Goal: Task Accomplishment & Management: Use online tool/utility

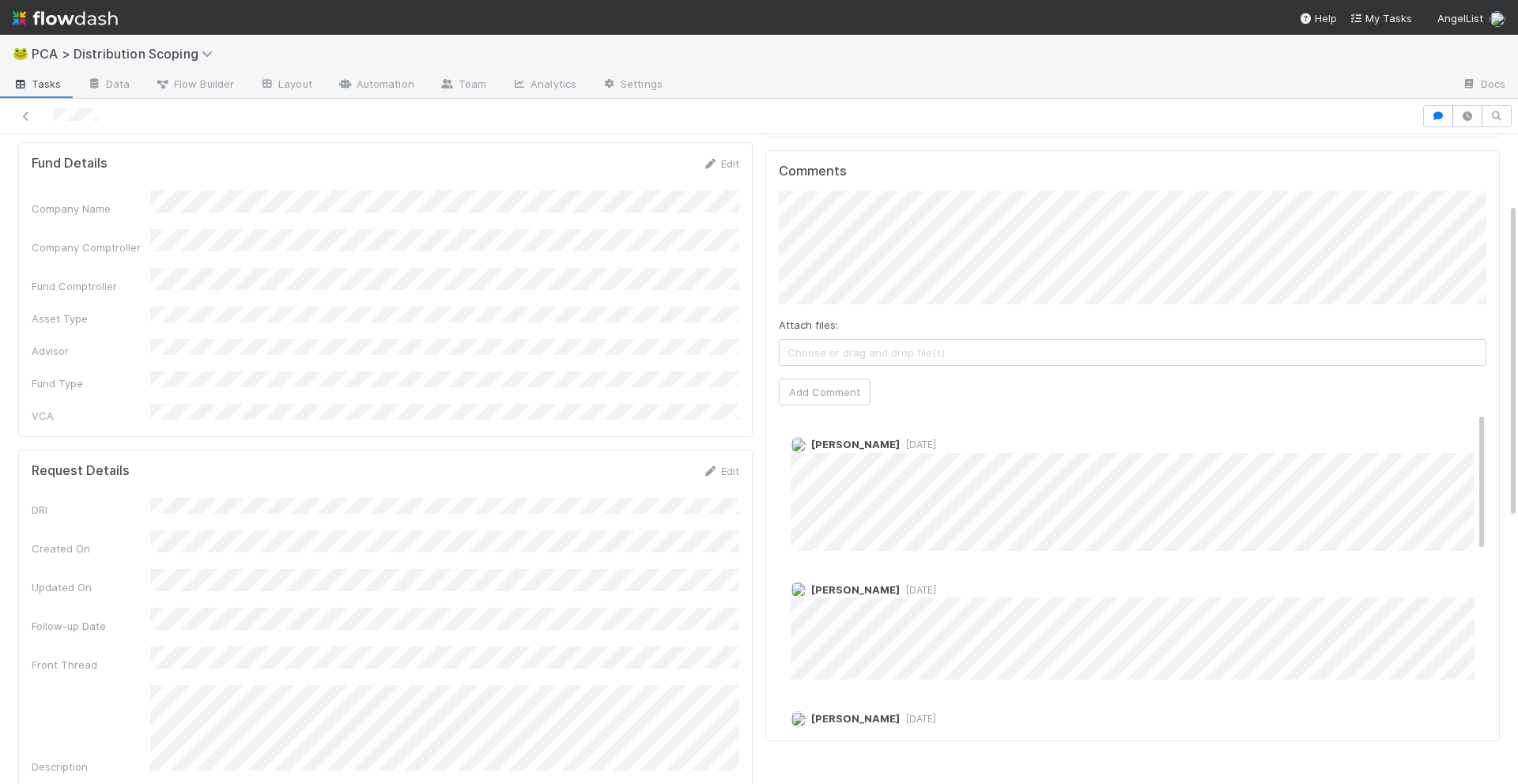
scroll to position [141, 0]
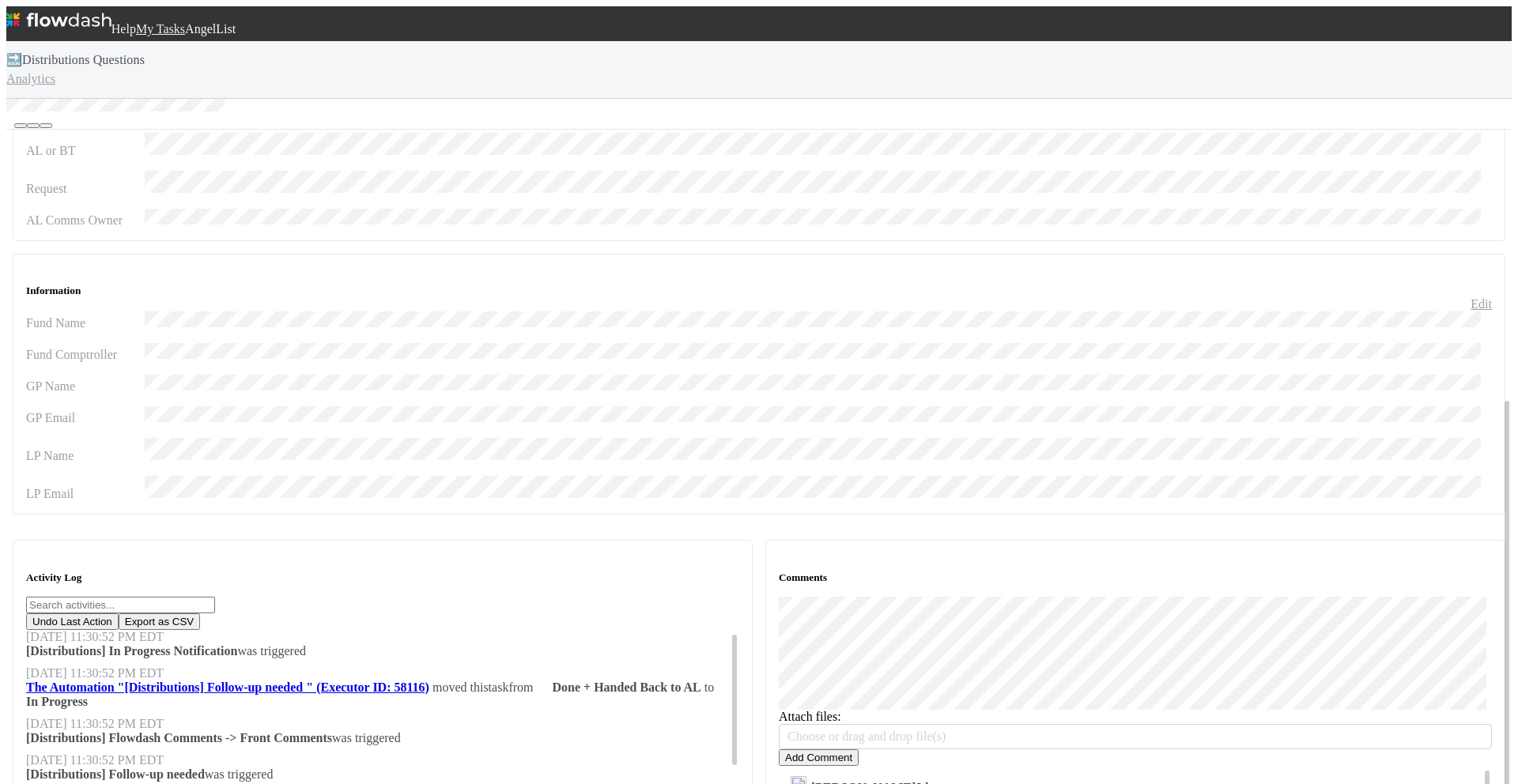
scroll to position [440, 0]
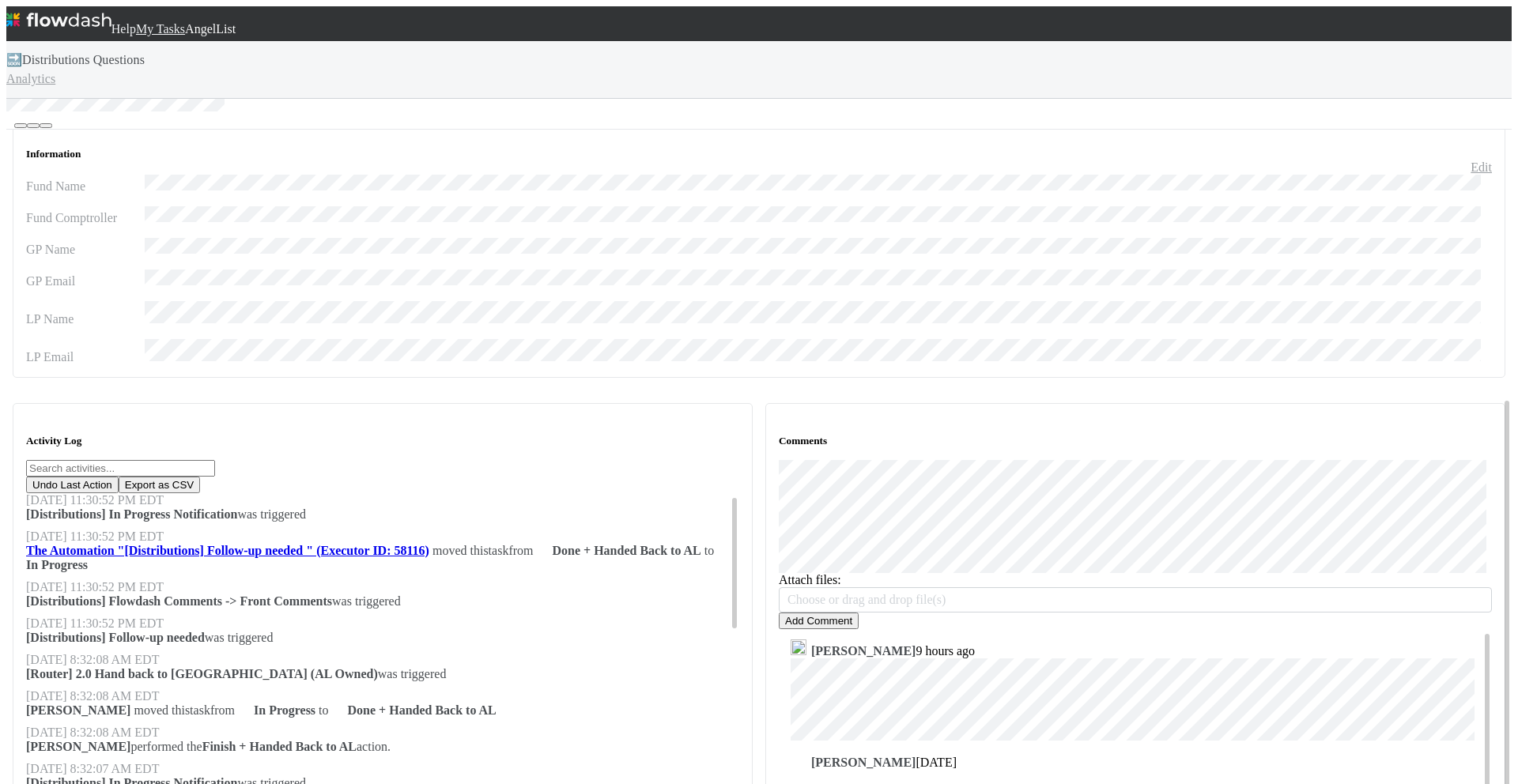
click at [846, 612] on button "Add Comment" at bounding box center [819, 620] width 80 height 17
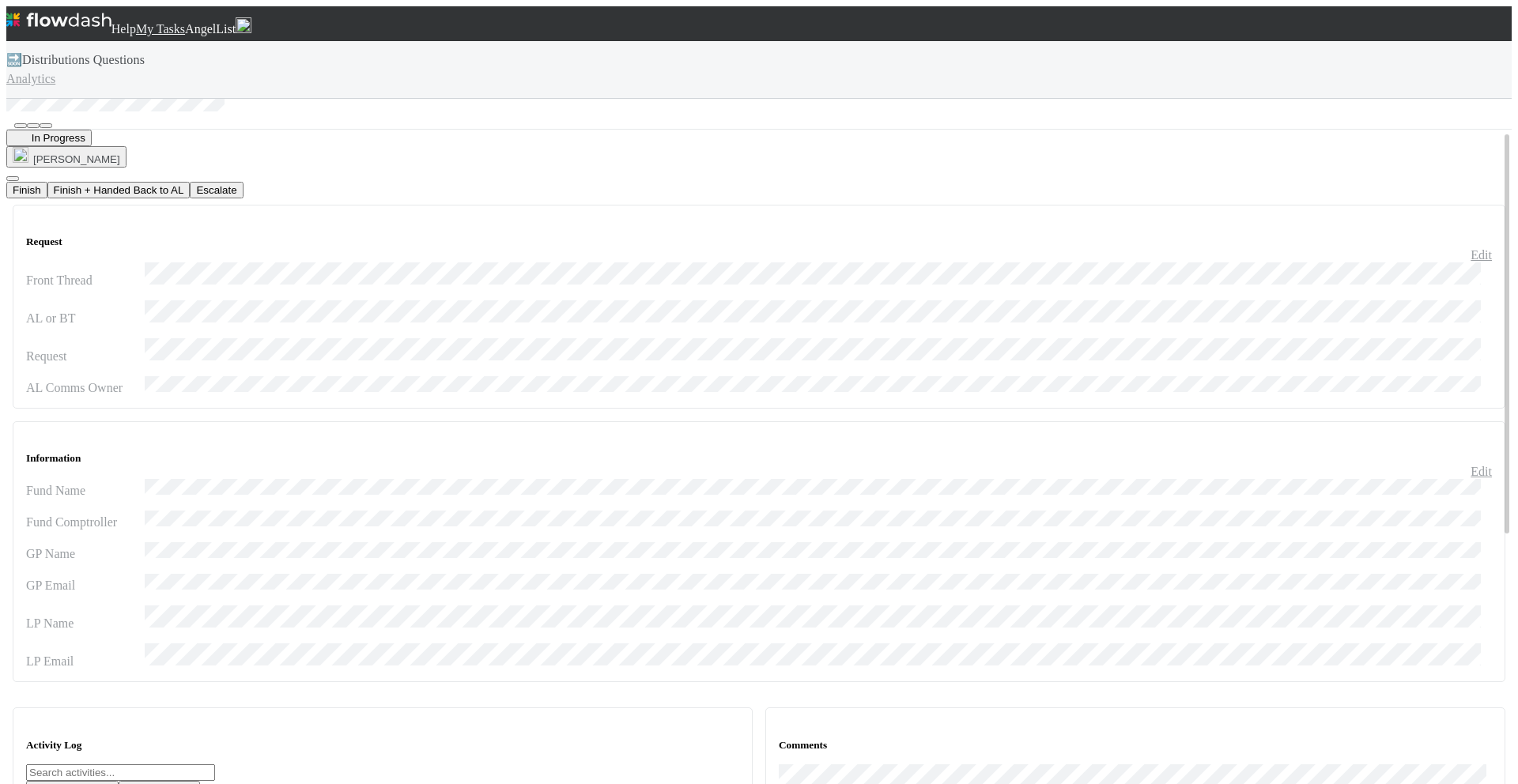
click at [191, 182] on button "Finish + Handed Back to AL" at bounding box center [118, 190] width 143 height 17
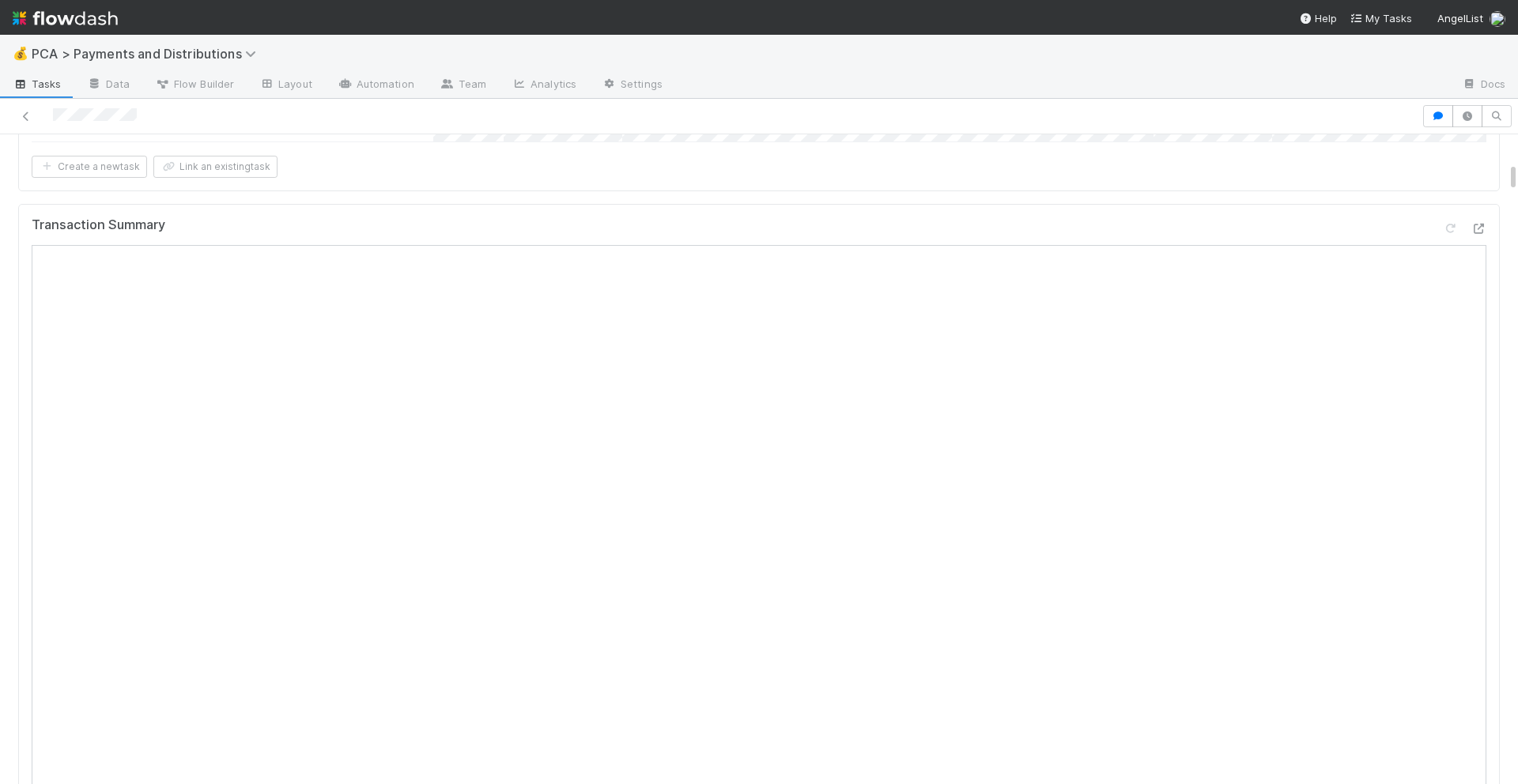
scroll to position [236, 0]
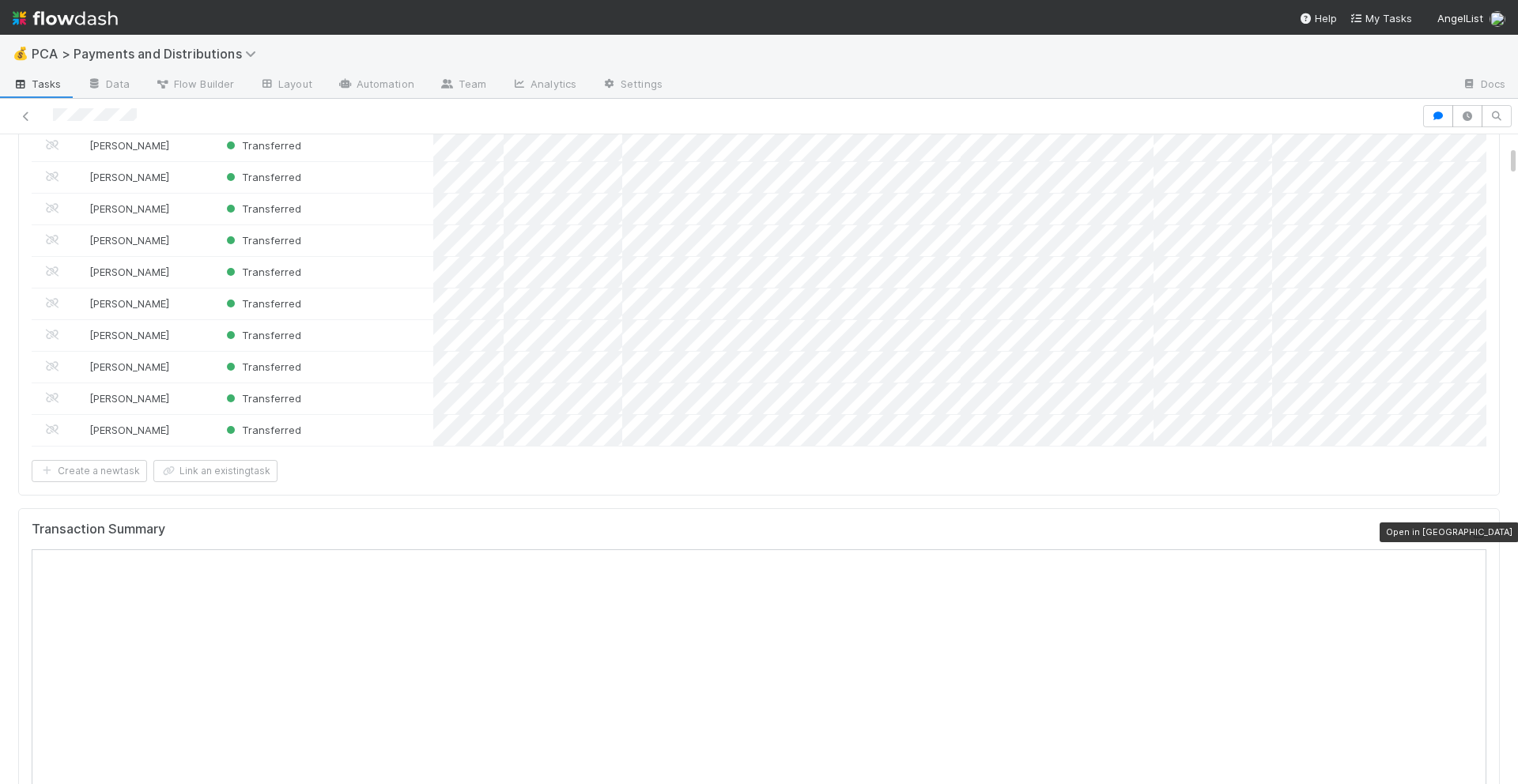
click at [1478, 532] on icon at bounding box center [1478, 533] width 16 height 11
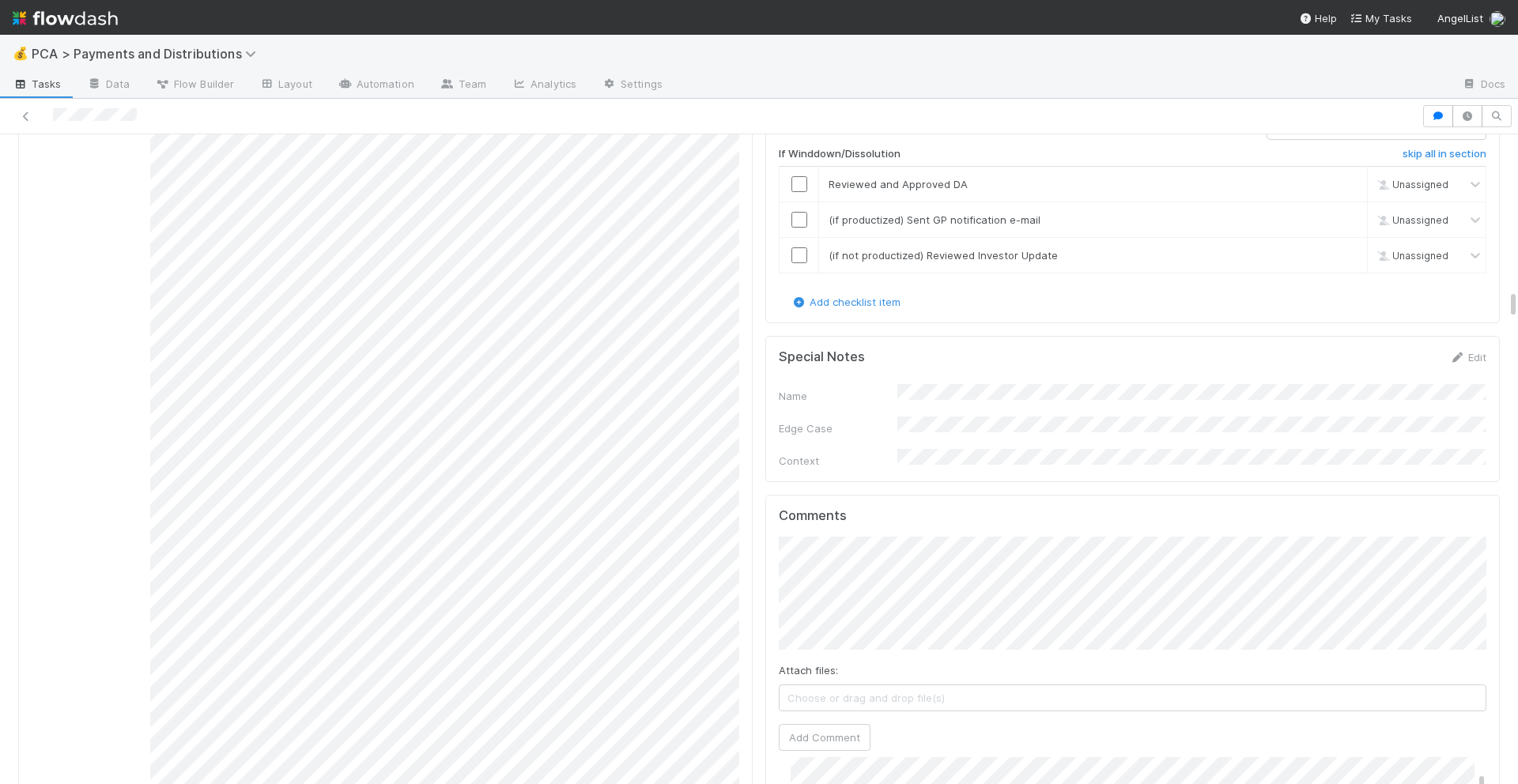
scroll to position [3292, 0]
click at [834, 728] on button "Add Comment" at bounding box center [825, 741] width 92 height 26
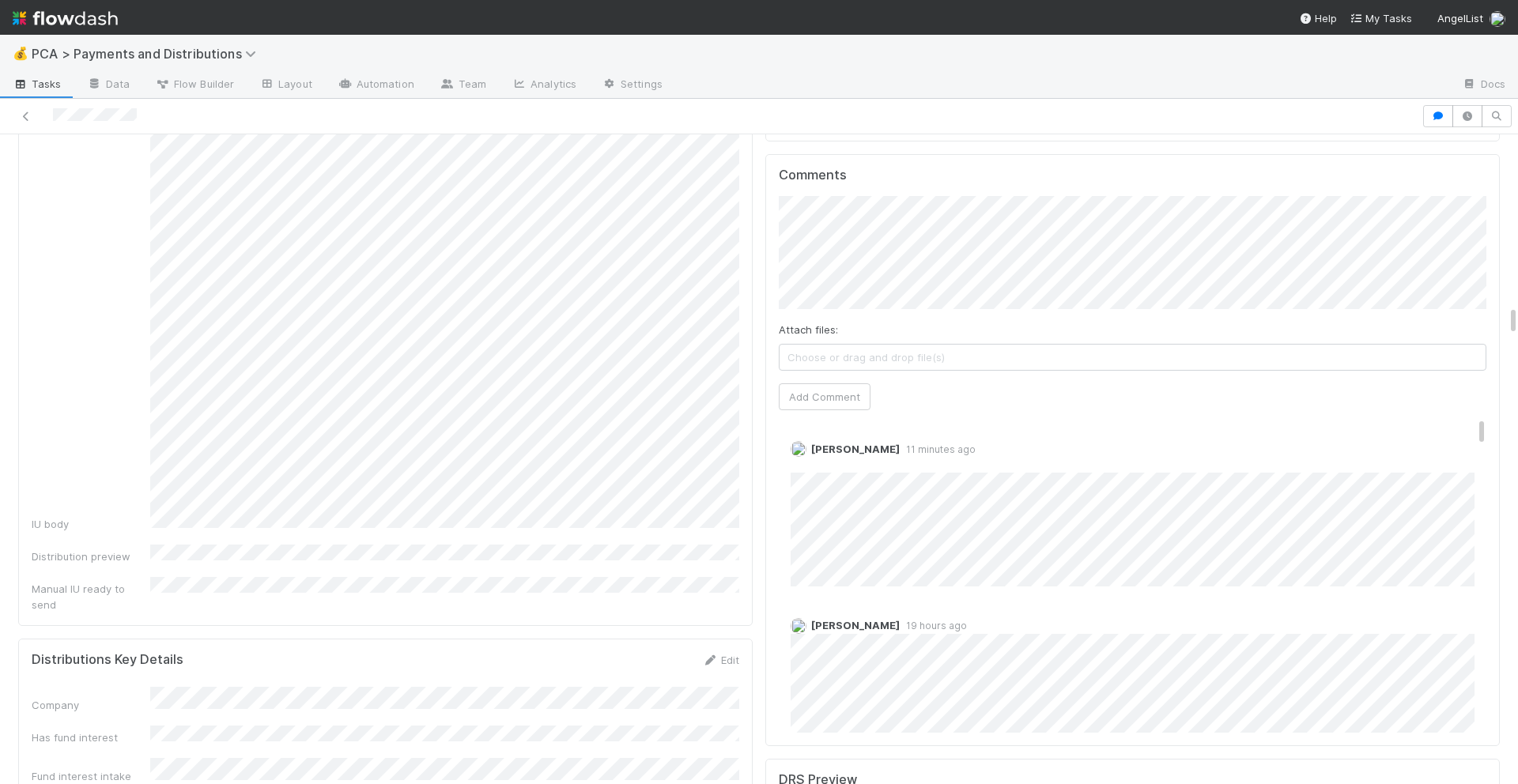
scroll to position [3640, 0]
click at [809, 456] on link "Edit" at bounding box center [812, 461] width 19 height 13
click at [816, 456] on link "Edit" at bounding box center [812, 461] width 19 height 13
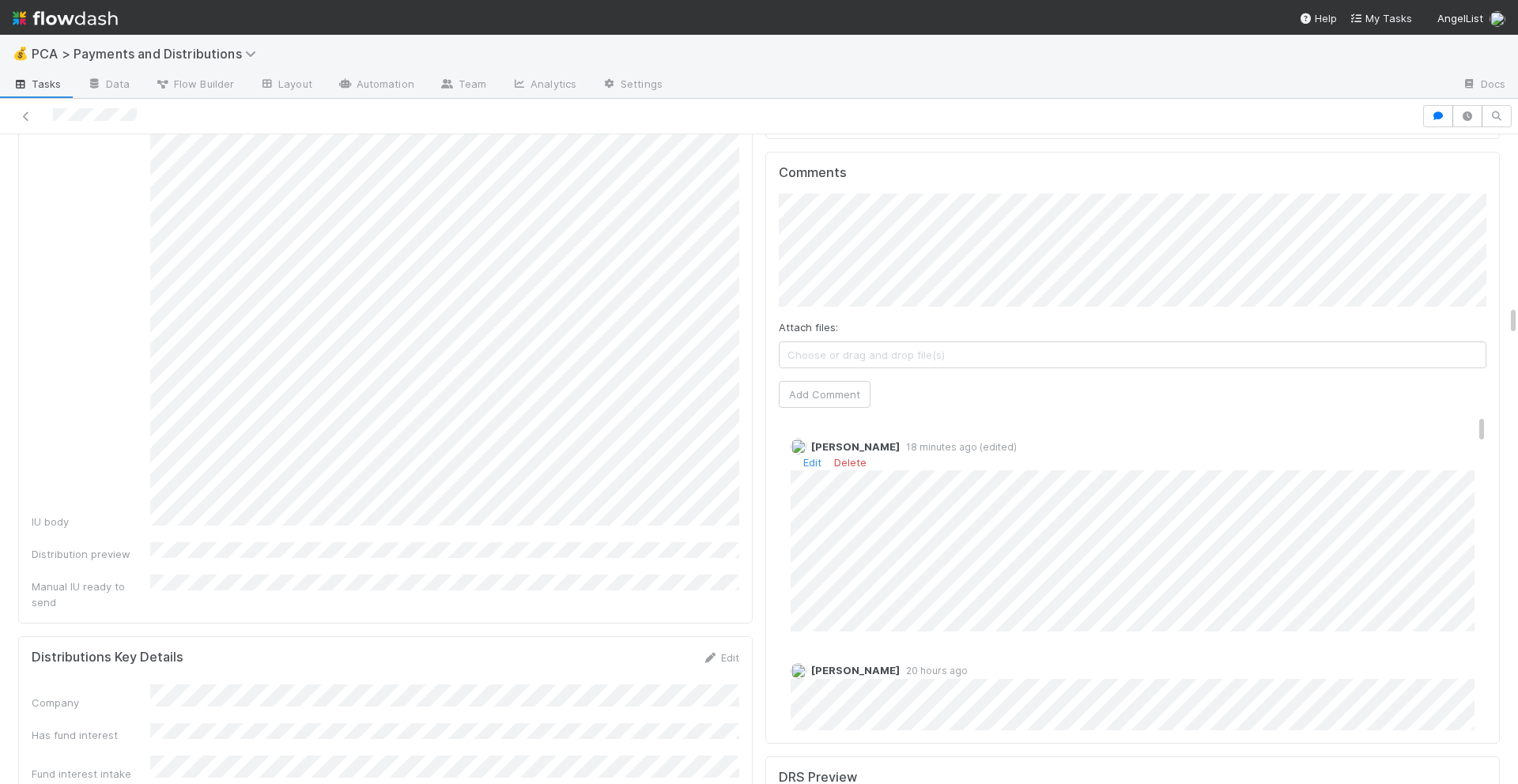
scroll to position [321, 1454]
click at [805, 456] on link "Edit" at bounding box center [812, 461] width 19 height 13
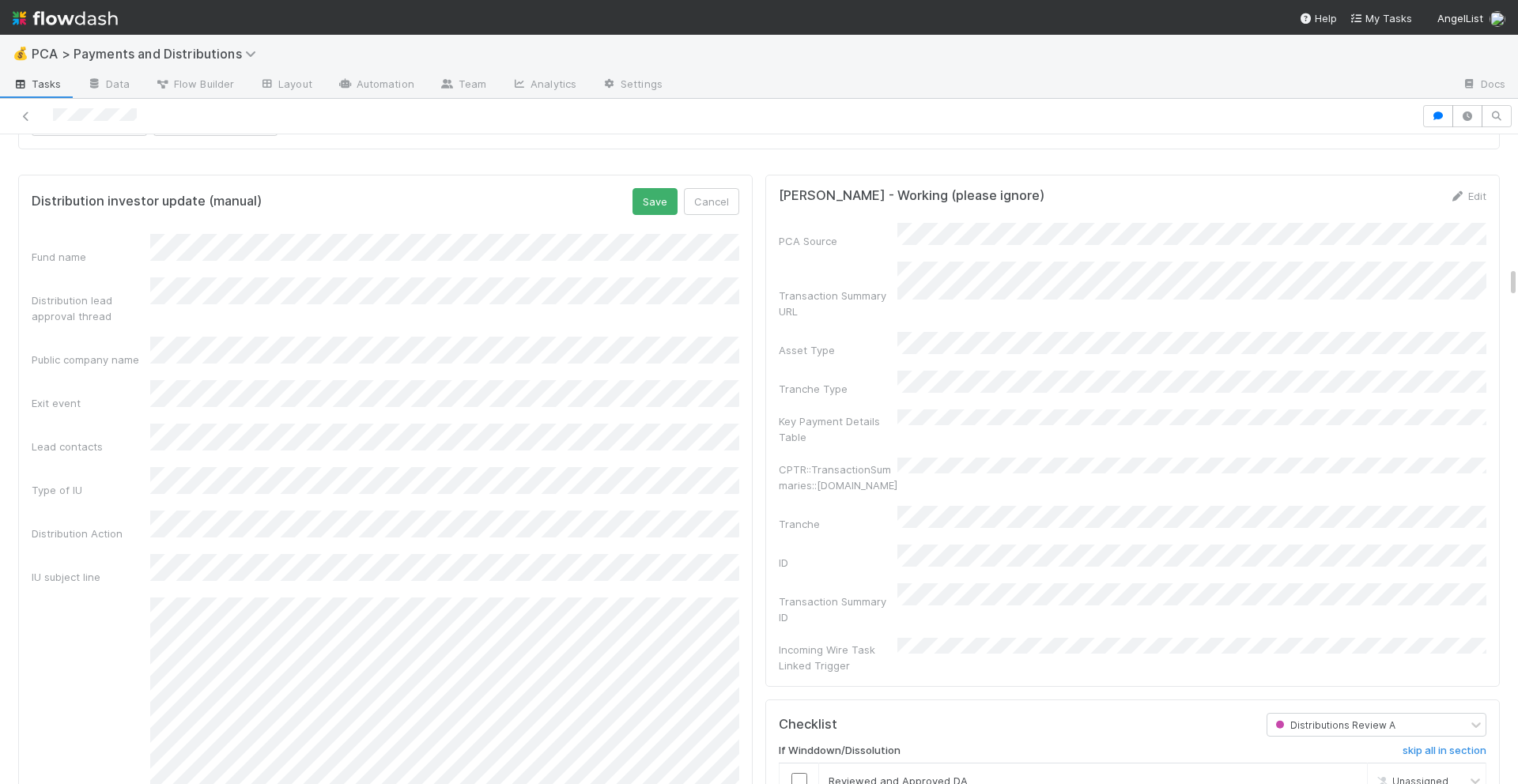
scroll to position [2654, 0]
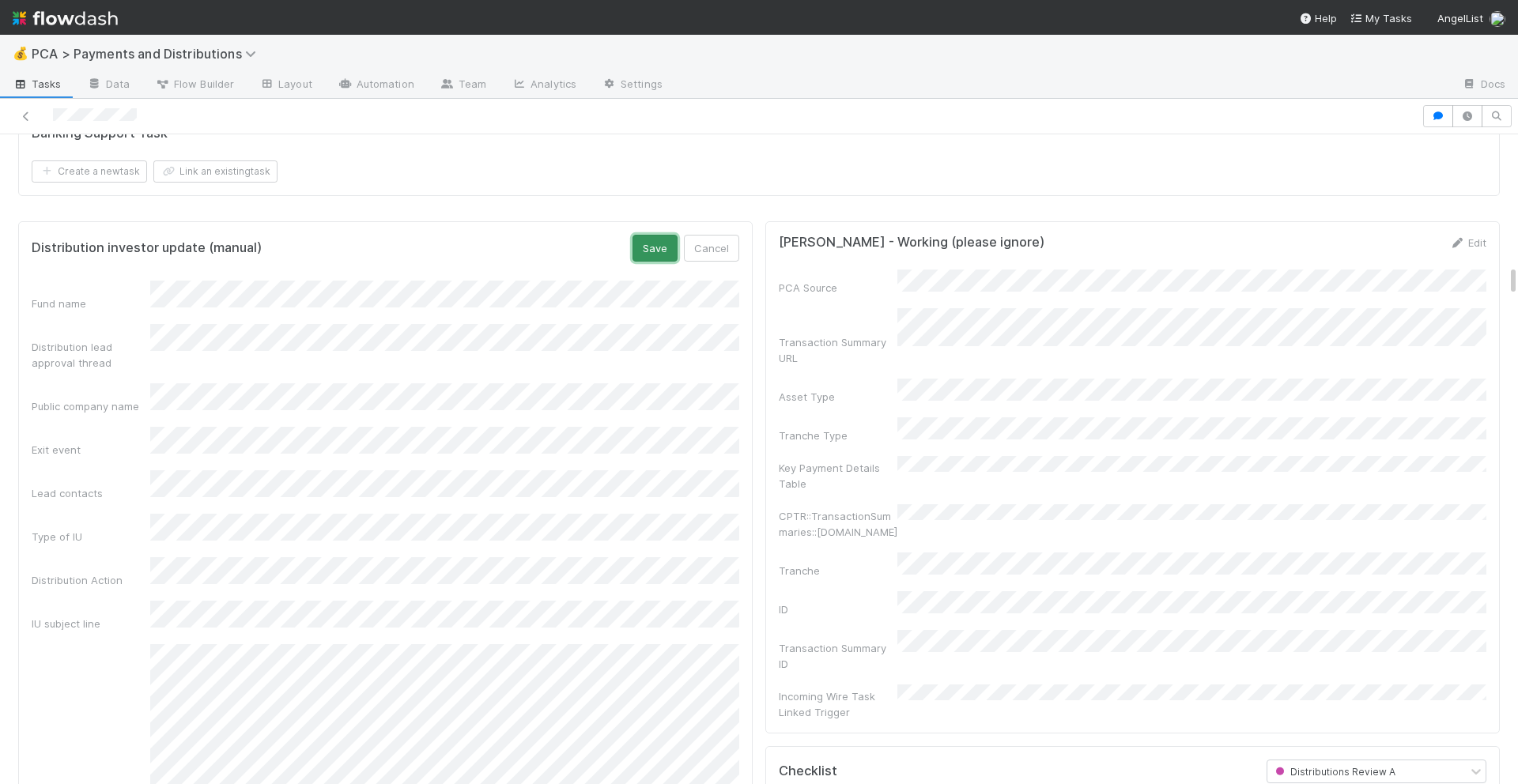
click at [644, 249] on button "Save" at bounding box center [654, 247] width 45 height 26
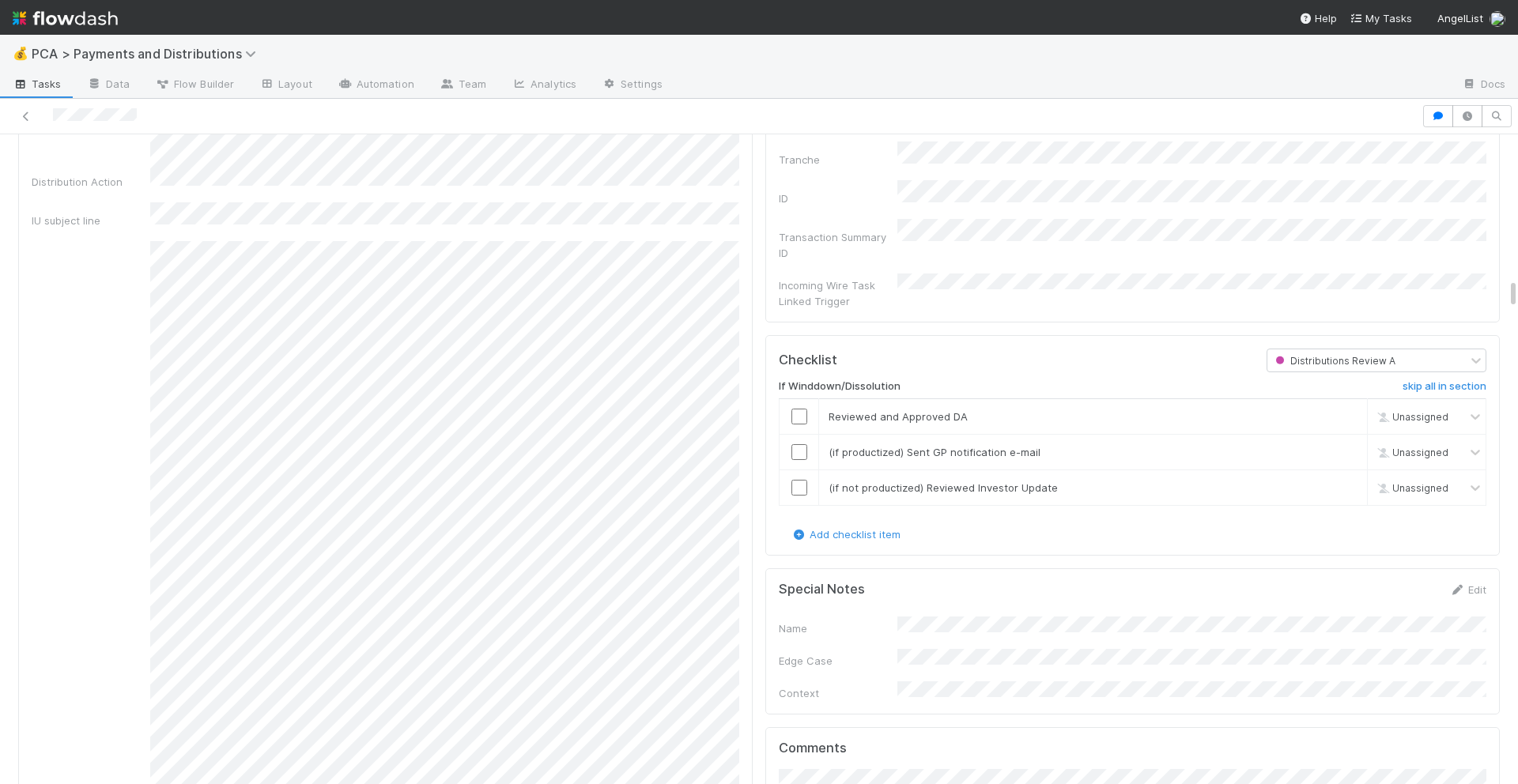
scroll to position [3089, 0]
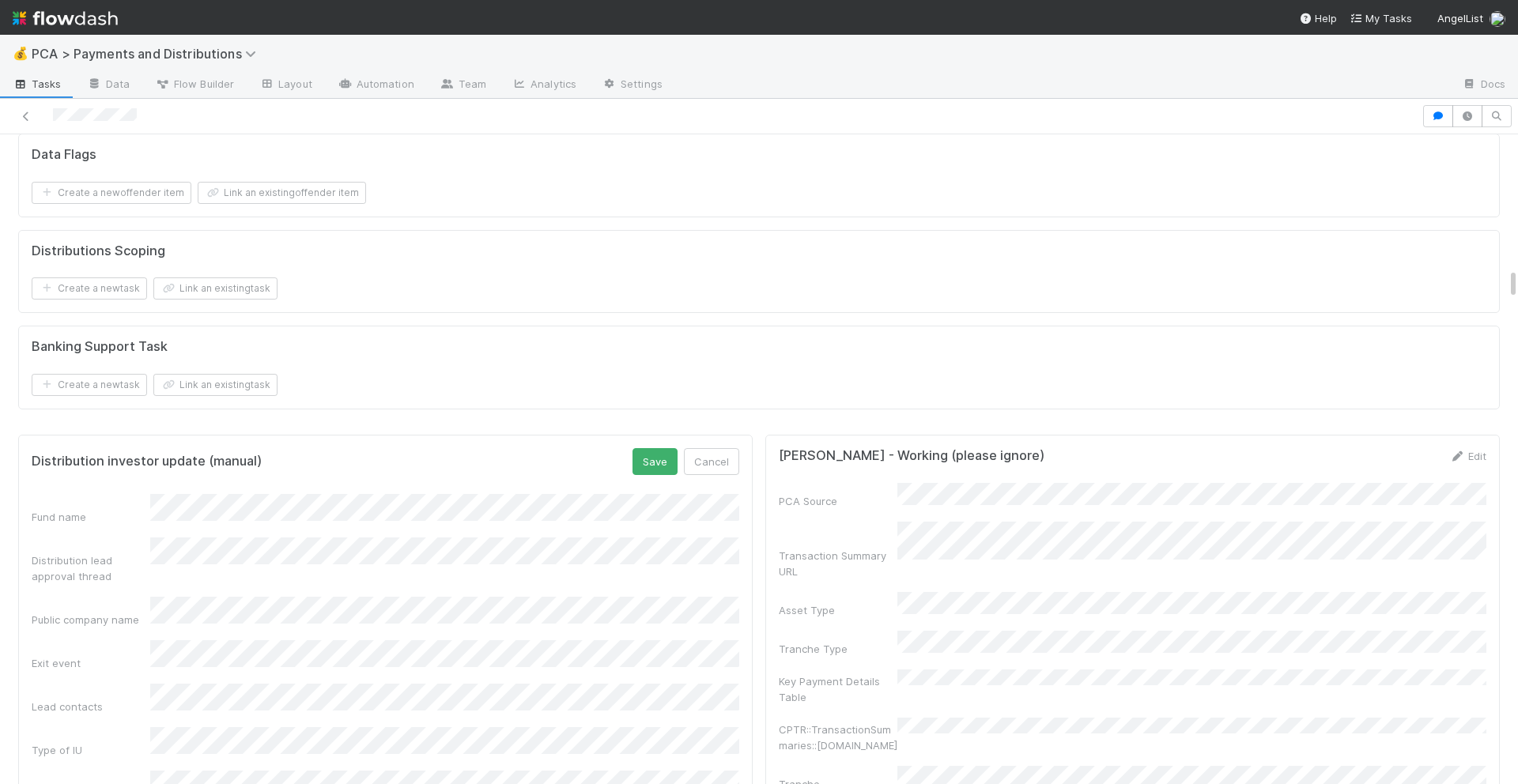
scroll to position [2354, 0]
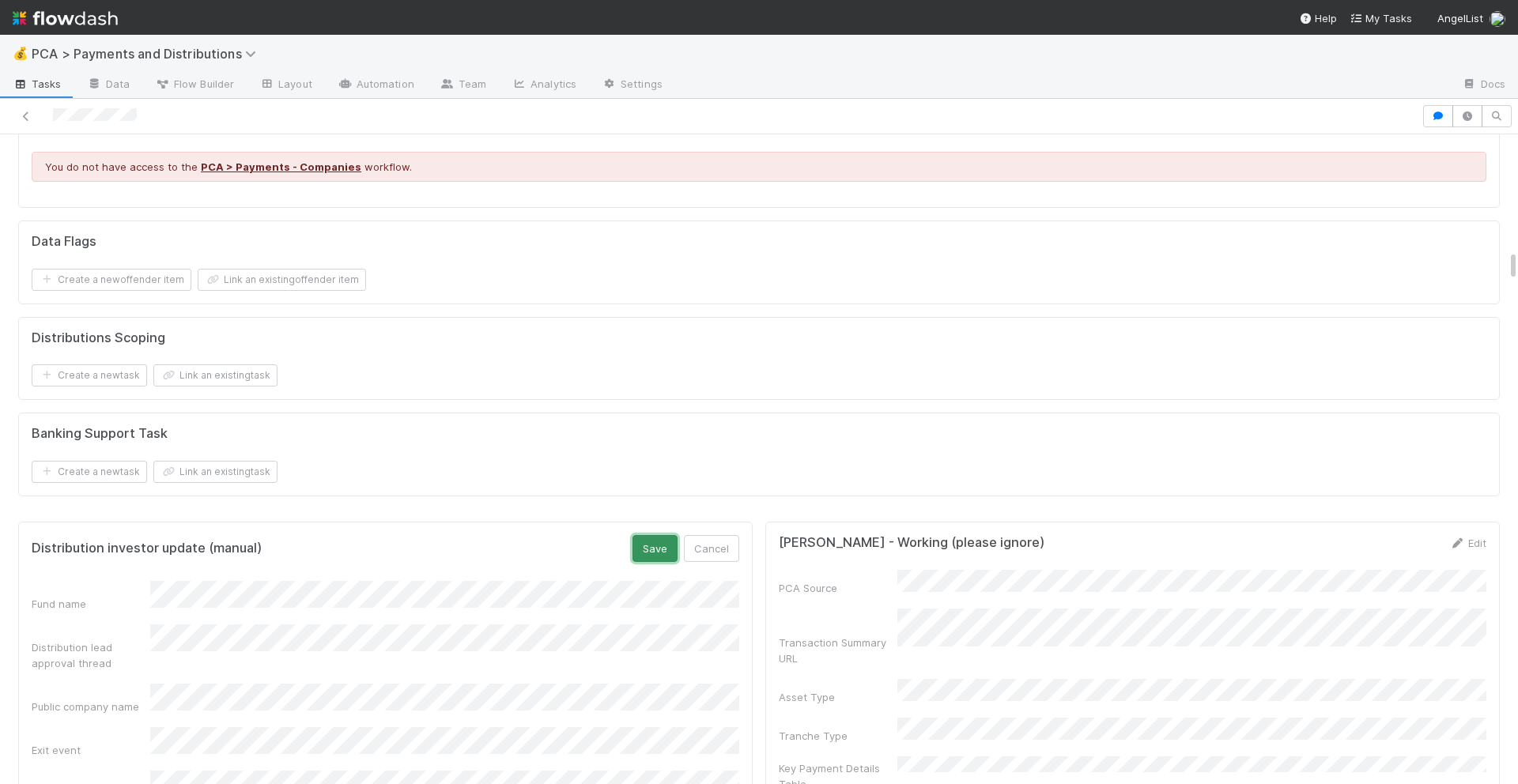
click at [661, 549] on button "Save" at bounding box center [654, 547] width 45 height 26
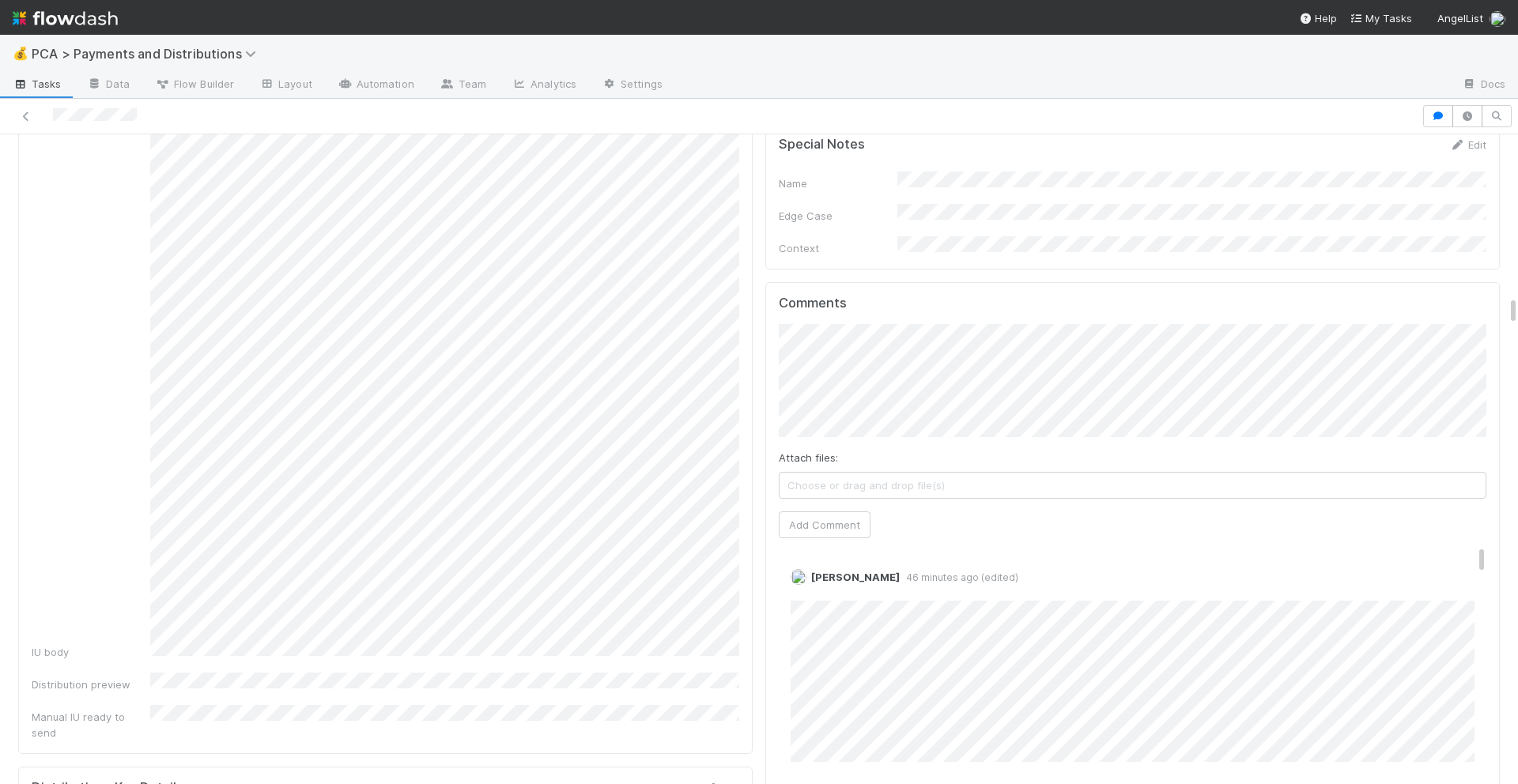
scroll to position [3511, 0]
click at [816, 585] on link "Edit" at bounding box center [812, 590] width 19 height 13
click at [819, 585] on link "Edit" at bounding box center [812, 590] width 19 height 13
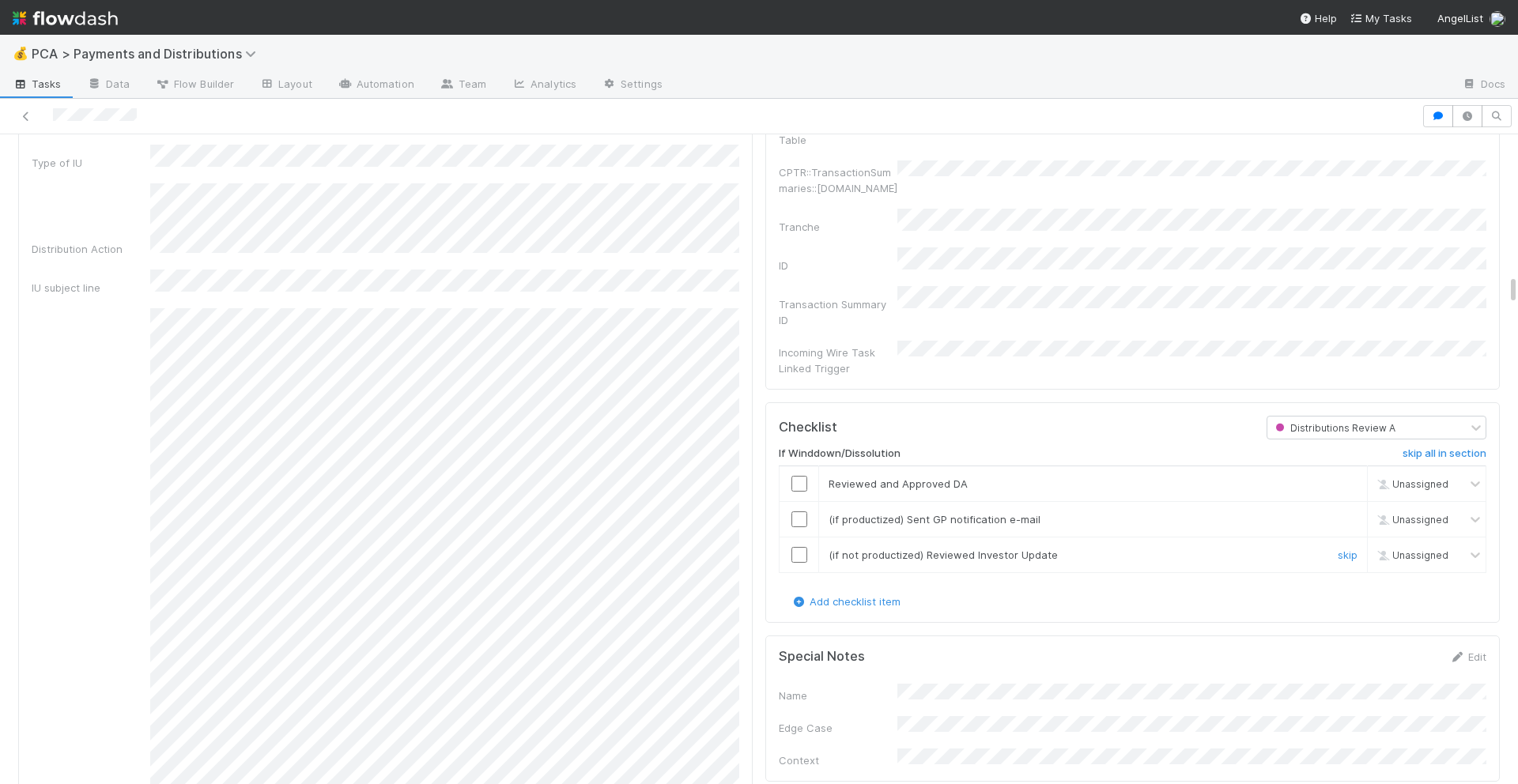
scroll to position [2981, 0]
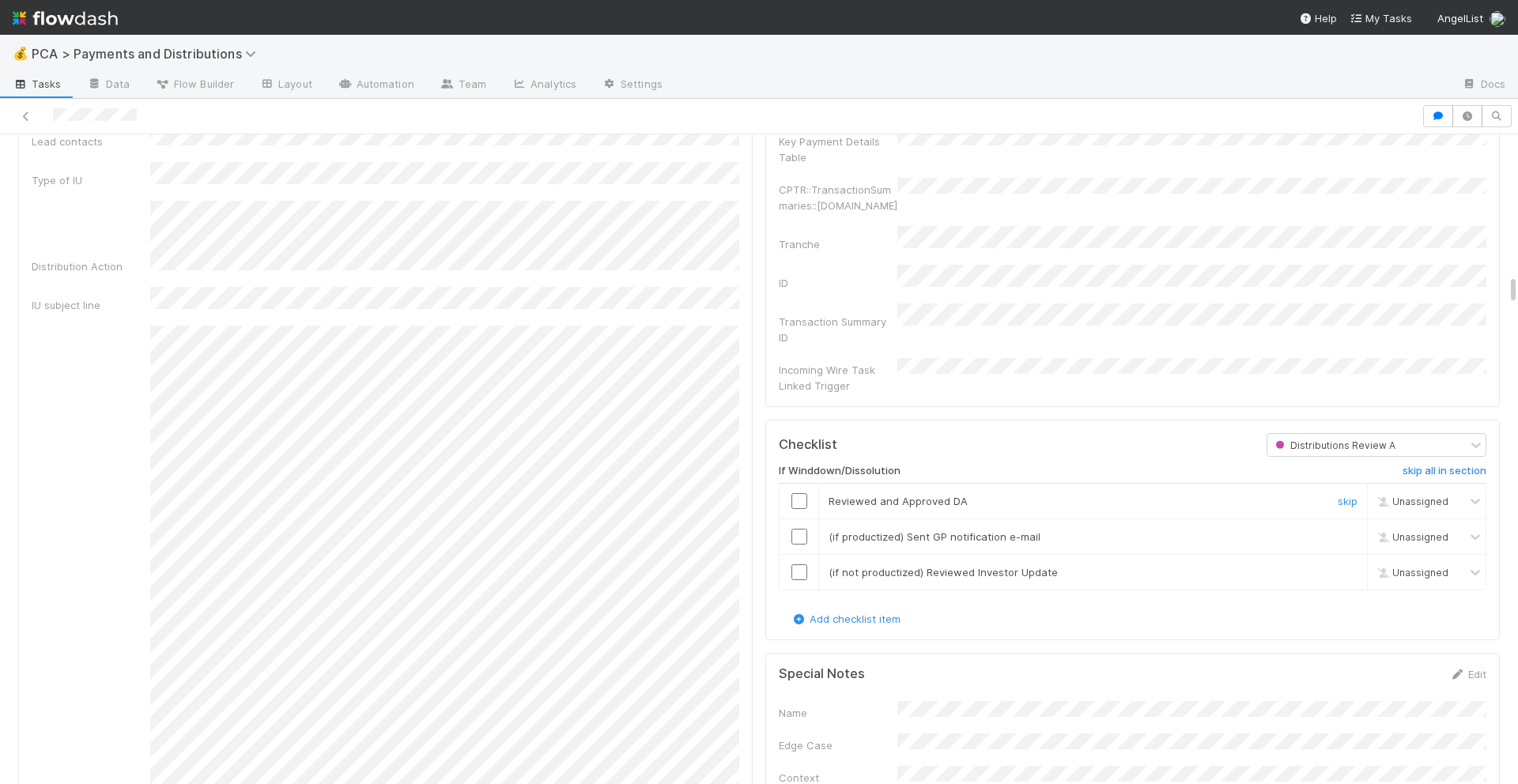
click at [794, 493] on input "checkbox" at bounding box center [799, 501] width 16 height 16
click at [803, 529] on input "checkbox" at bounding box center [799, 537] width 16 height 16
click at [802, 564] on input "checkbox" at bounding box center [799, 572] width 16 height 16
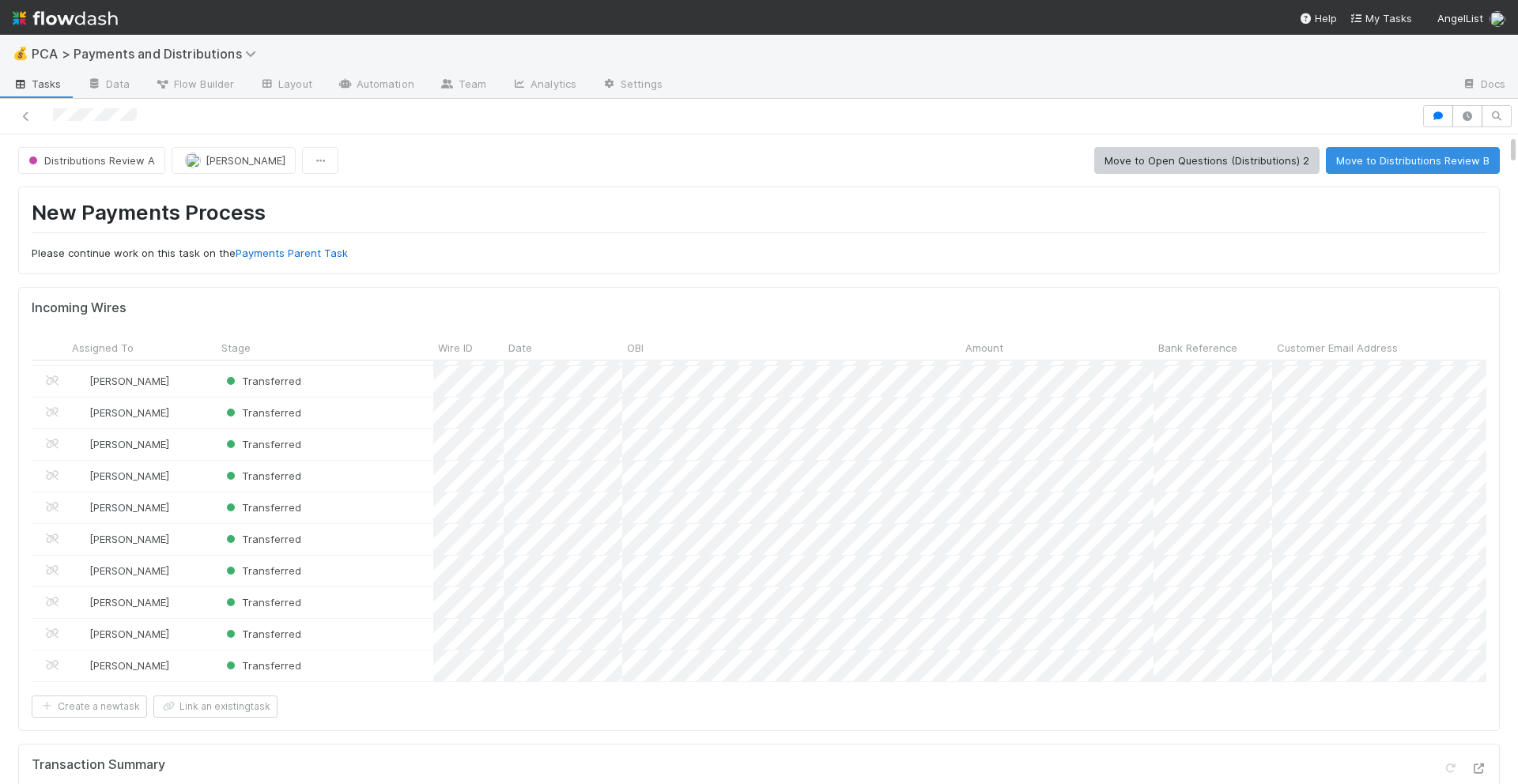
scroll to position [569, 0]
click at [1364, 159] on button "Move to Distributions Review B" at bounding box center [1412, 159] width 174 height 26
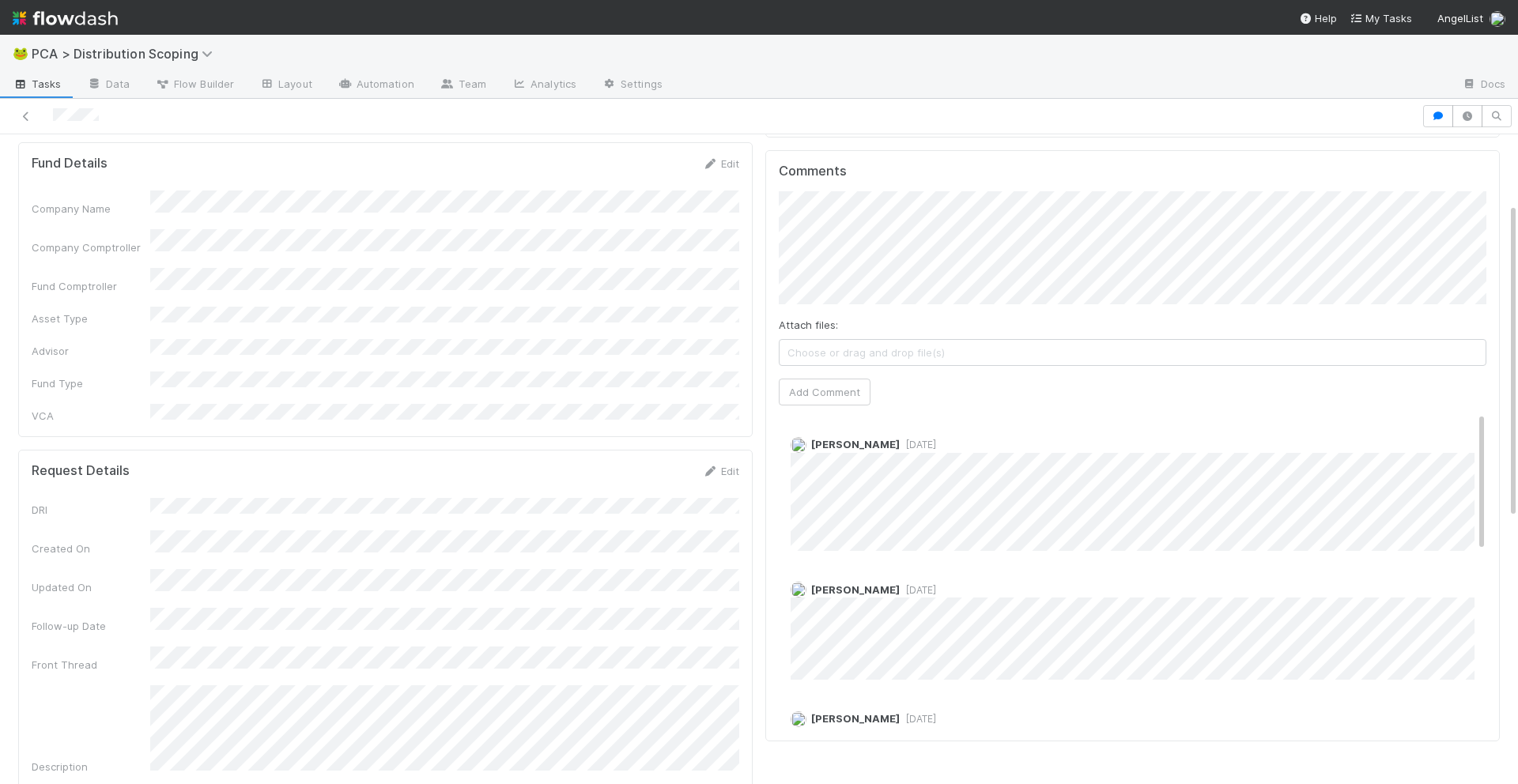
scroll to position [141, 0]
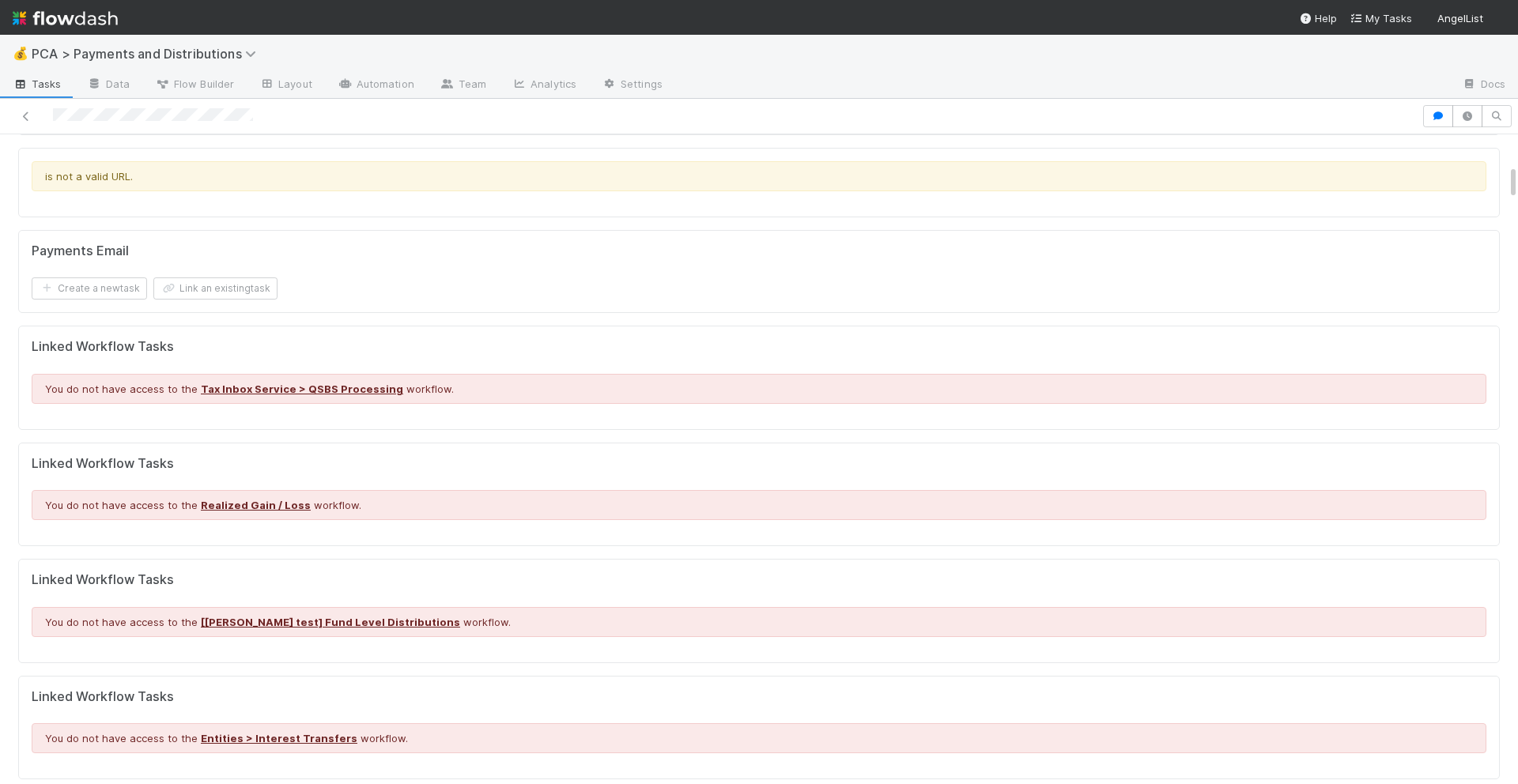
scroll to position [542, 0]
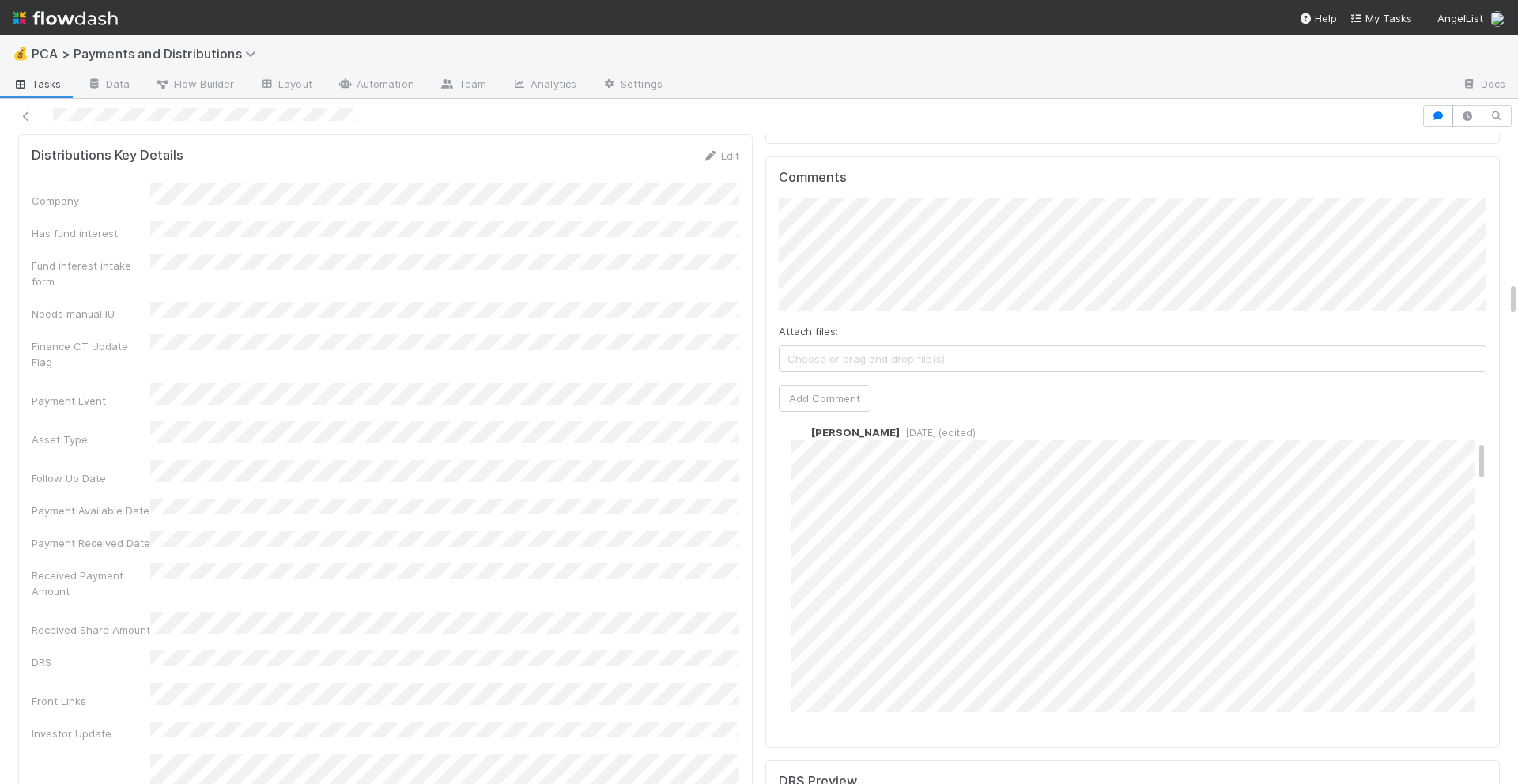
scroll to position [163, 0]
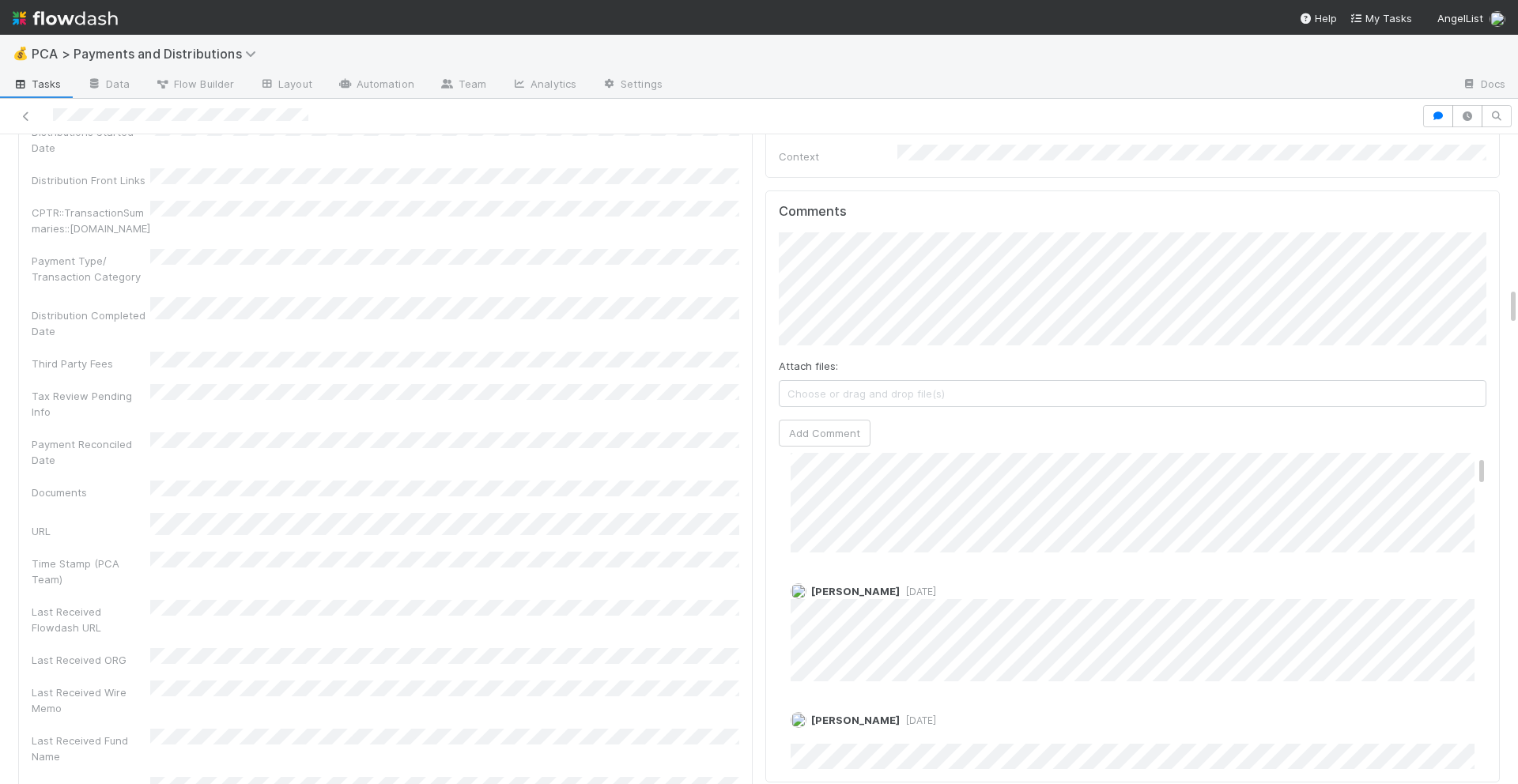
scroll to position [407, 0]
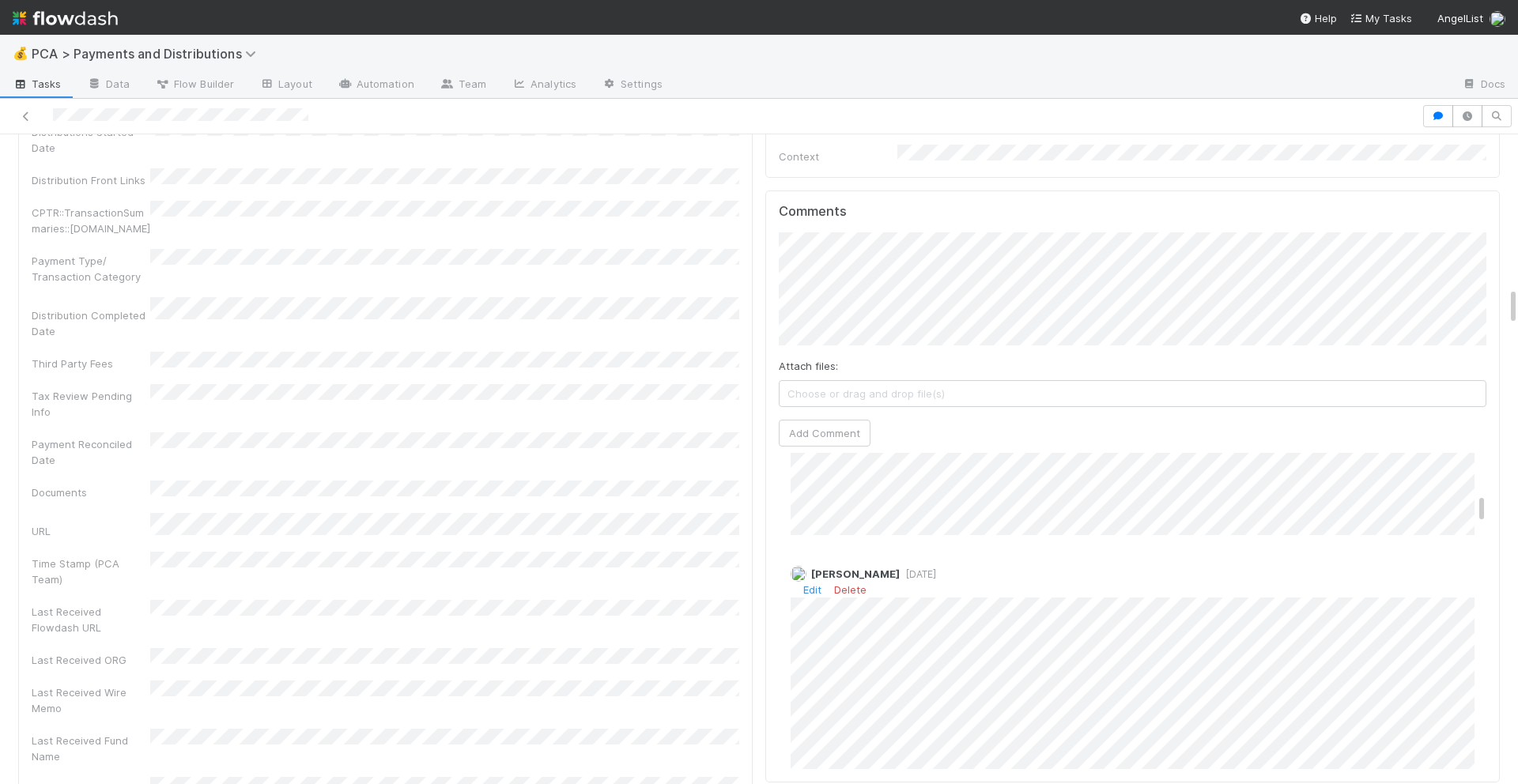
click at [908, 568] on span "3 months ago" at bounding box center [917, 574] width 36 height 12
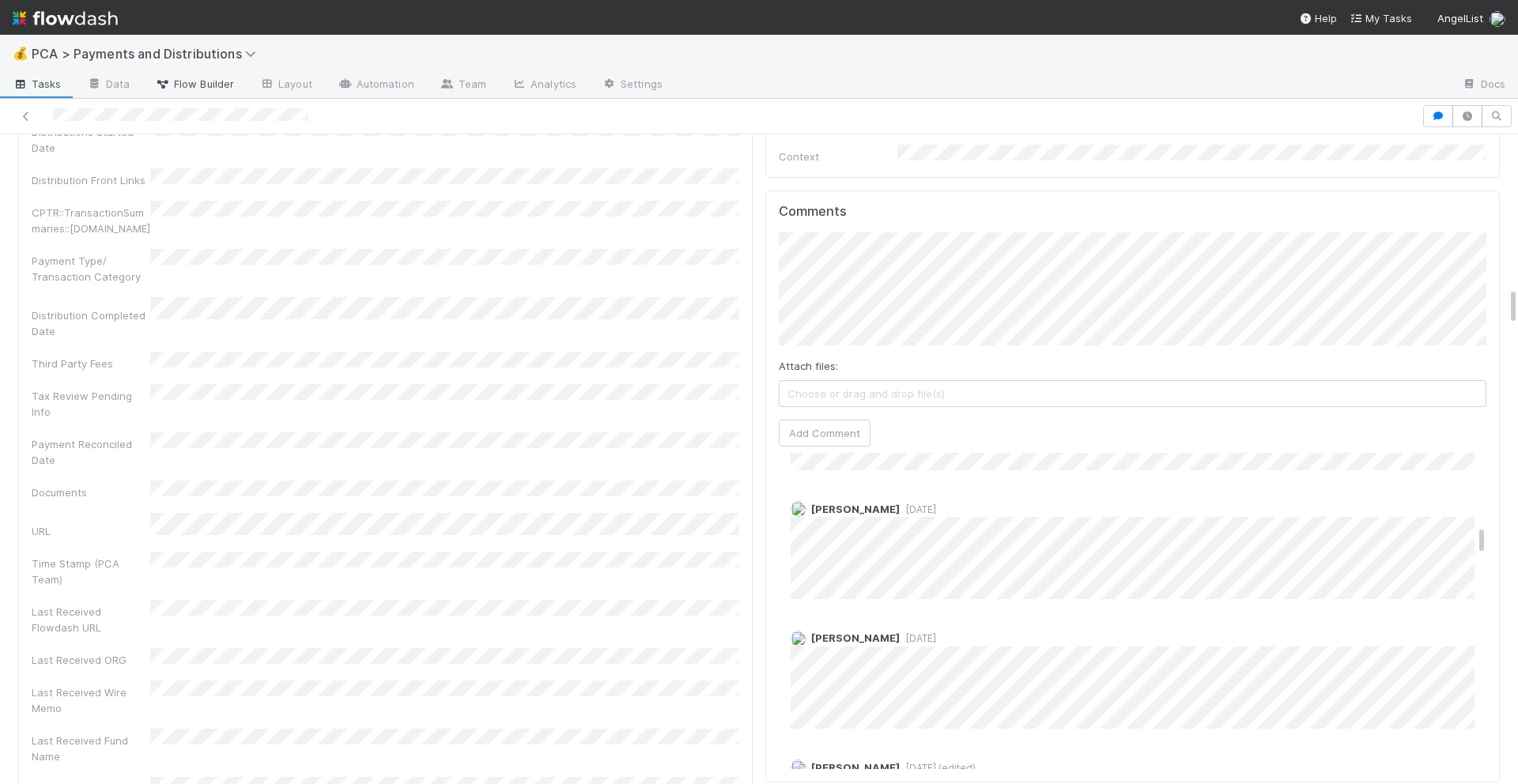
scroll to position [1162, 0]
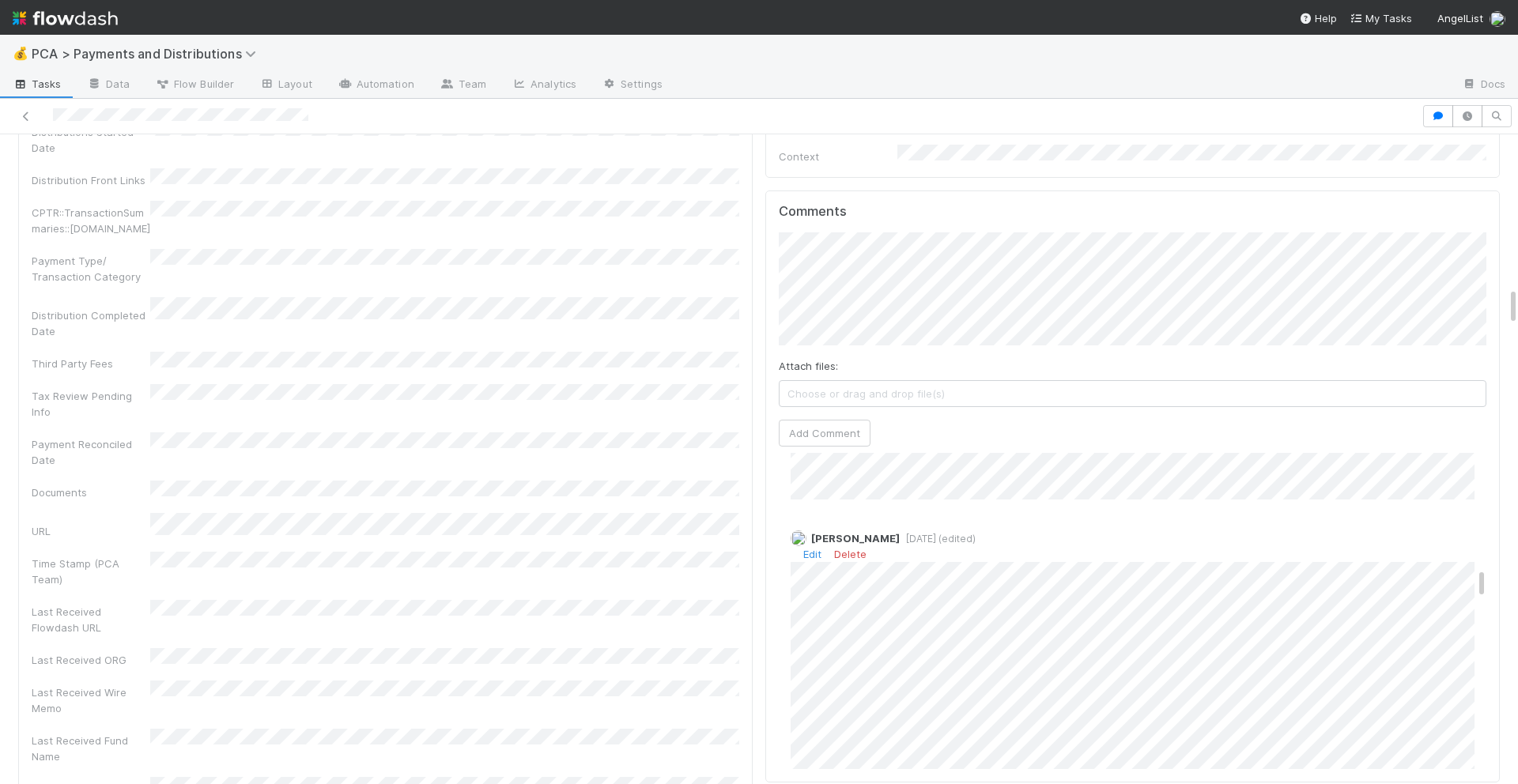
click at [918, 533] on span "3 months ago (edited)" at bounding box center [938, 539] width 76 height 12
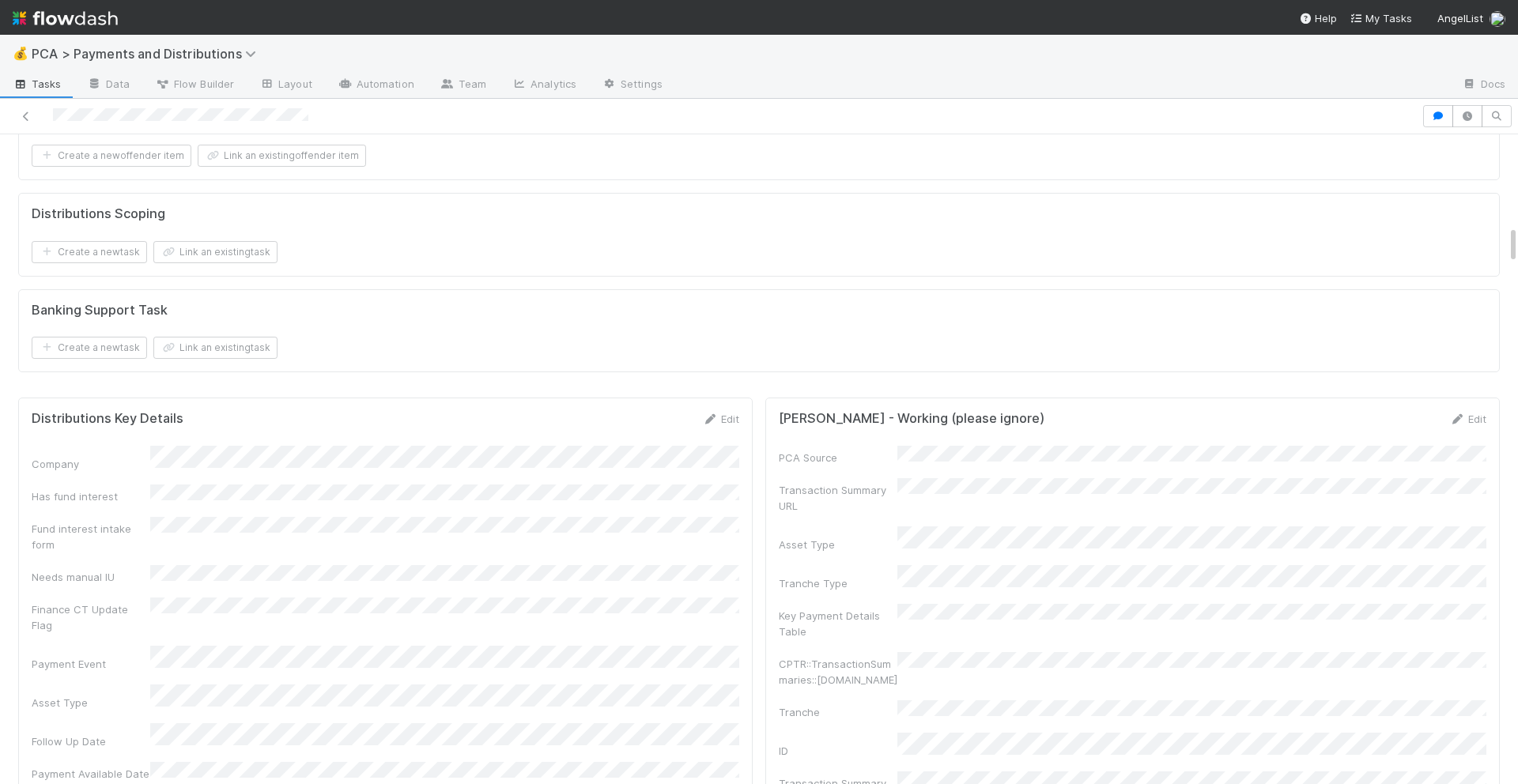
scroll to position [1391, 0]
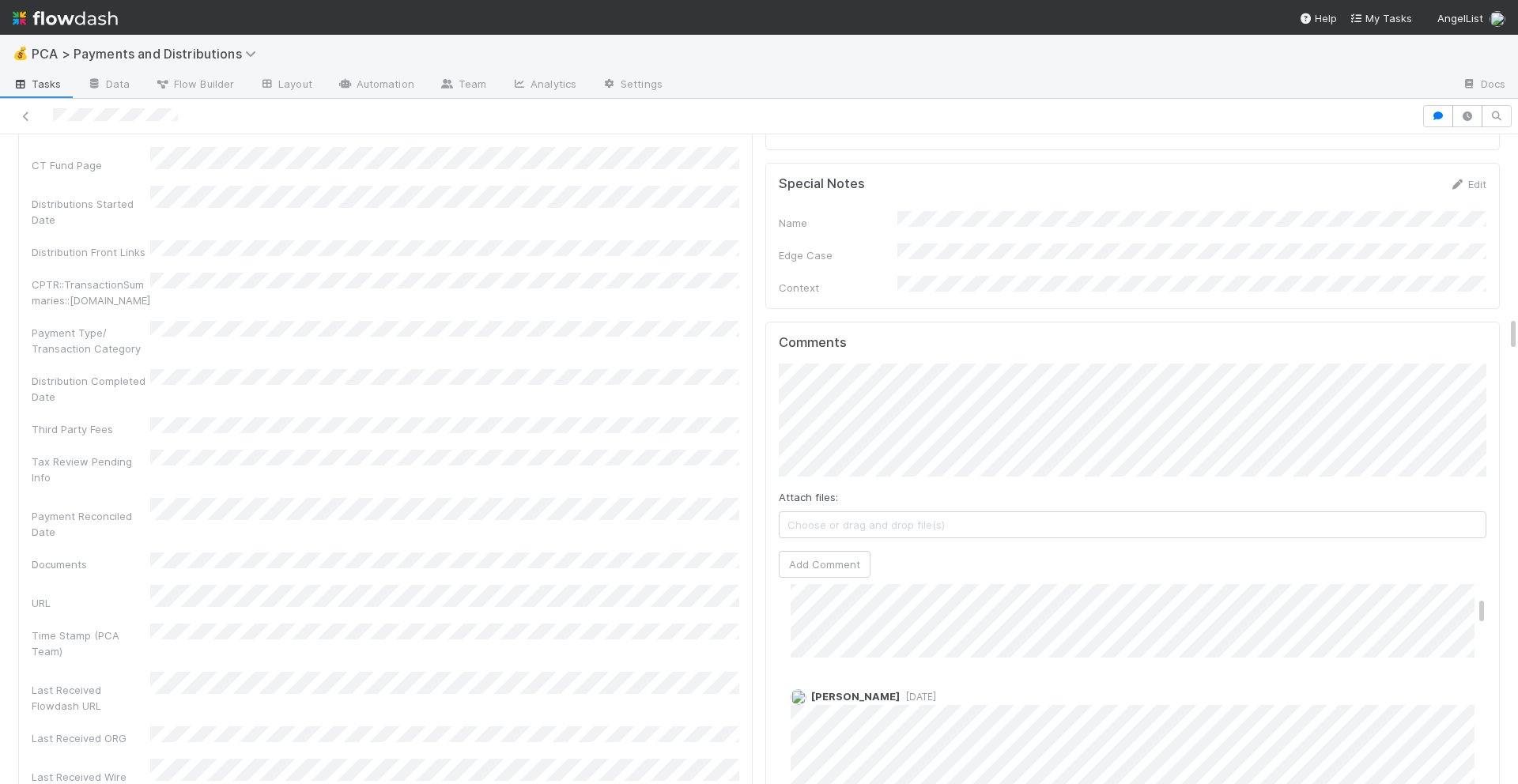
scroll to position [397, 0]
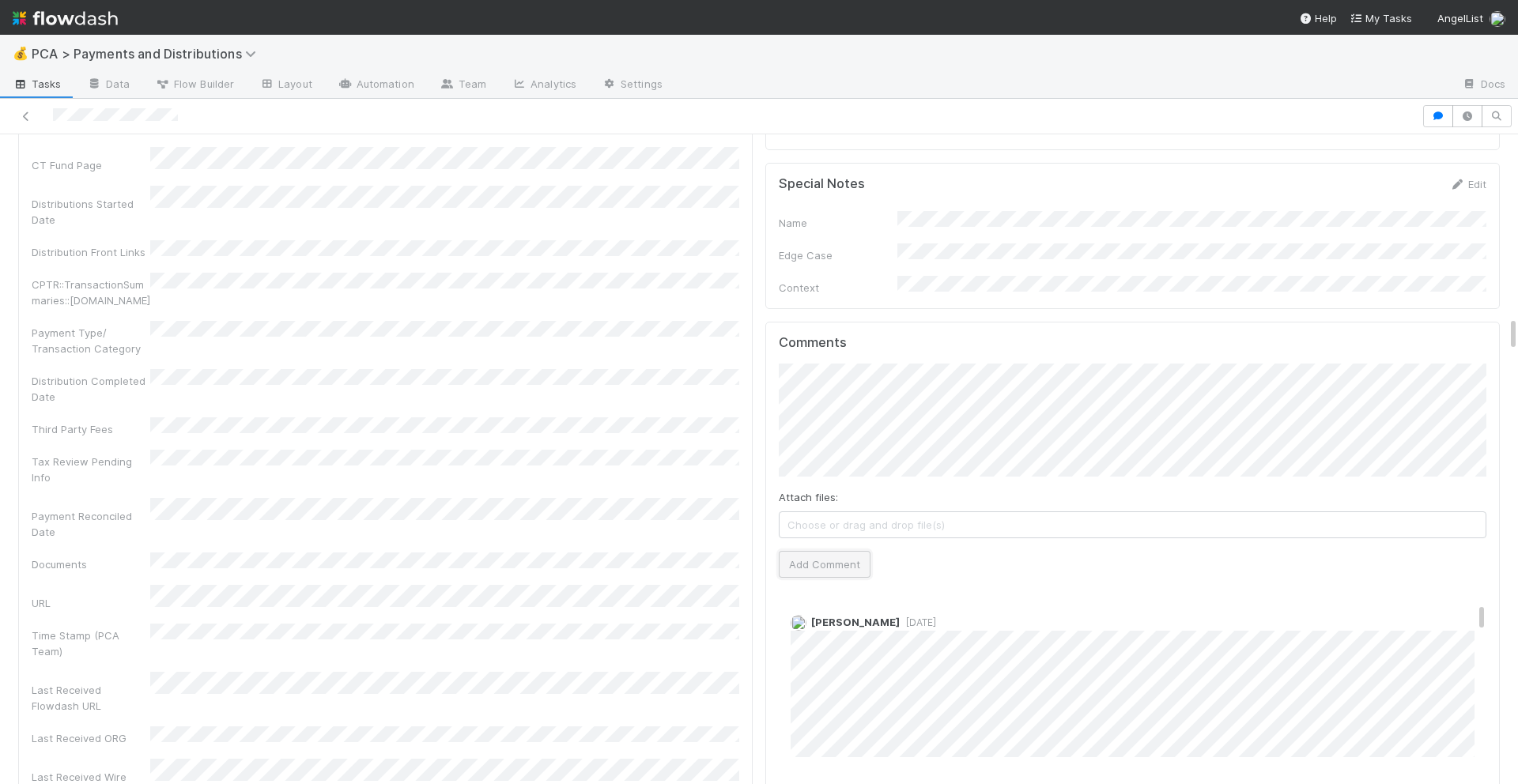
click at [817, 550] on button "Add Comment" at bounding box center [825, 563] width 92 height 26
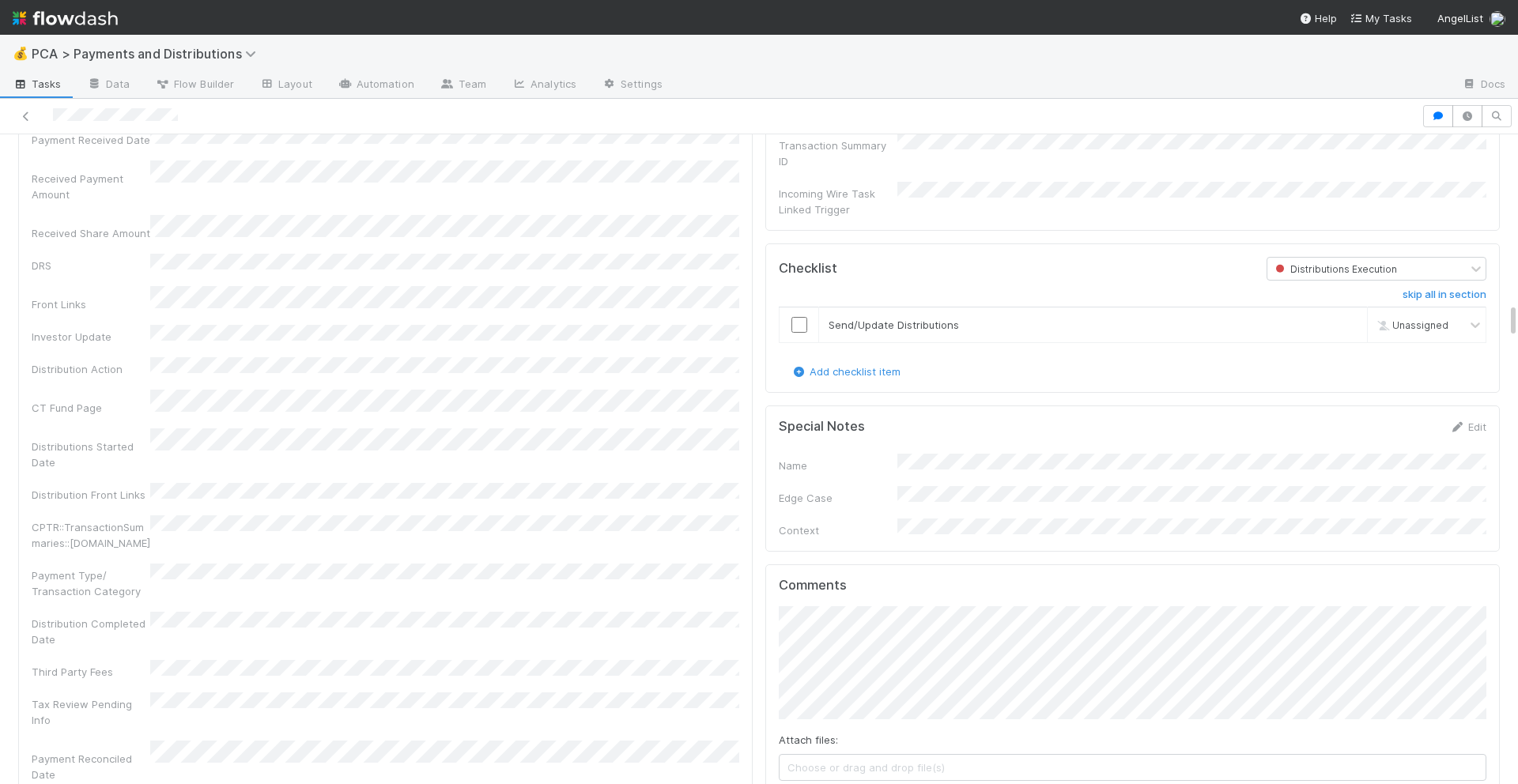
scroll to position [3052, 0]
click at [798, 319] on input "checkbox" at bounding box center [799, 327] width 16 height 16
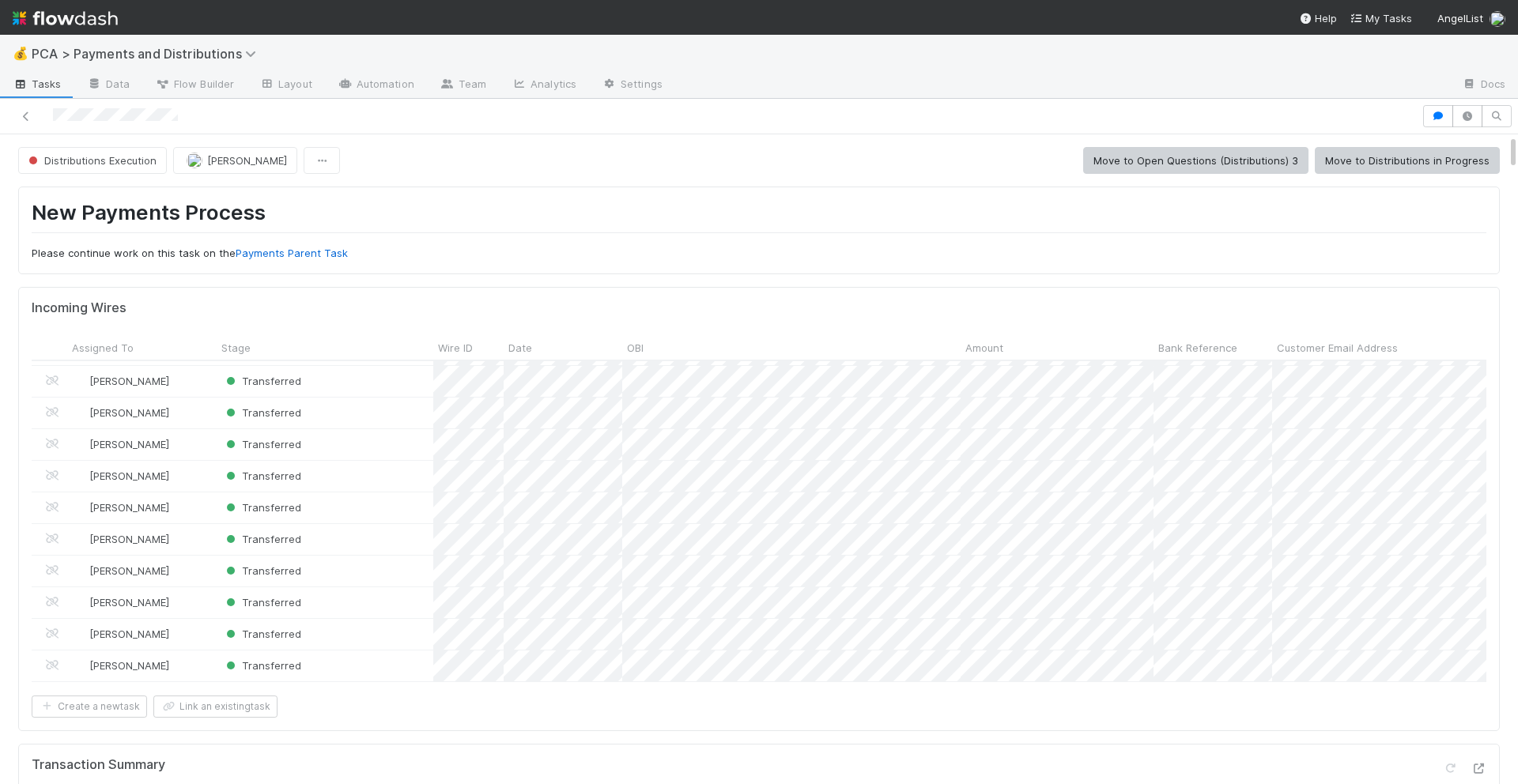
scroll to position [0, 0]
click at [1448, 155] on button "Move to Distributions in Progress" at bounding box center [1406, 159] width 185 height 26
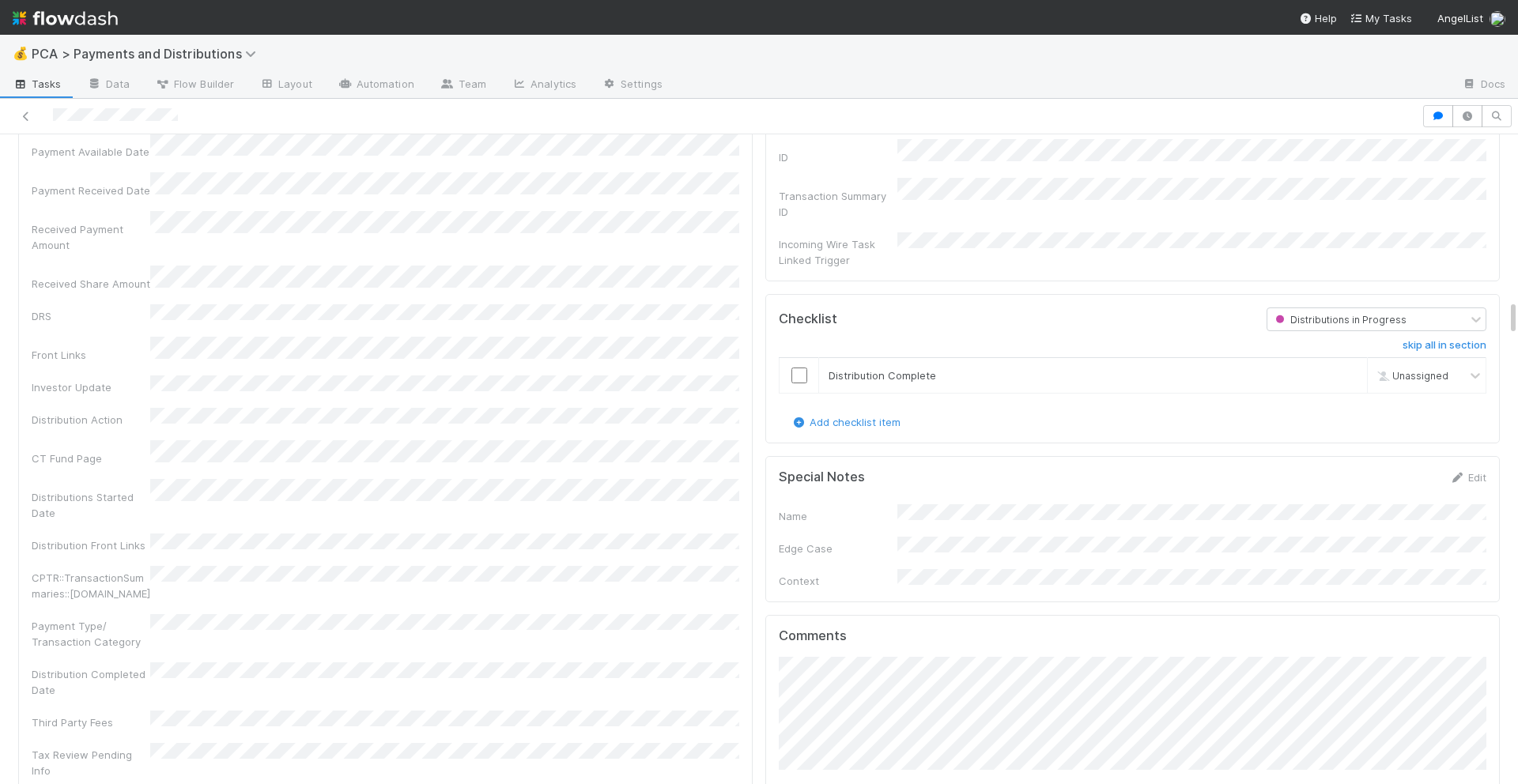
scroll to position [2999, 0]
click at [799, 372] on input "checkbox" at bounding box center [799, 380] width 16 height 16
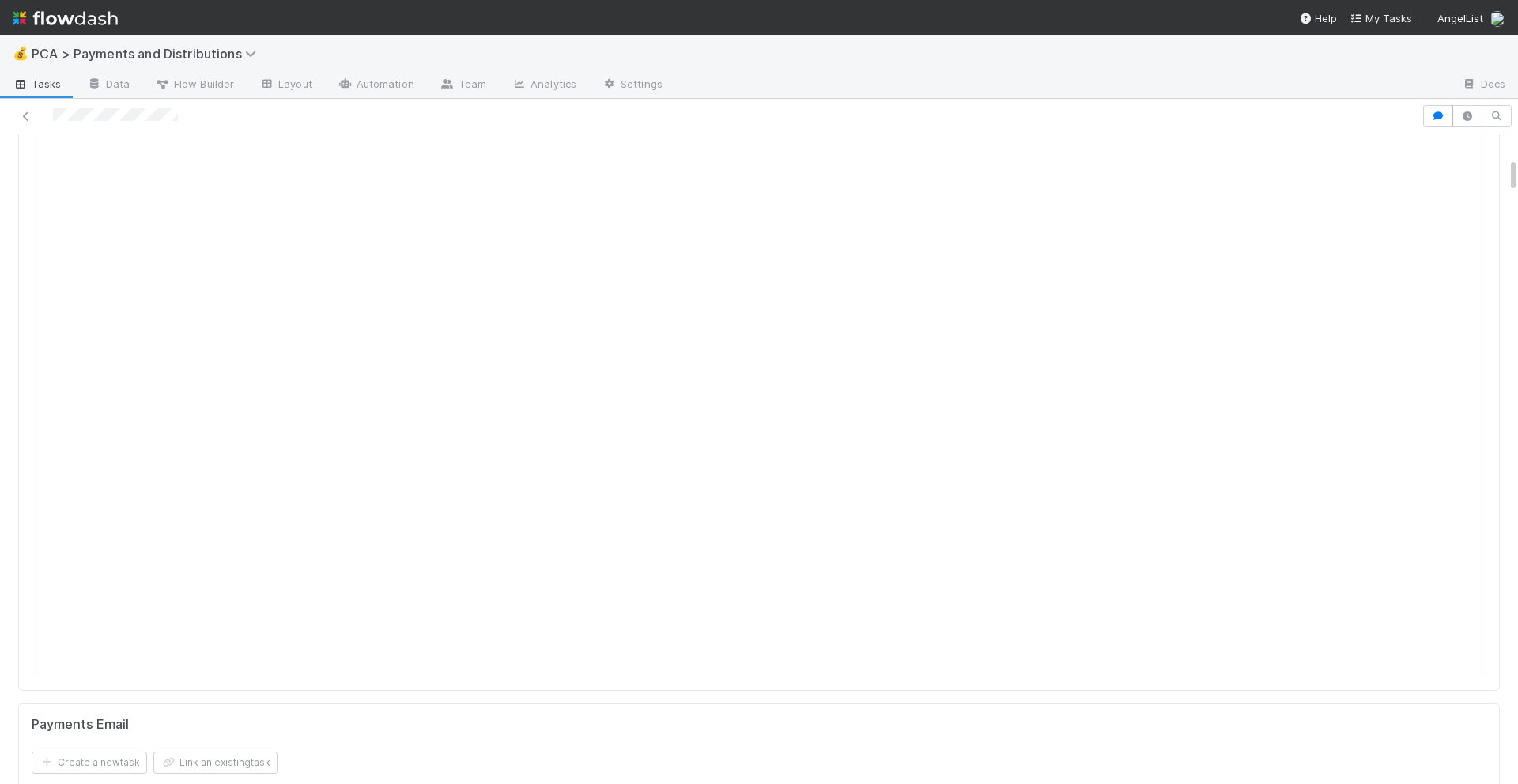
scroll to position [0, 0]
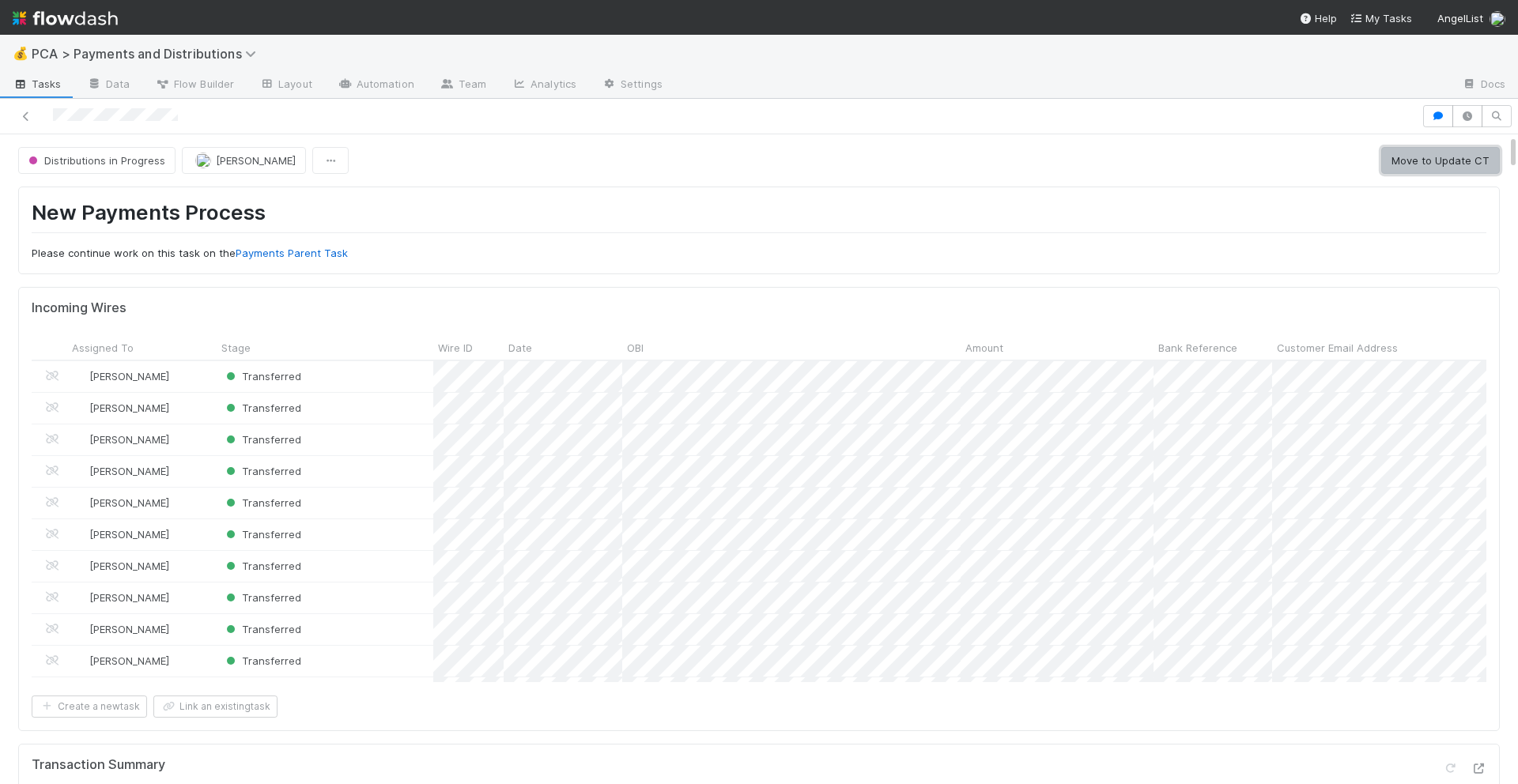
click at [1412, 169] on button "Move to Update CT" at bounding box center [1440, 159] width 118 height 26
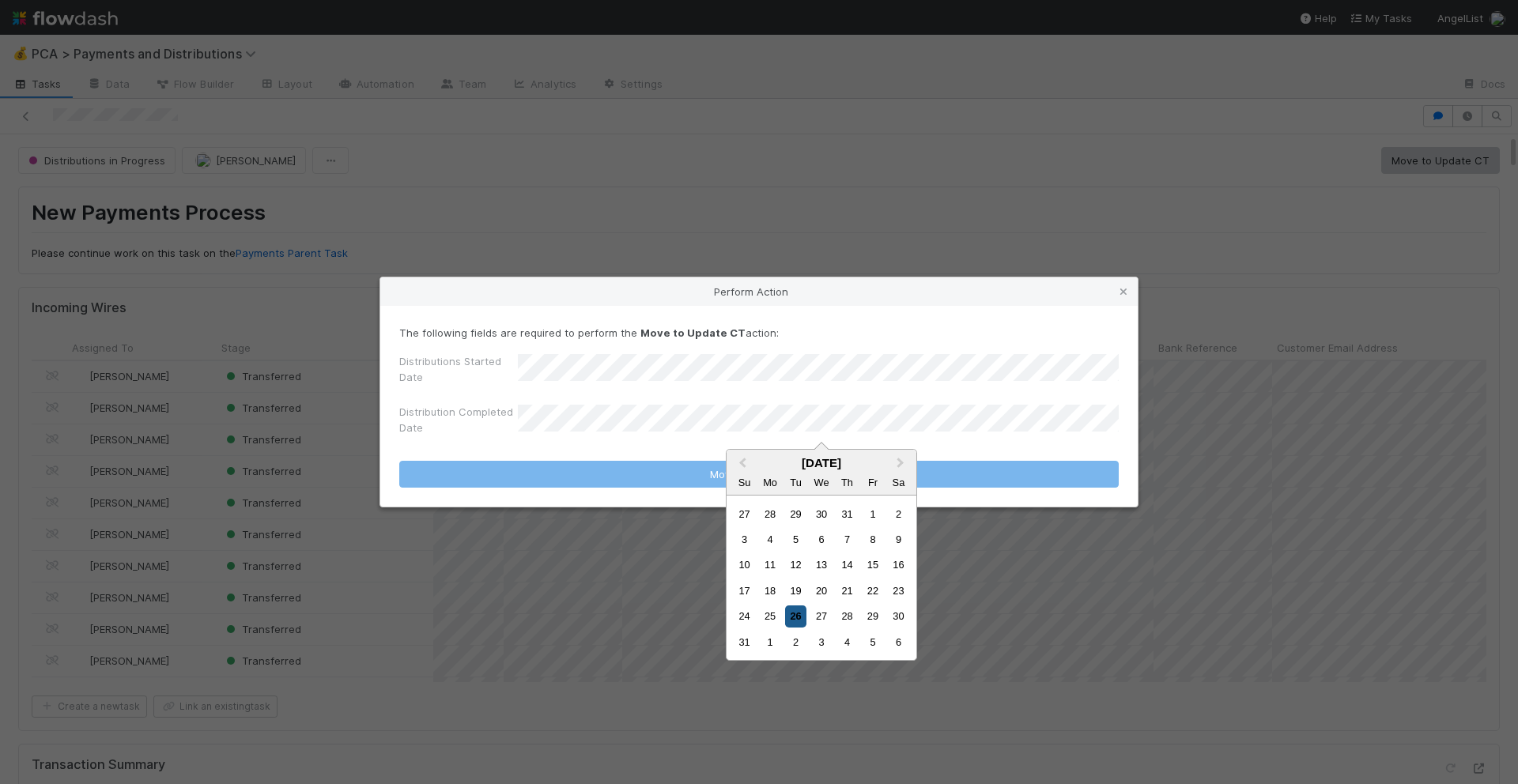
click at [794, 619] on div "26" at bounding box center [795, 616] width 22 height 22
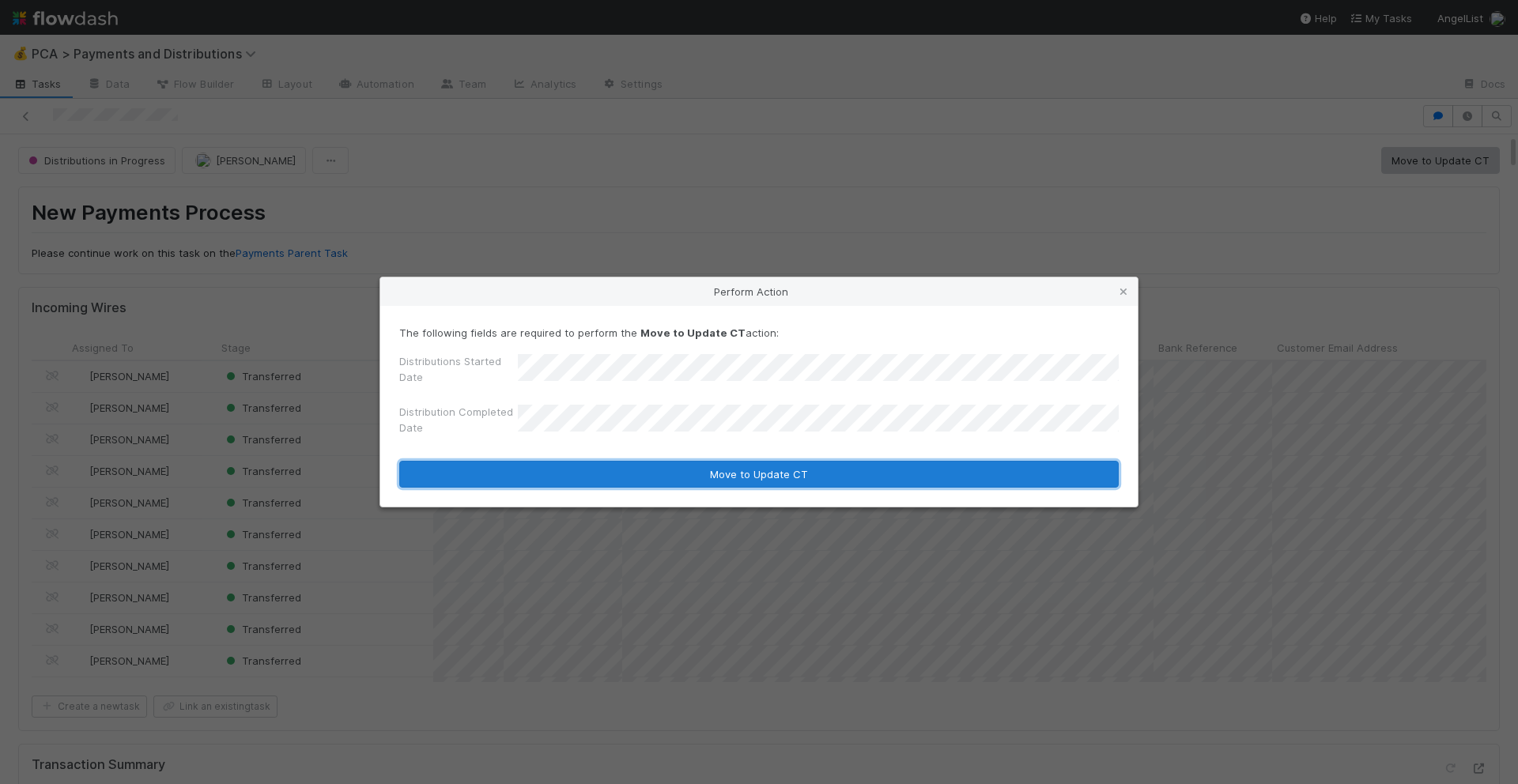
click at [806, 471] on button "Move to Update CT" at bounding box center [758, 473] width 719 height 26
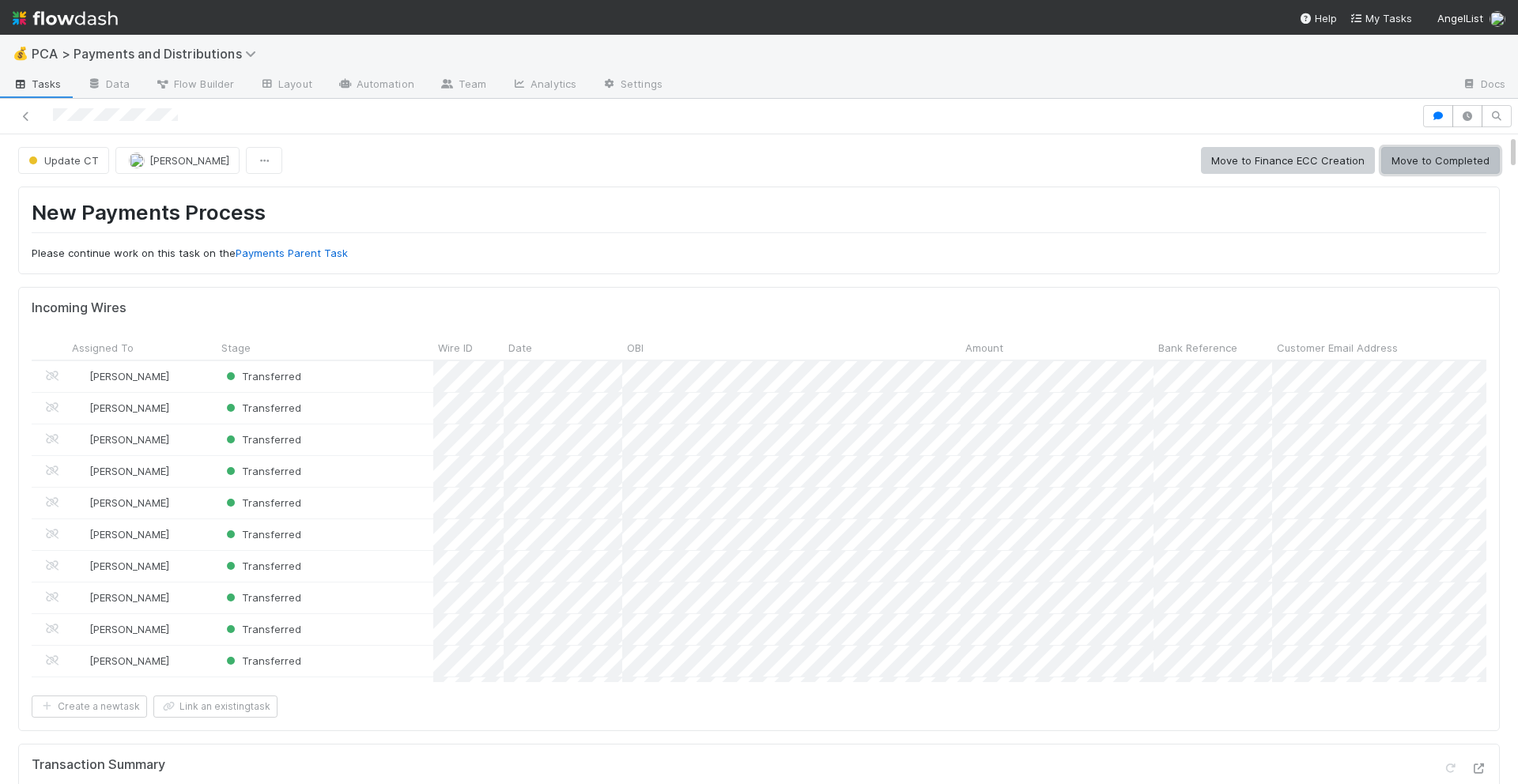
click at [1416, 164] on button "Move to Completed" at bounding box center [1440, 159] width 118 height 26
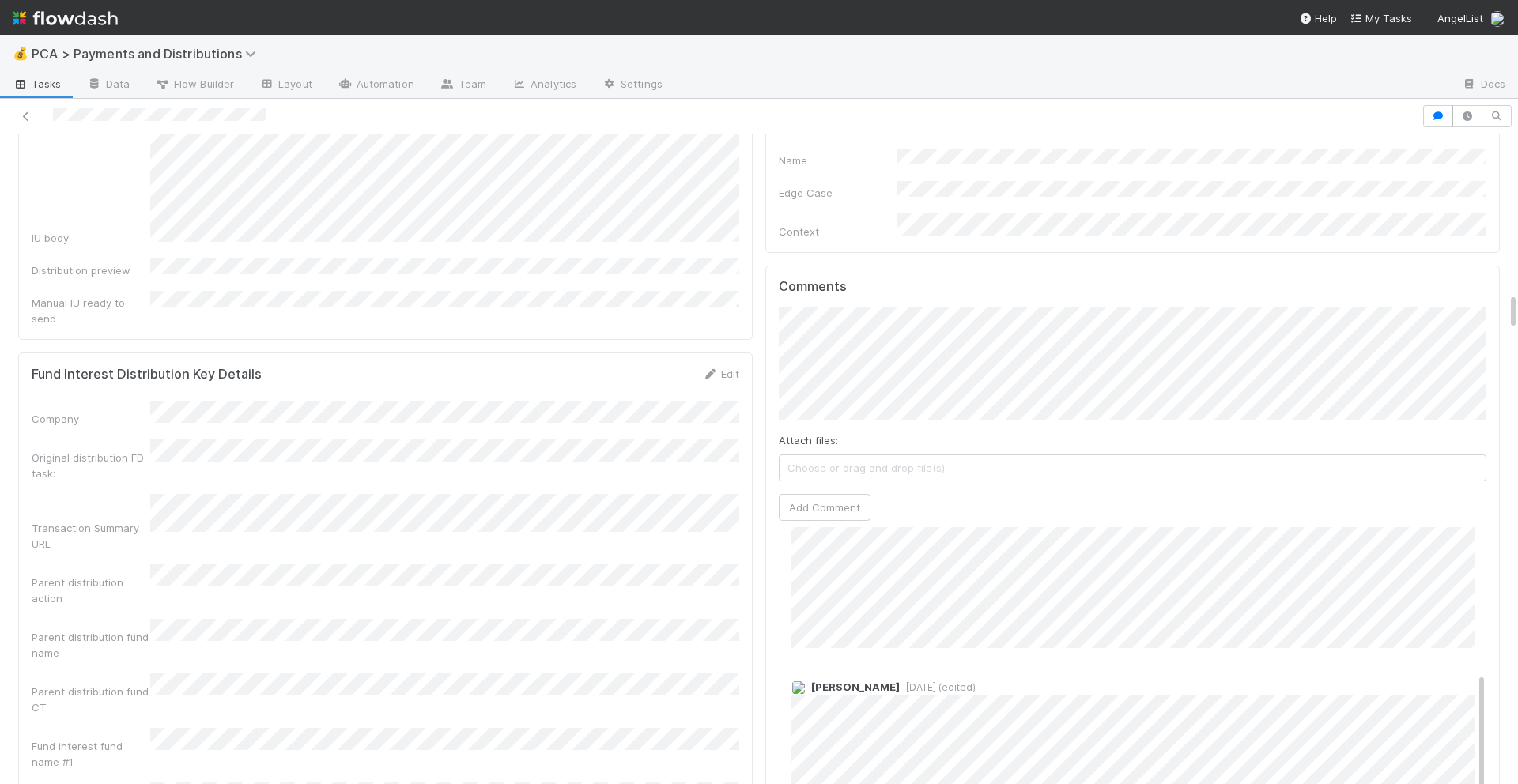
scroll to position [270, 0]
click at [822, 494] on button "Add Comment" at bounding box center [825, 506] width 92 height 26
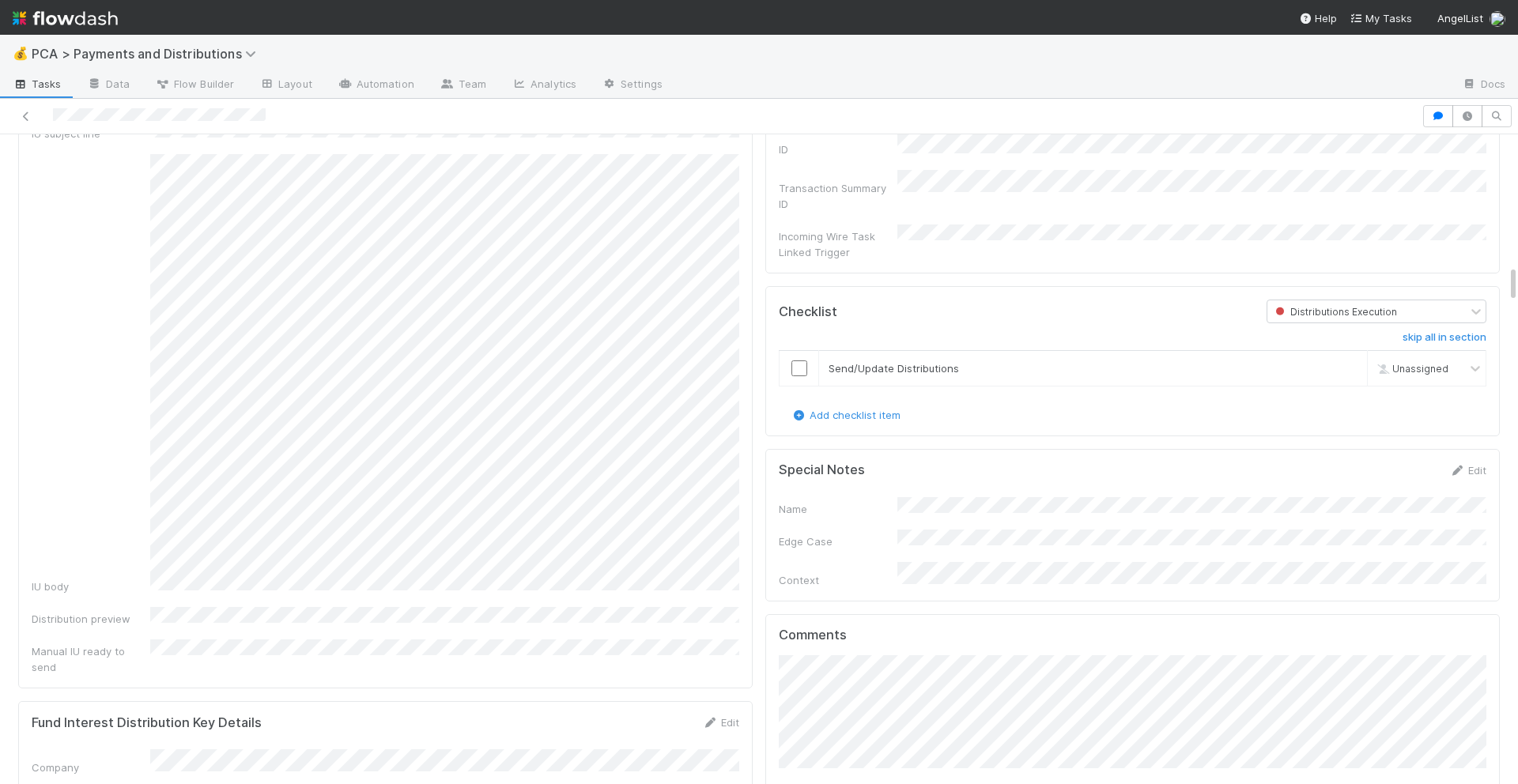
scroll to position [2236, 0]
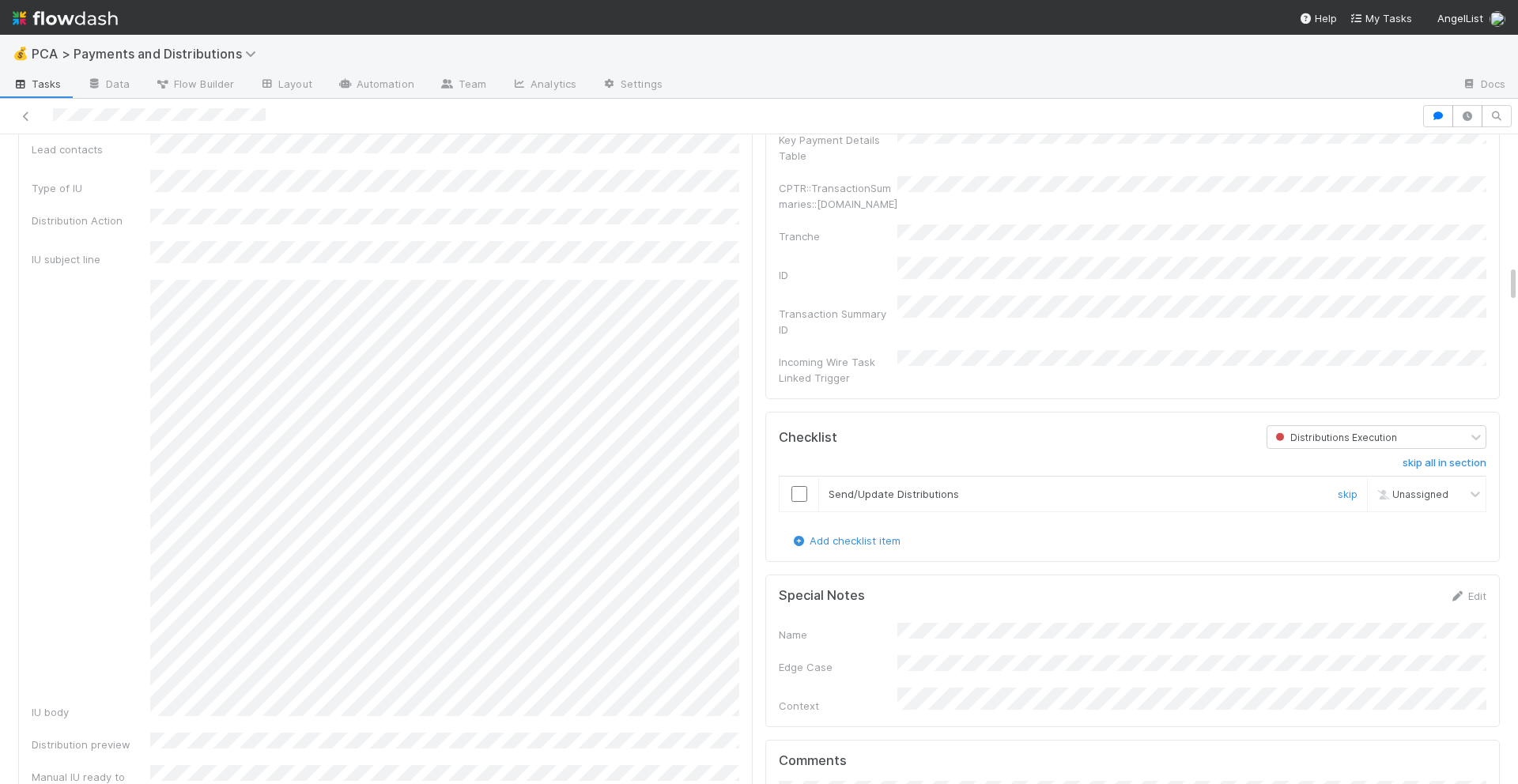
click at [791, 486] on input "checkbox" at bounding box center [799, 494] width 16 height 16
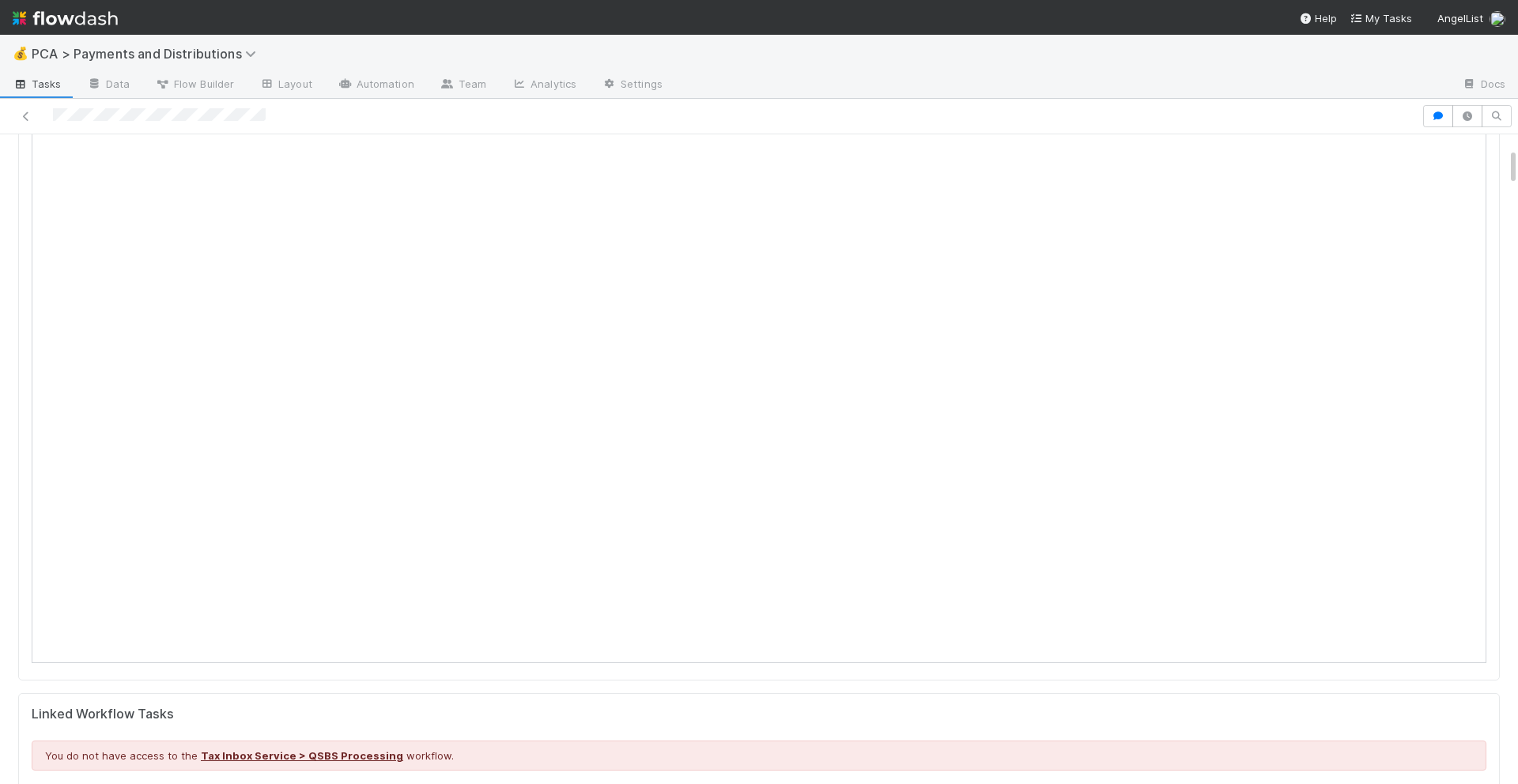
scroll to position [0, 0]
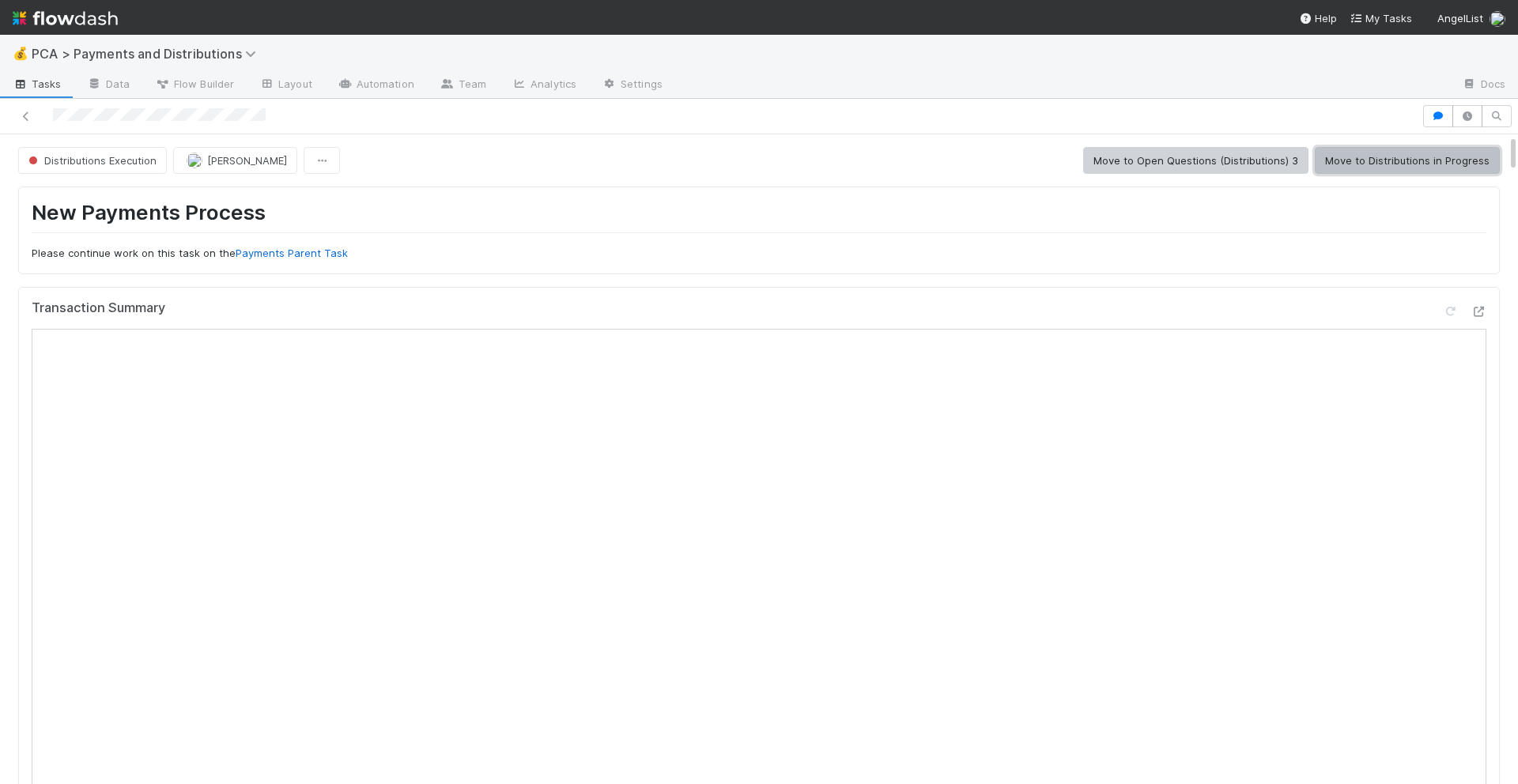
click at [1382, 163] on button "Move to Distributions in Progress" at bounding box center [1406, 159] width 185 height 26
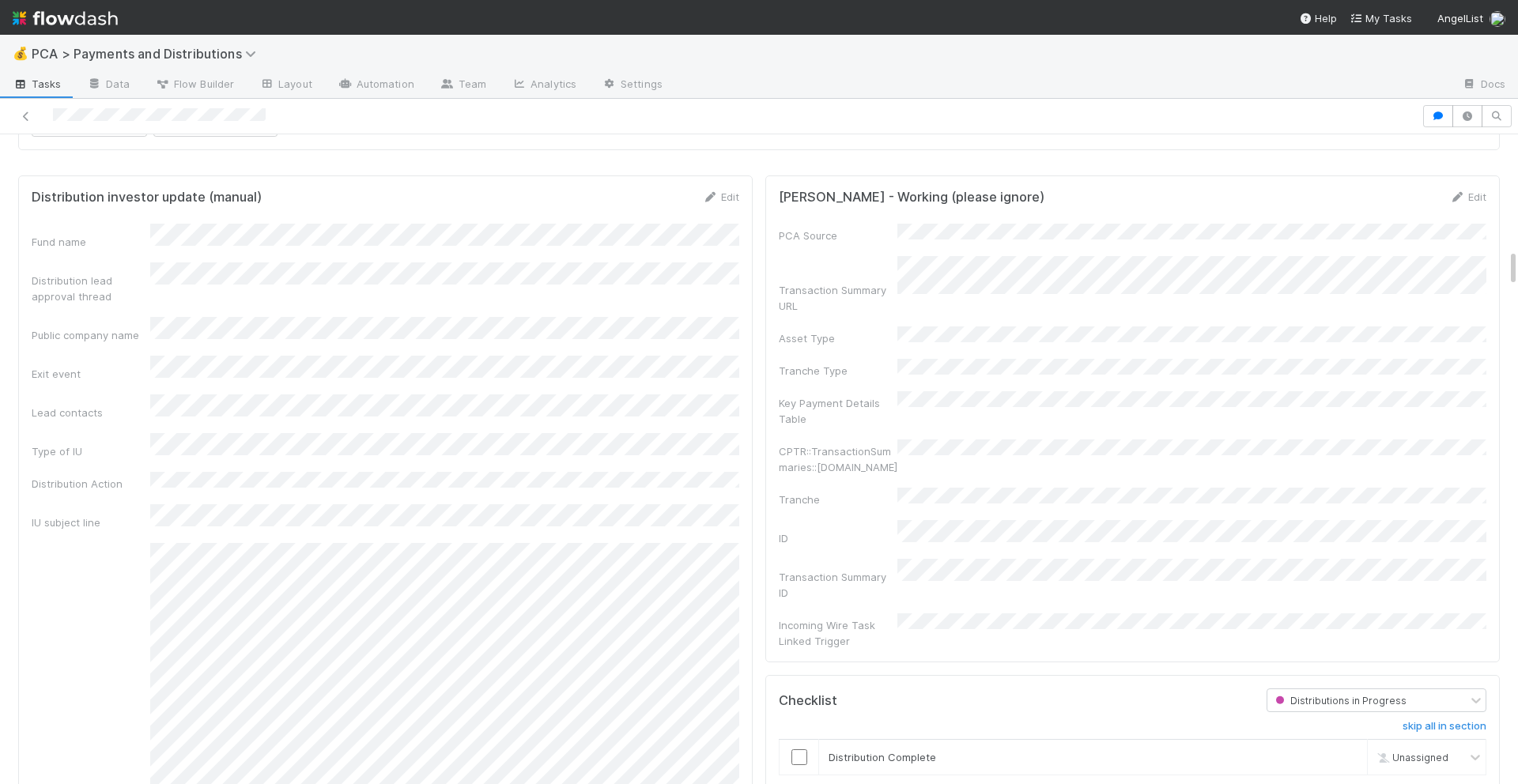
scroll to position [2043, 0]
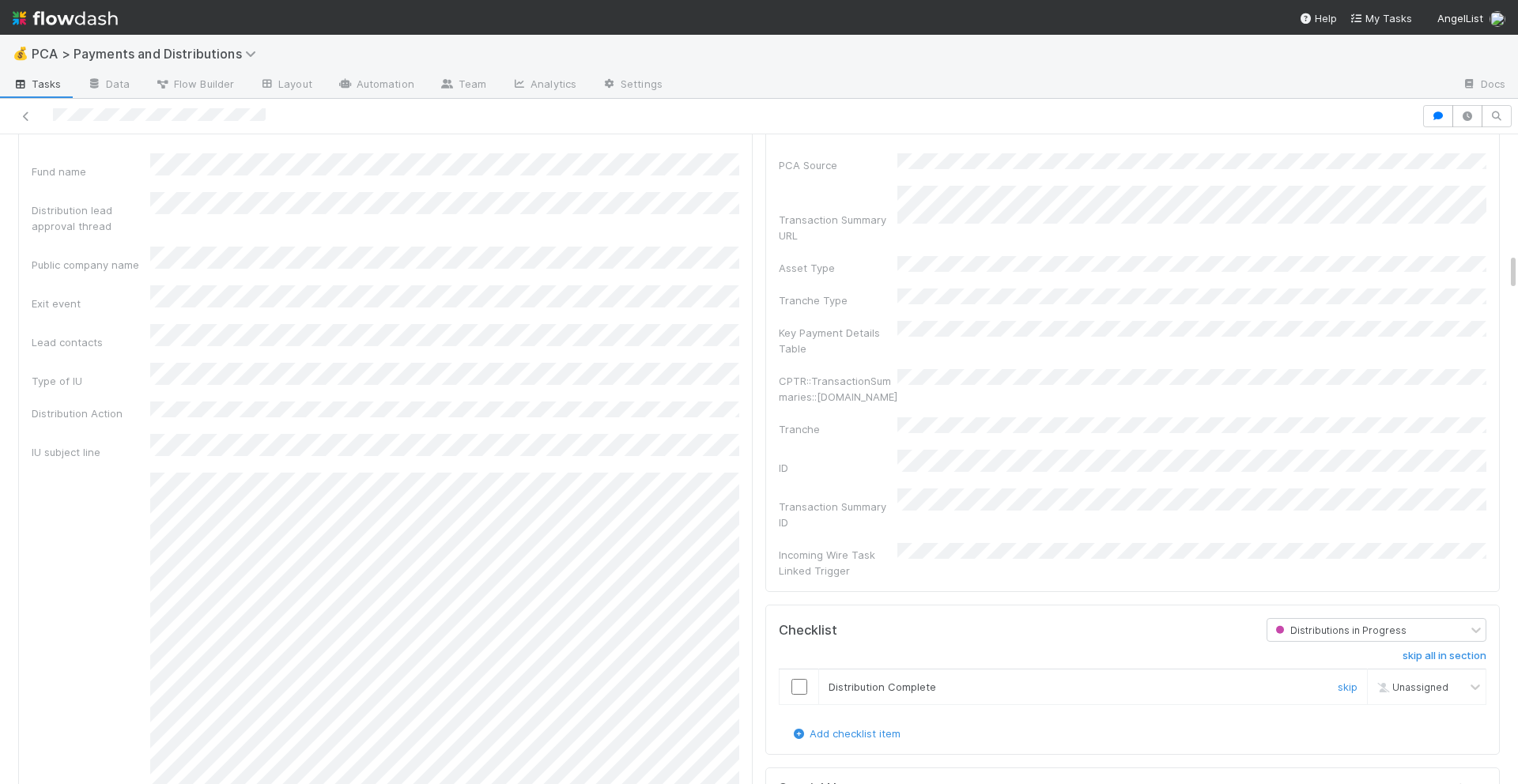
click at [801, 678] on input "checkbox" at bounding box center [799, 686] width 16 height 16
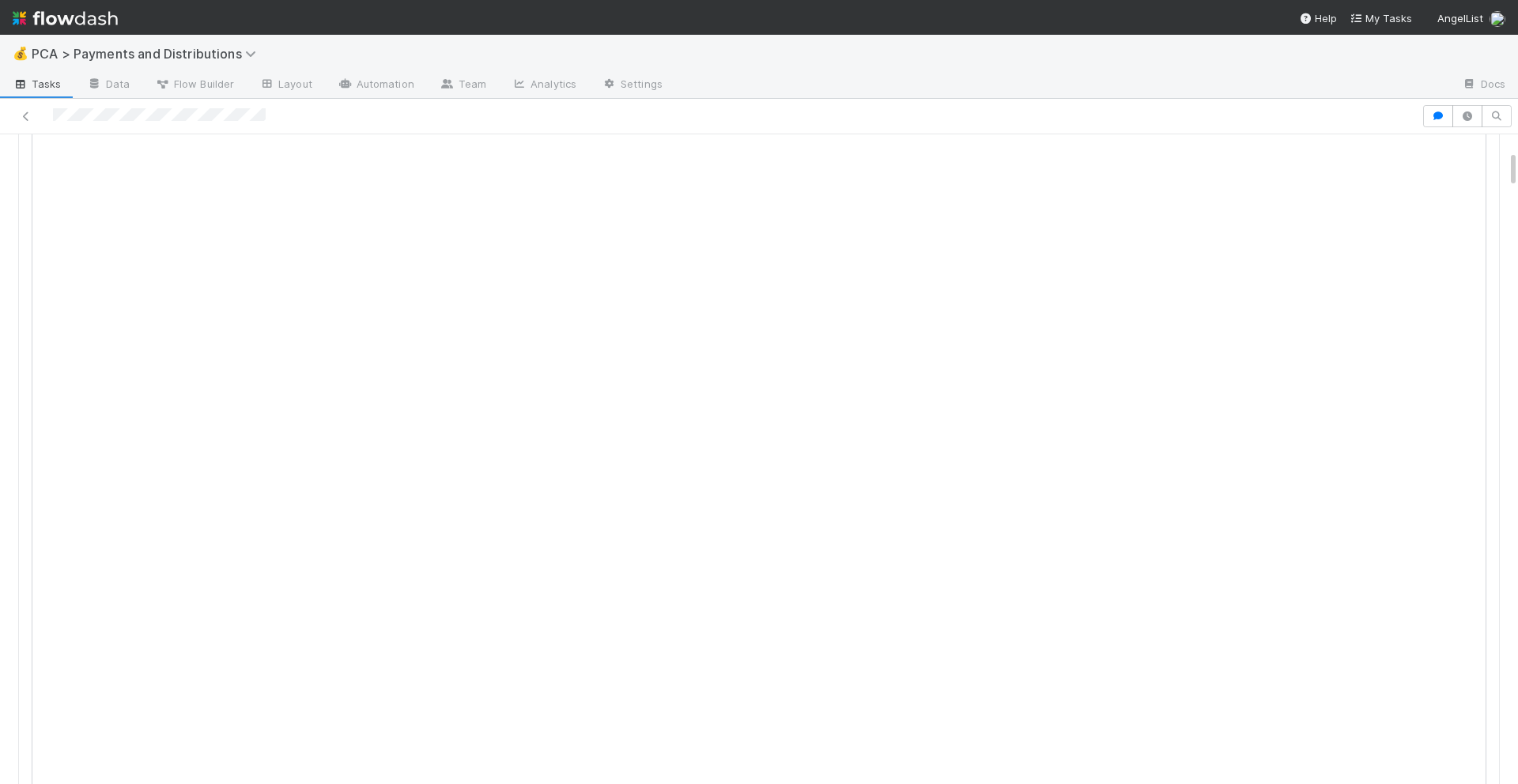
scroll to position [0, 0]
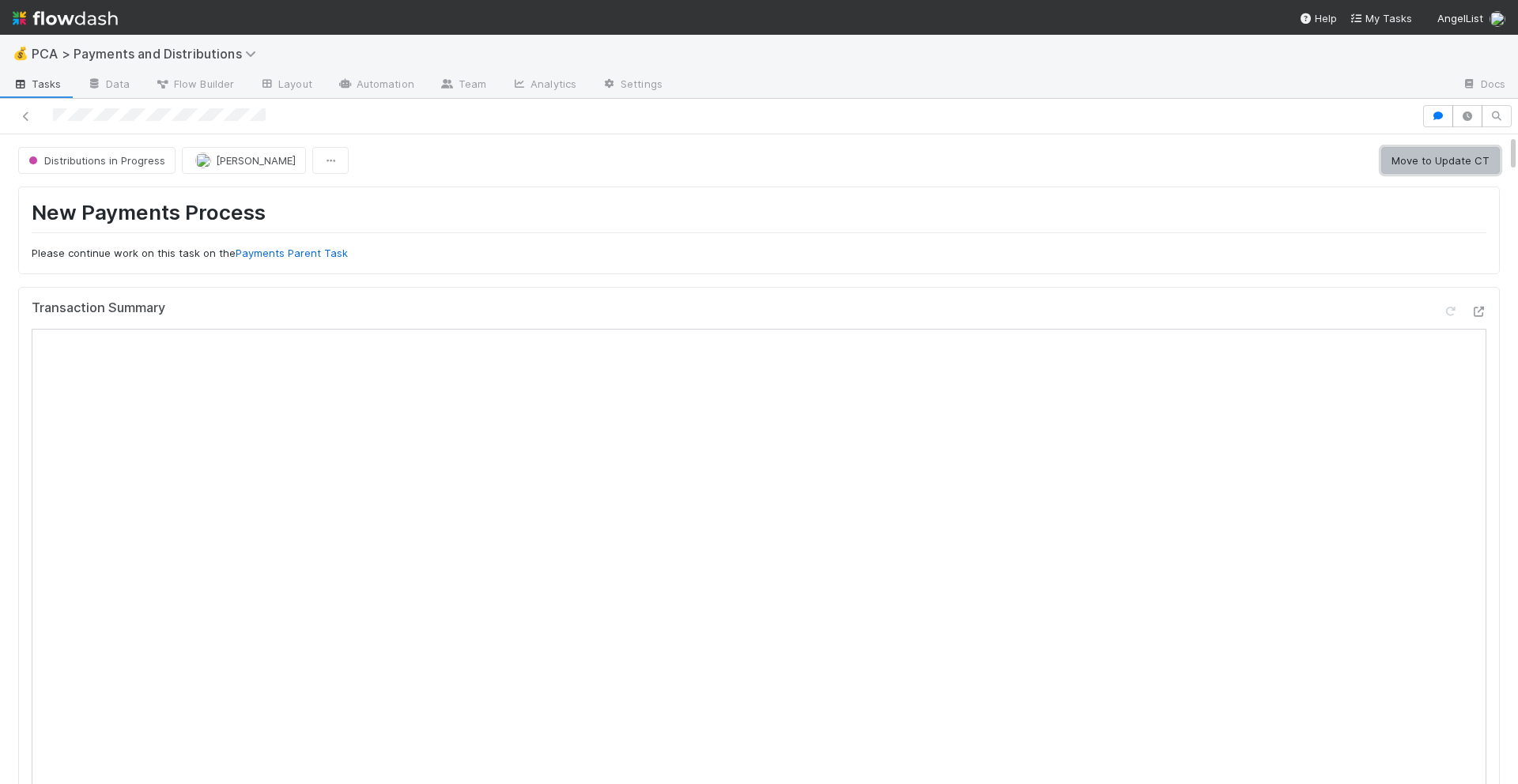
click at [1433, 157] on button "Move to Update CT" at bounding box center [1440, 159] width 118 height 26
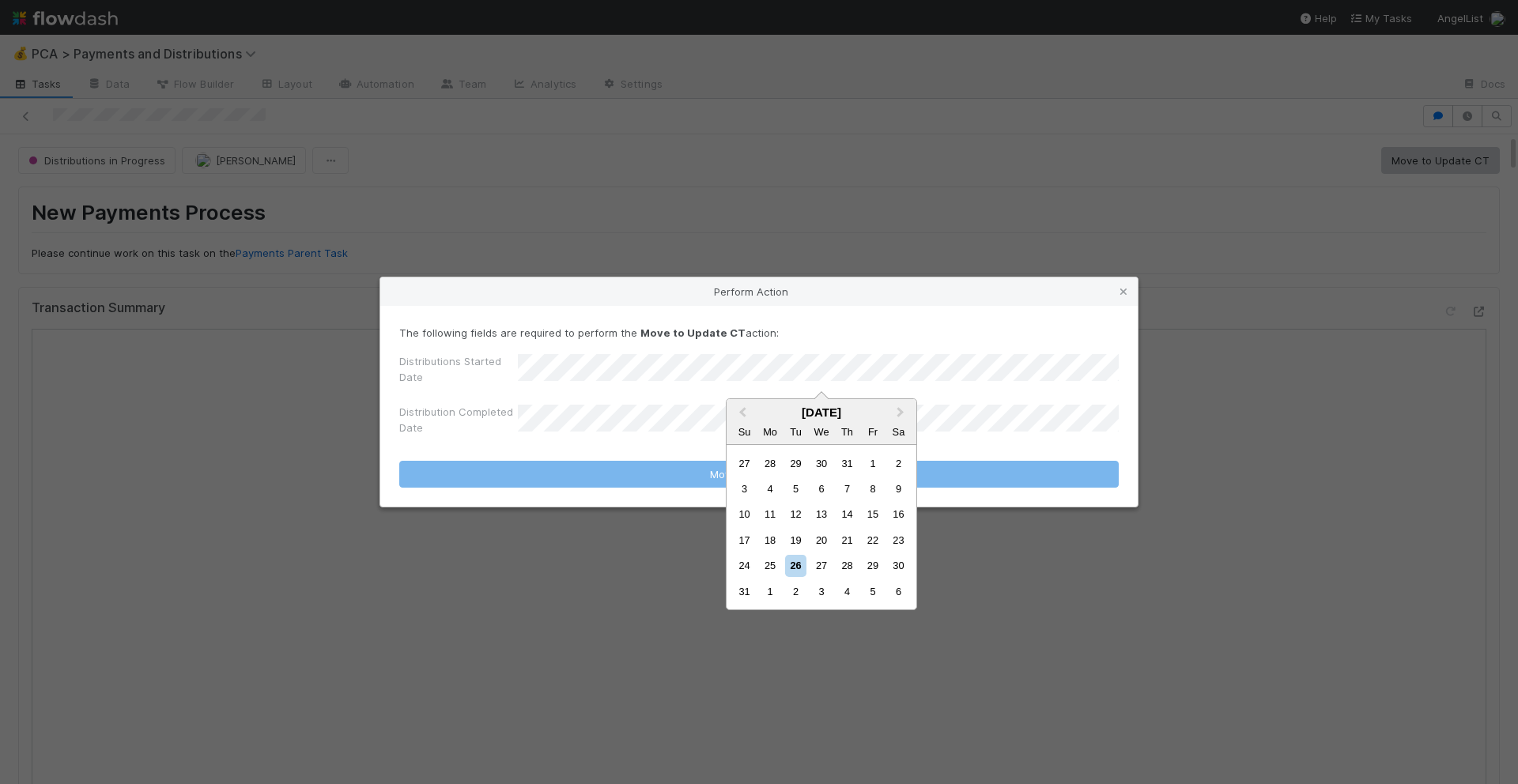
click at [877, 219] on div "Perform Action The following fields are required to perform the Move to Update …" at bounding box center [759, 392] width 1518 height 784
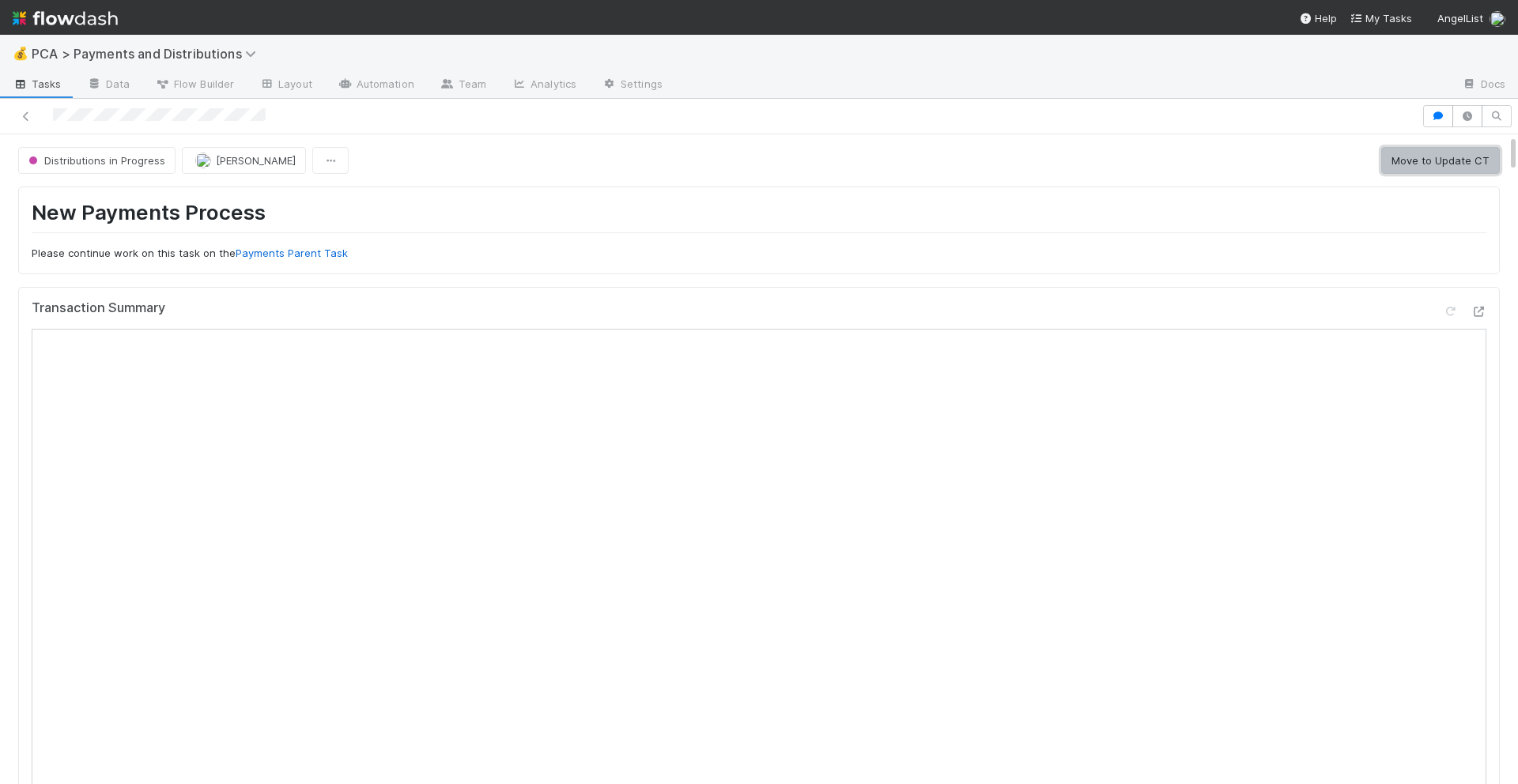
click at [1464, 160] on button "Move to Update CT" at bounding box center [1440, 159] width 118 height 26
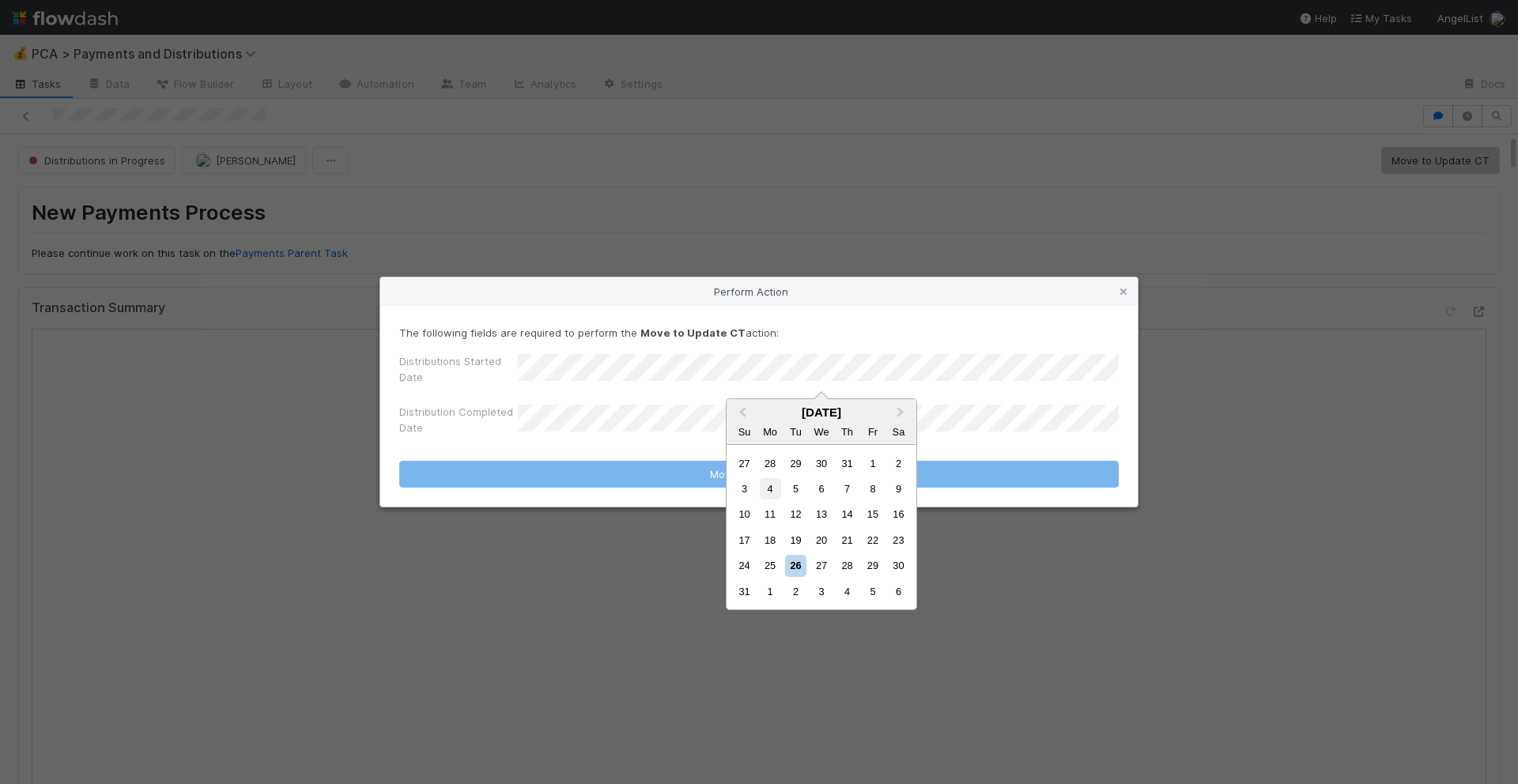
click at [771, 484] on div "4" at bounding box center [771, 489] width 22 height 22
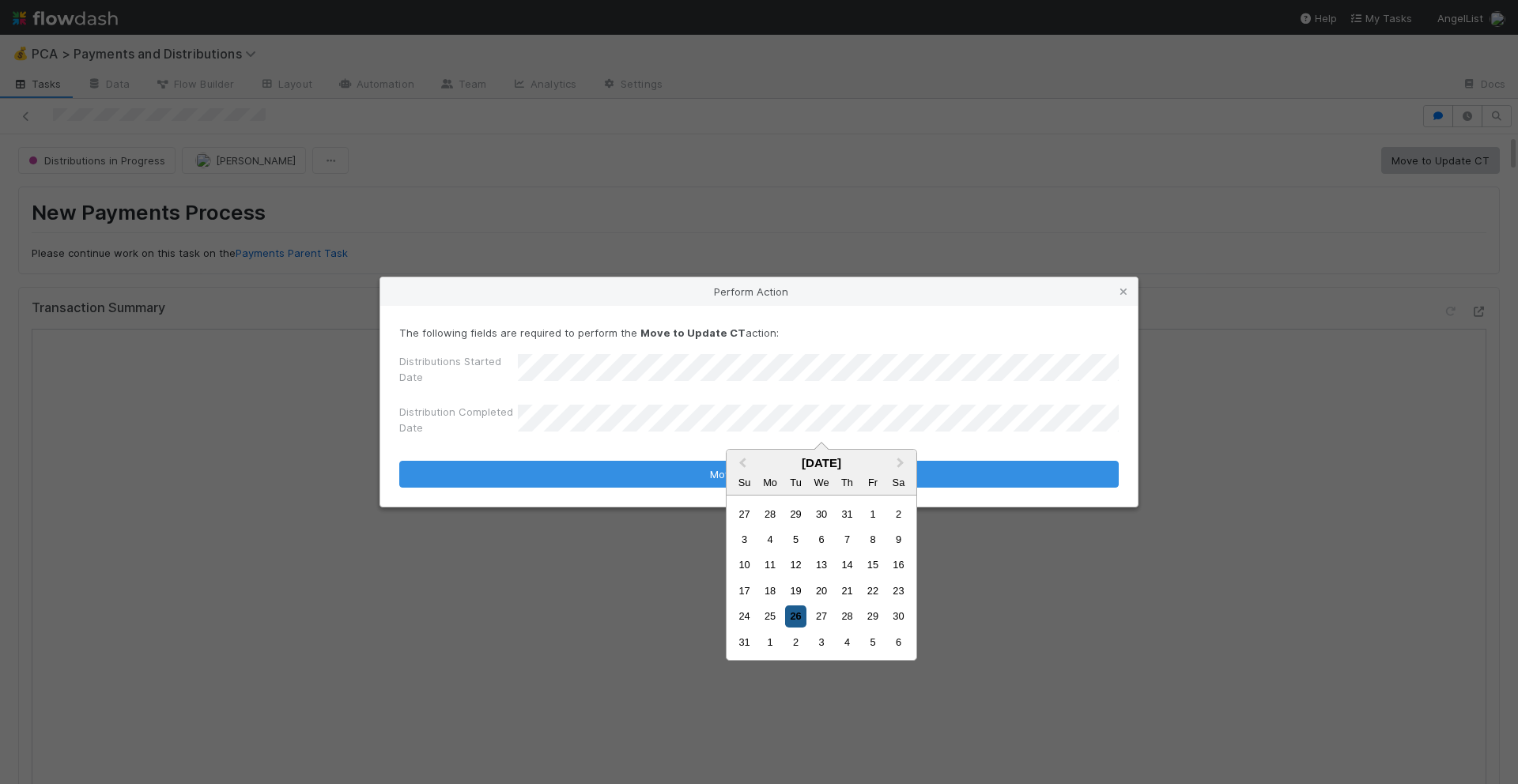
click at [801, 608] on div "26" at bounding box center [795, 616] width 22 height 22
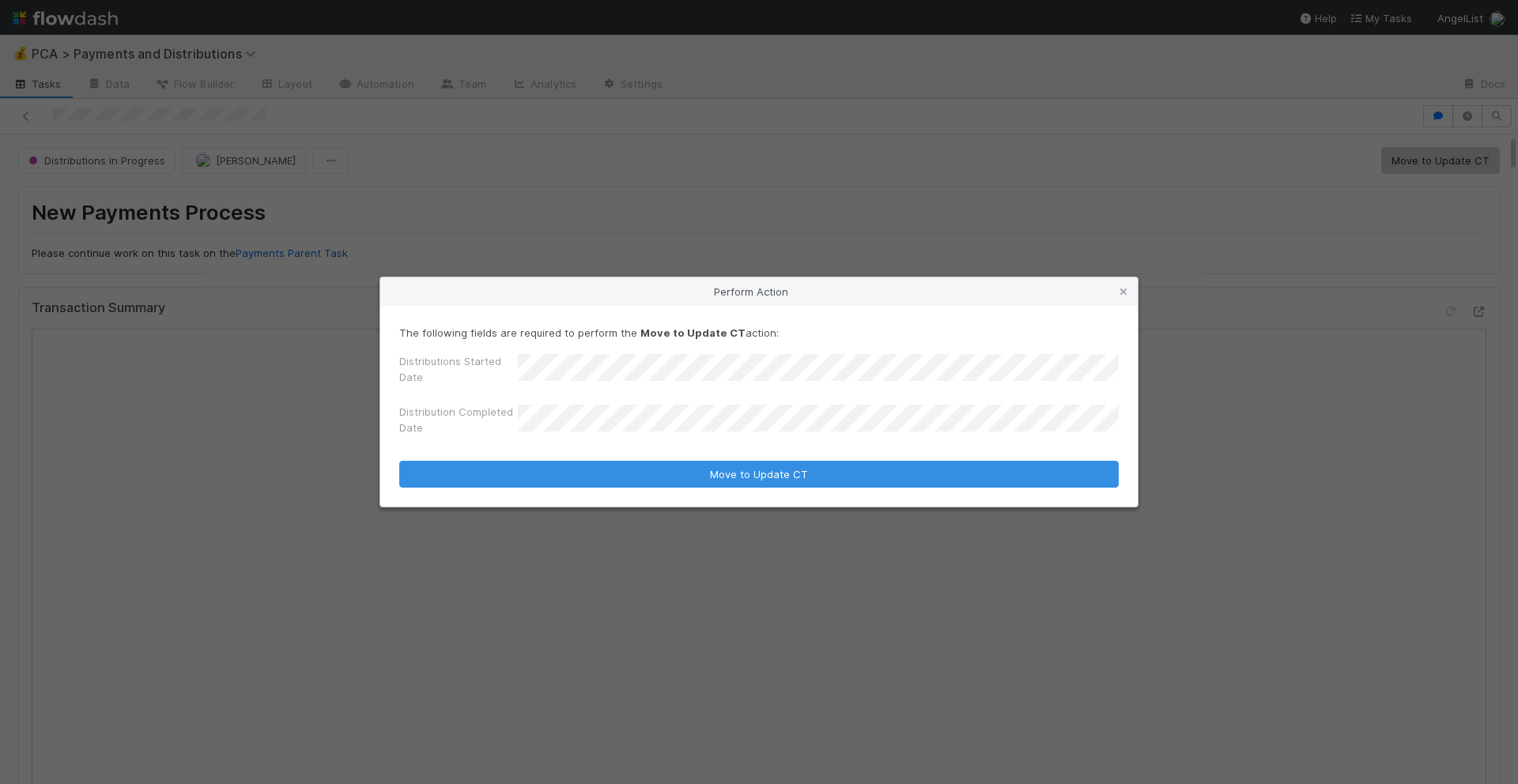
click at [853, 458] on form "The following fields are required to perform the Move to Update CT action: Dist…" at bounding box center [758, 406] width 719 height 162
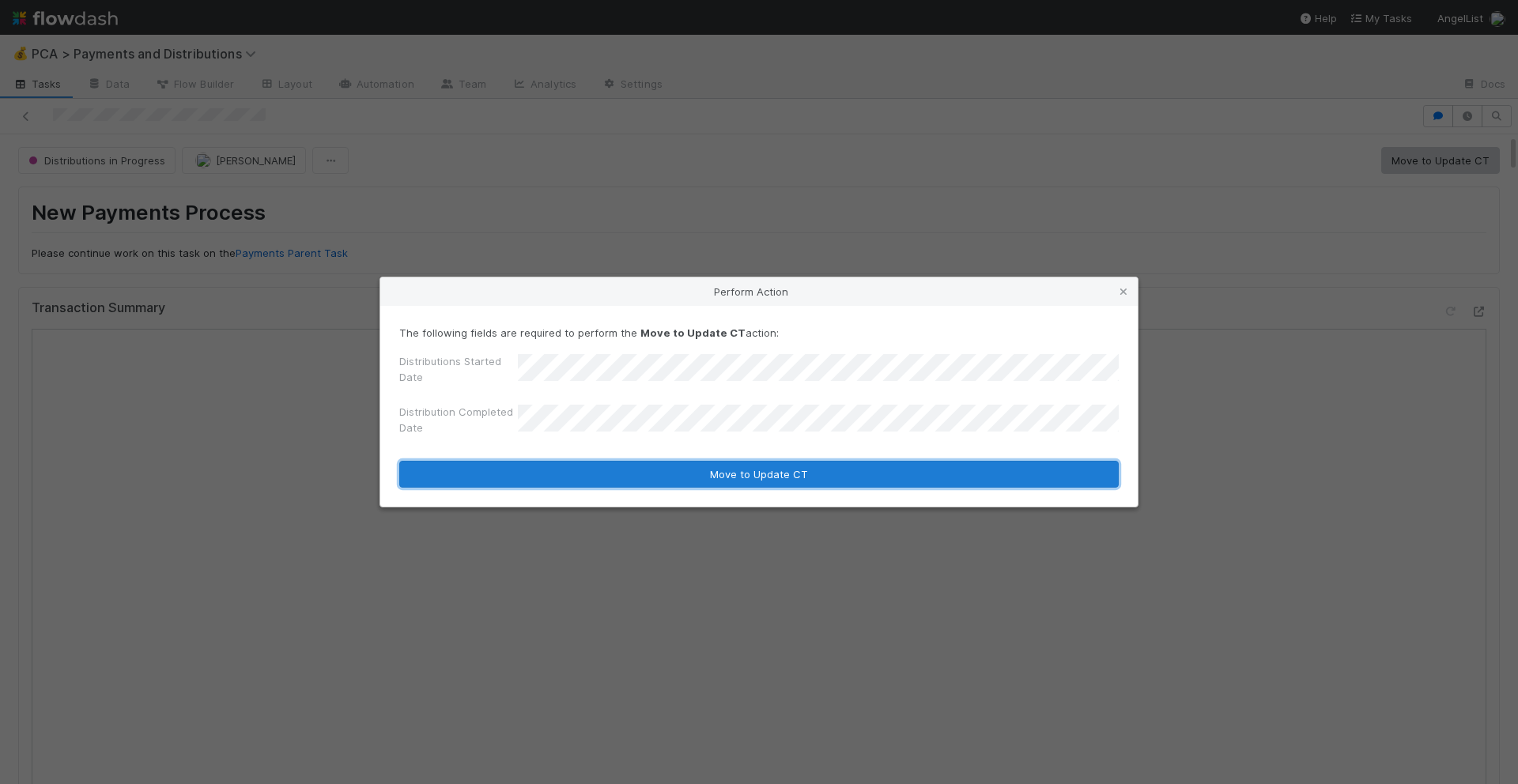
click at [853, 467] on button "Move to Update CT" at bounding box center [758, 473] width 719 height 26
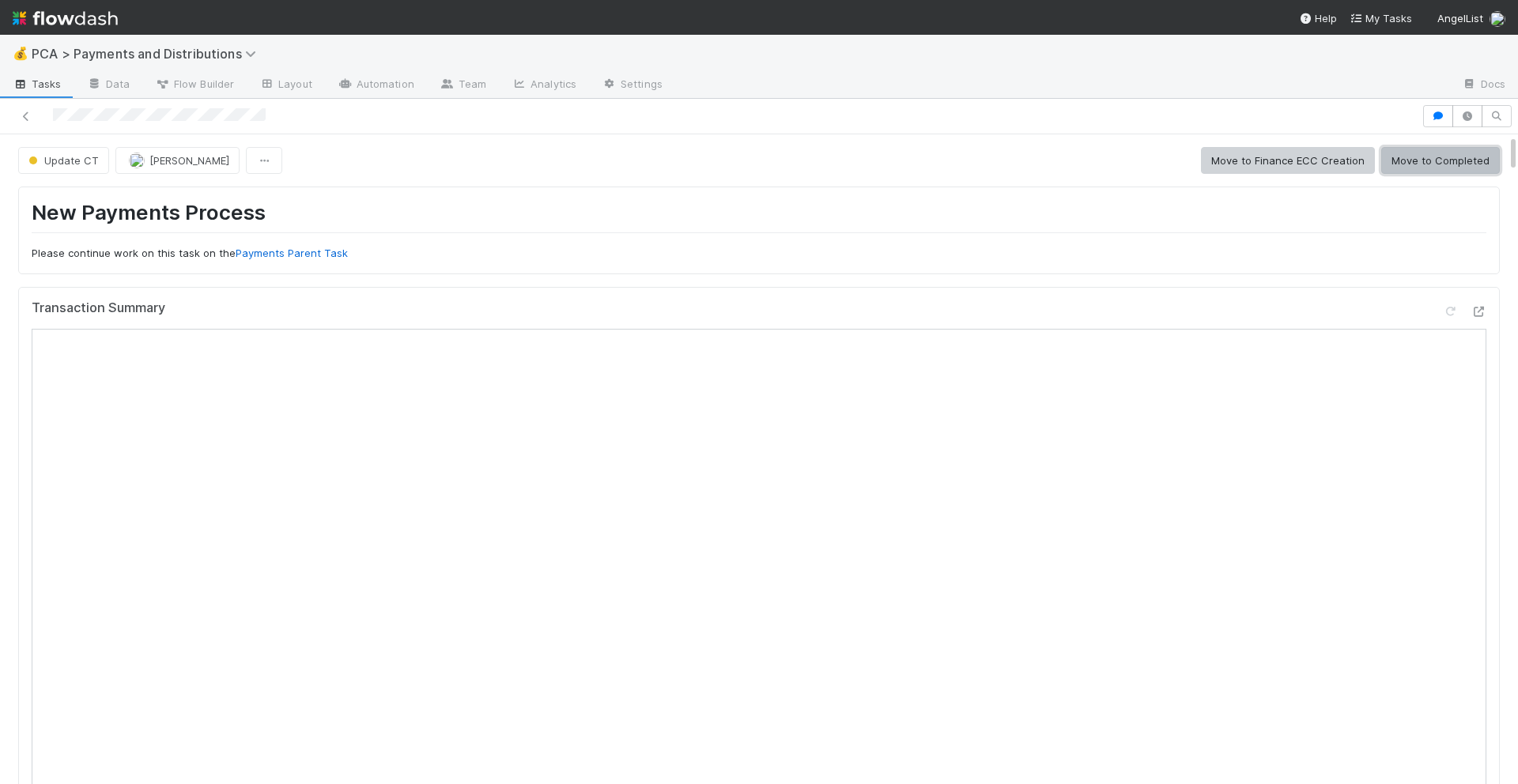
click at [1433, 153] on button "Move to Completed" at bounding box center [1440, 159] width 118 height 26
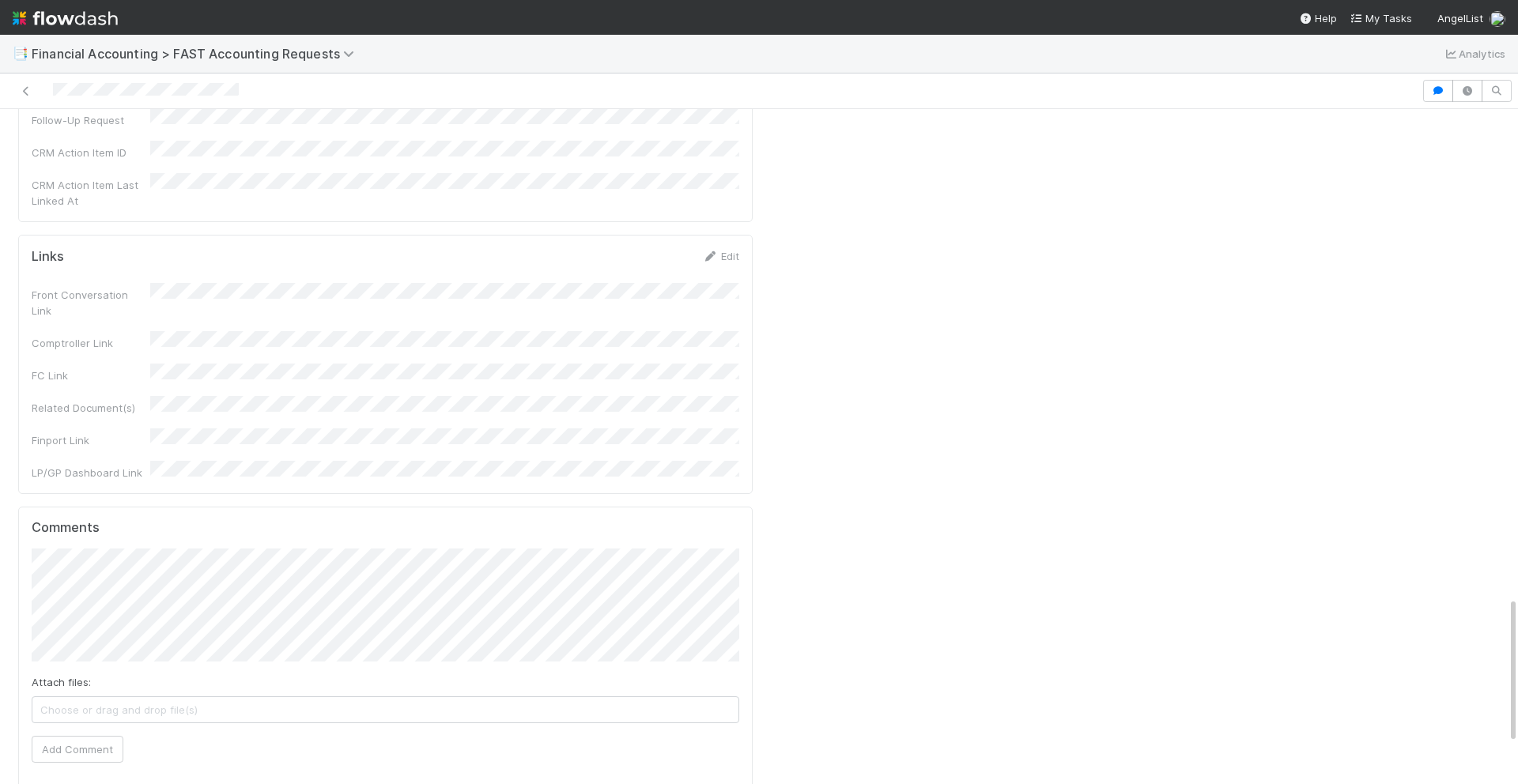
scroll to position [2416, 0]
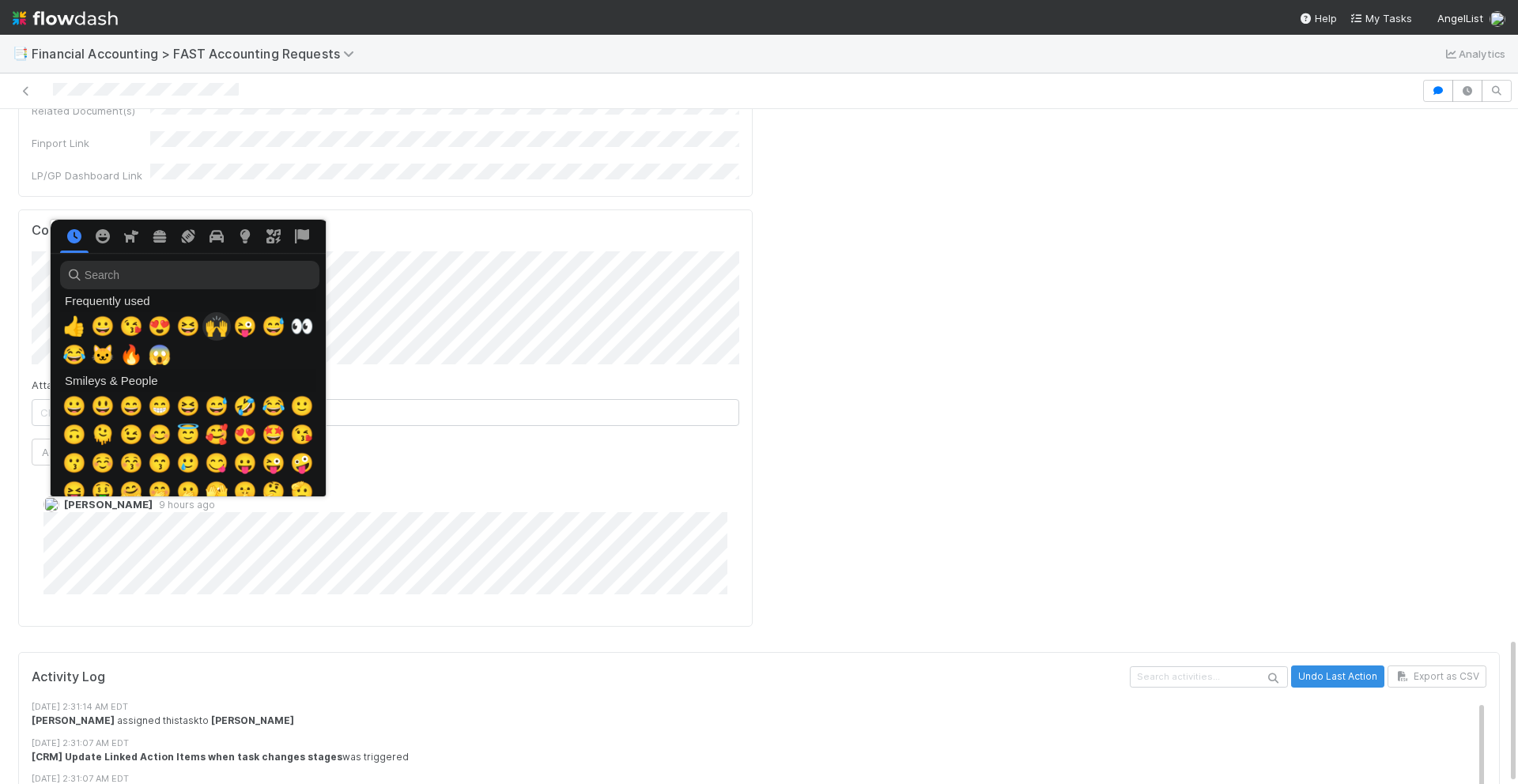
click at [217, 328] on span "🙌" at bounding box center [216, 326] width 23 height 22
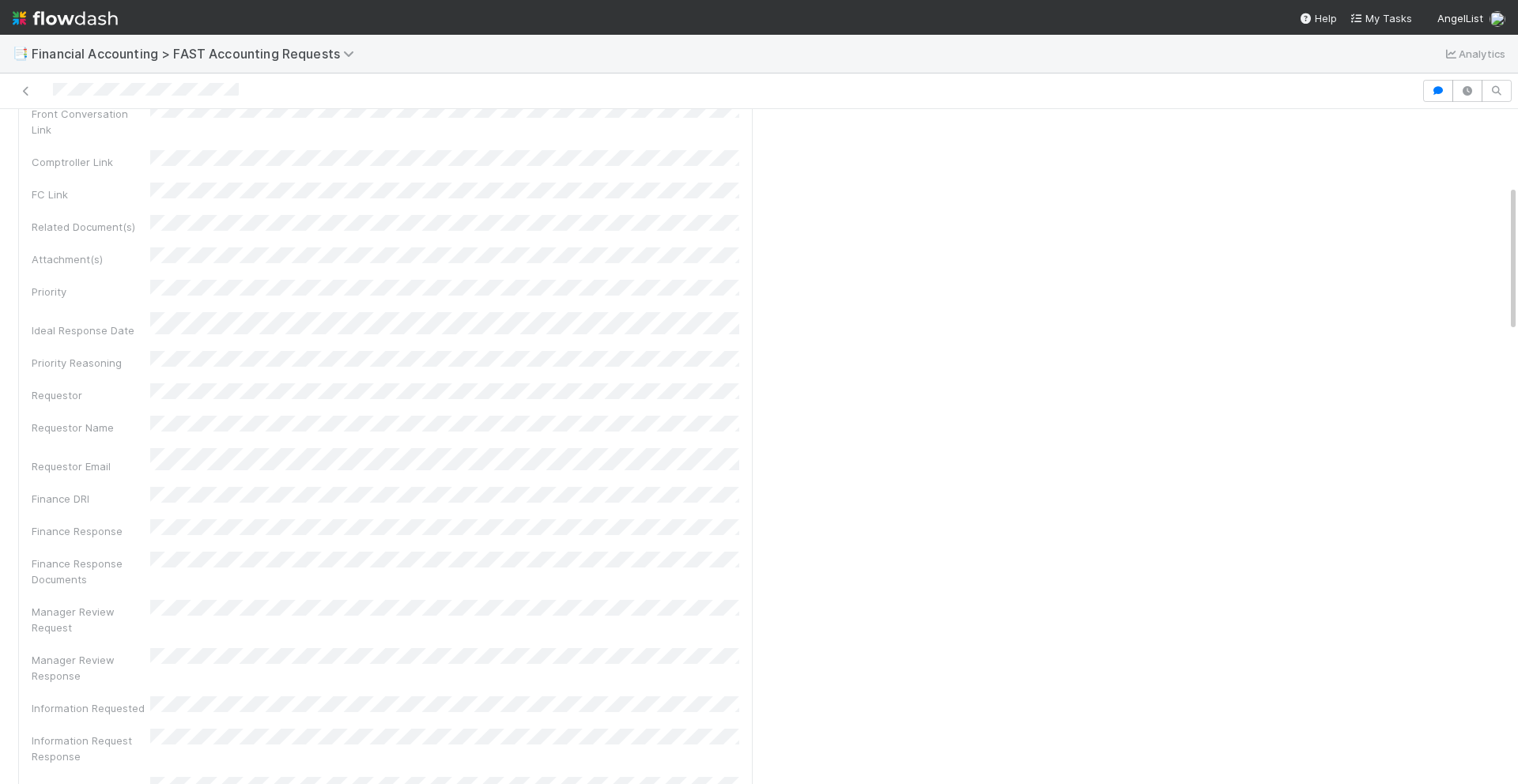
scroll to position [0, 0]
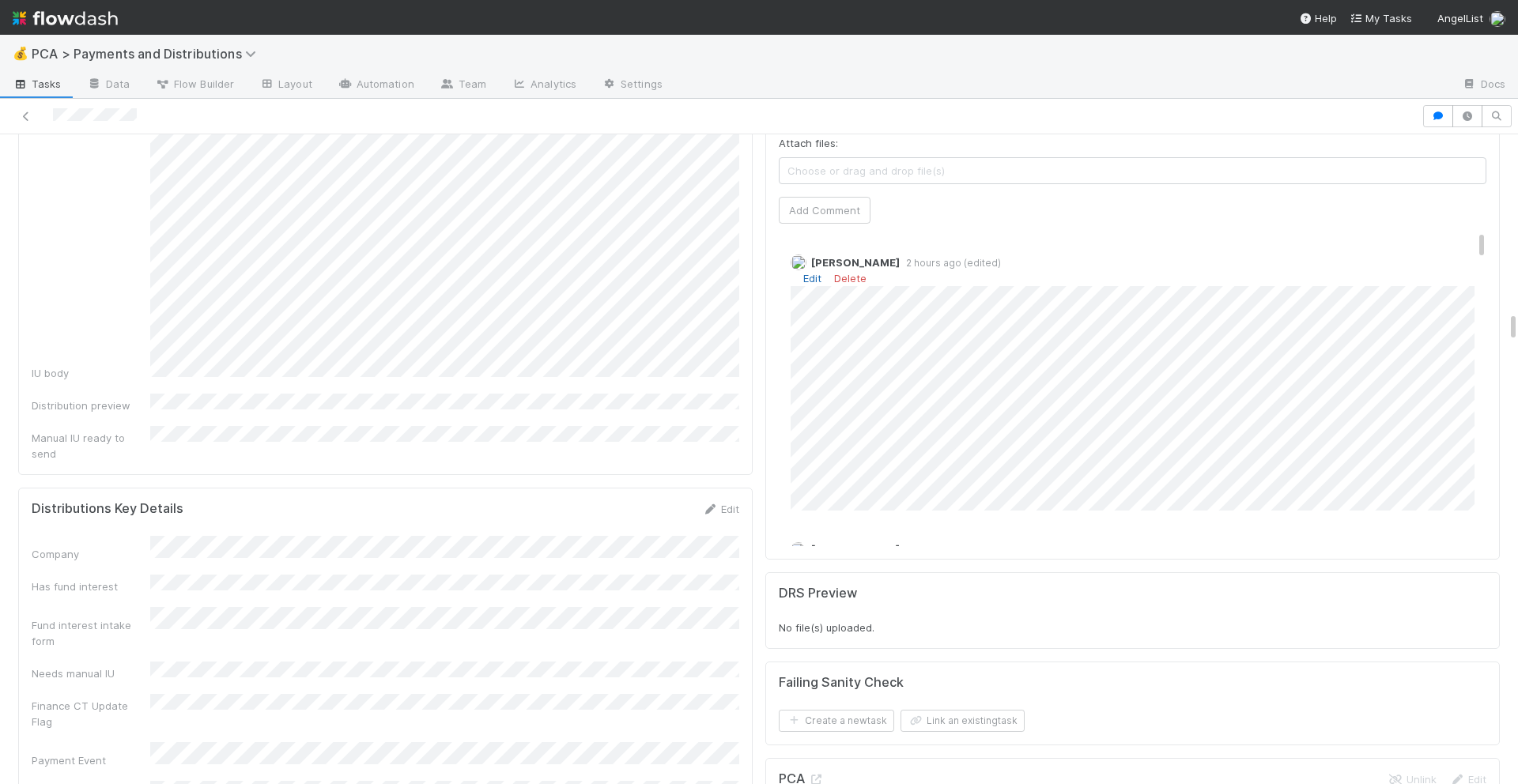
click at [815, 272] on link "Edit" at bounding box center [812, 278] width 19 height 13
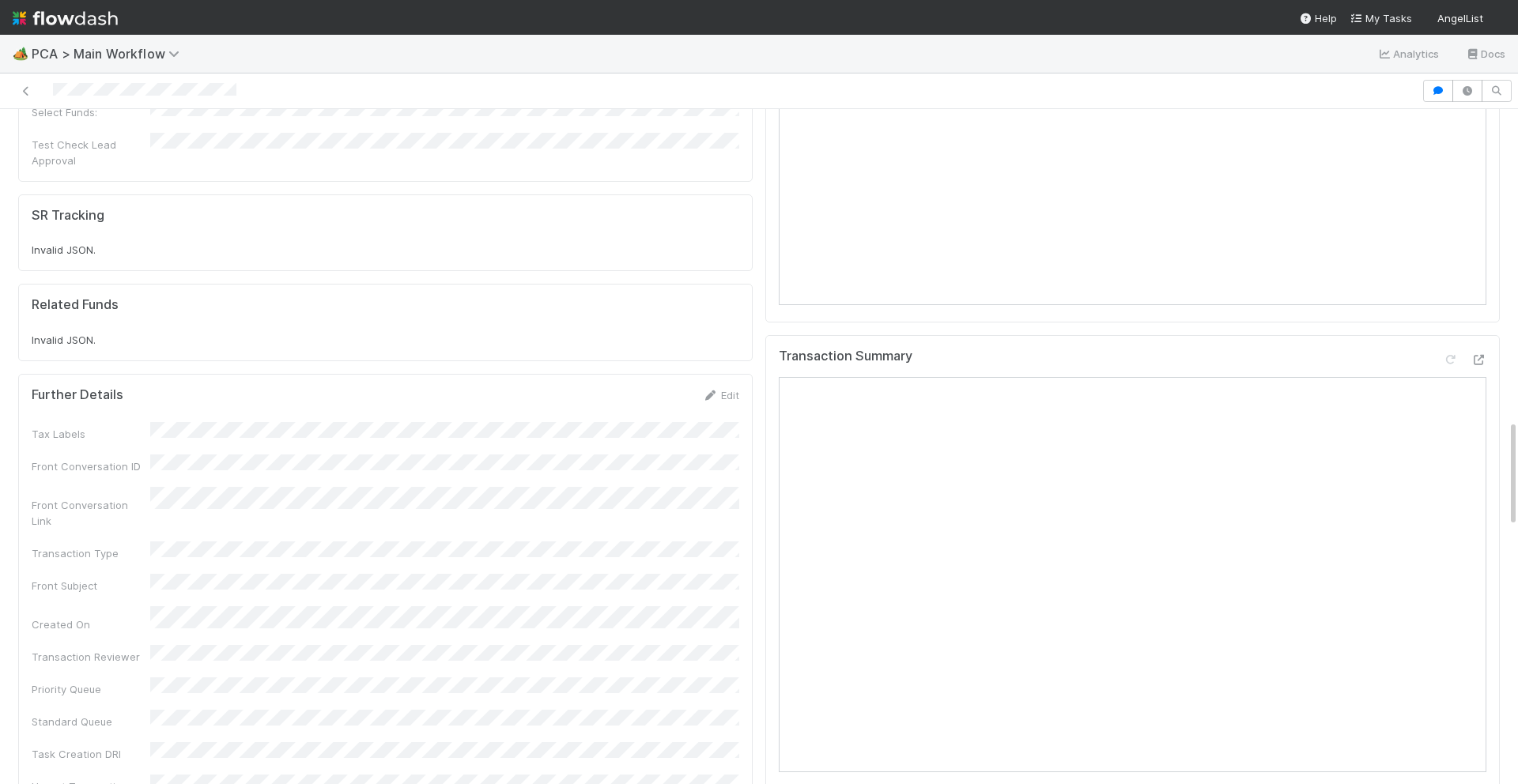
scroll to position [1919, 0]
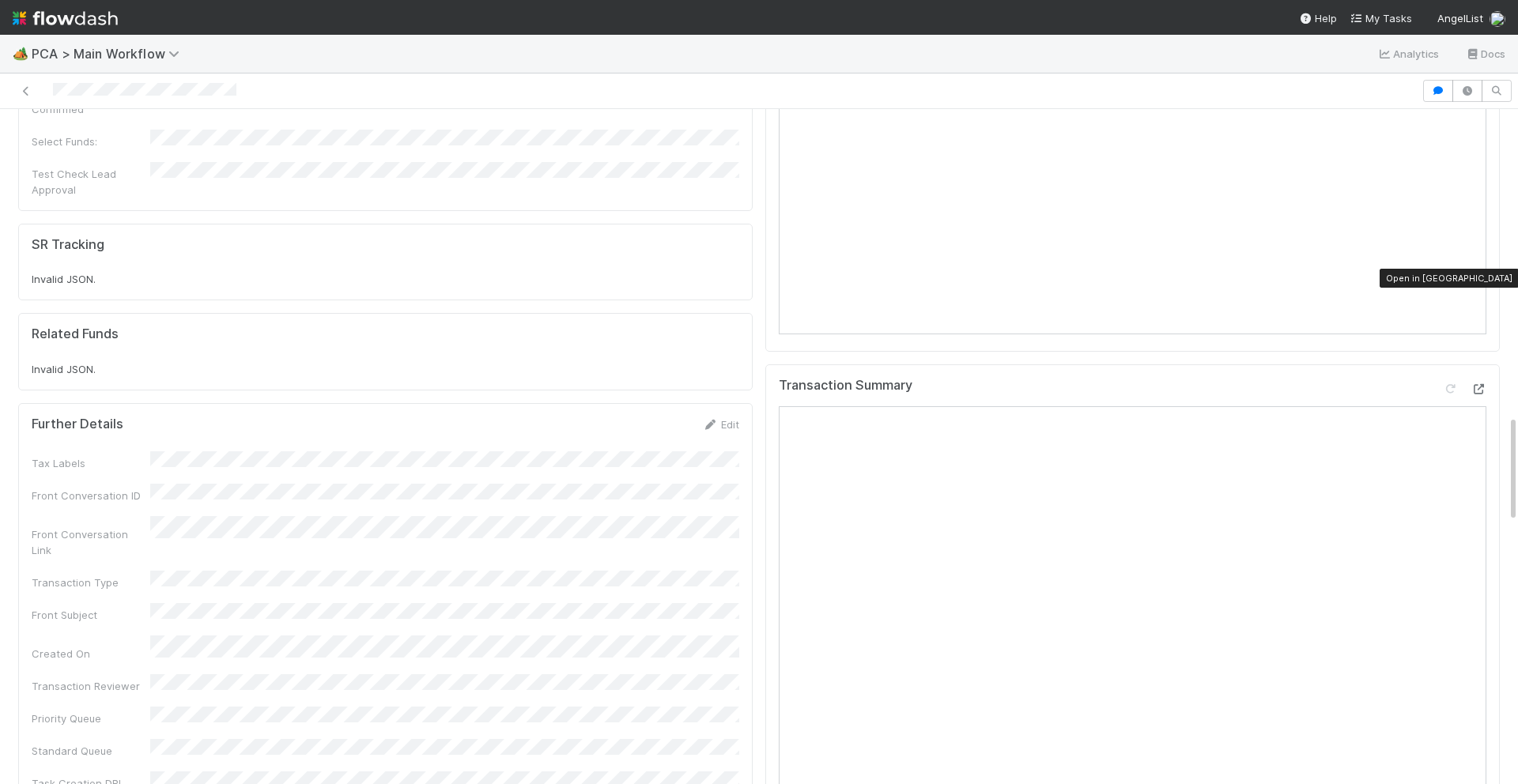
click at [1482, 384] on icon at bounding box center [1478, 389] width 16 height 11
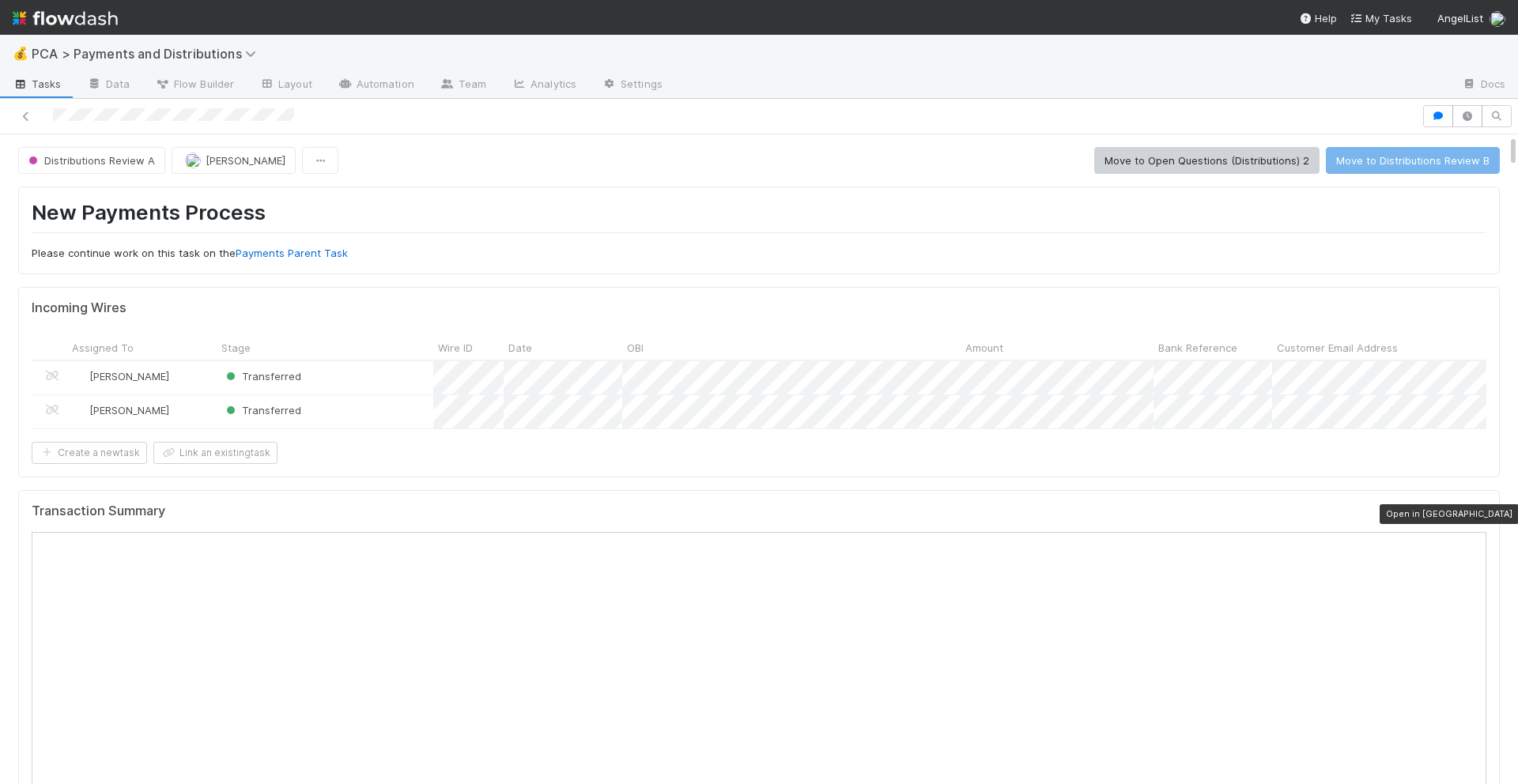
click at [1480, 506] on div at bounding box center [1478, 514] width 16 height 16
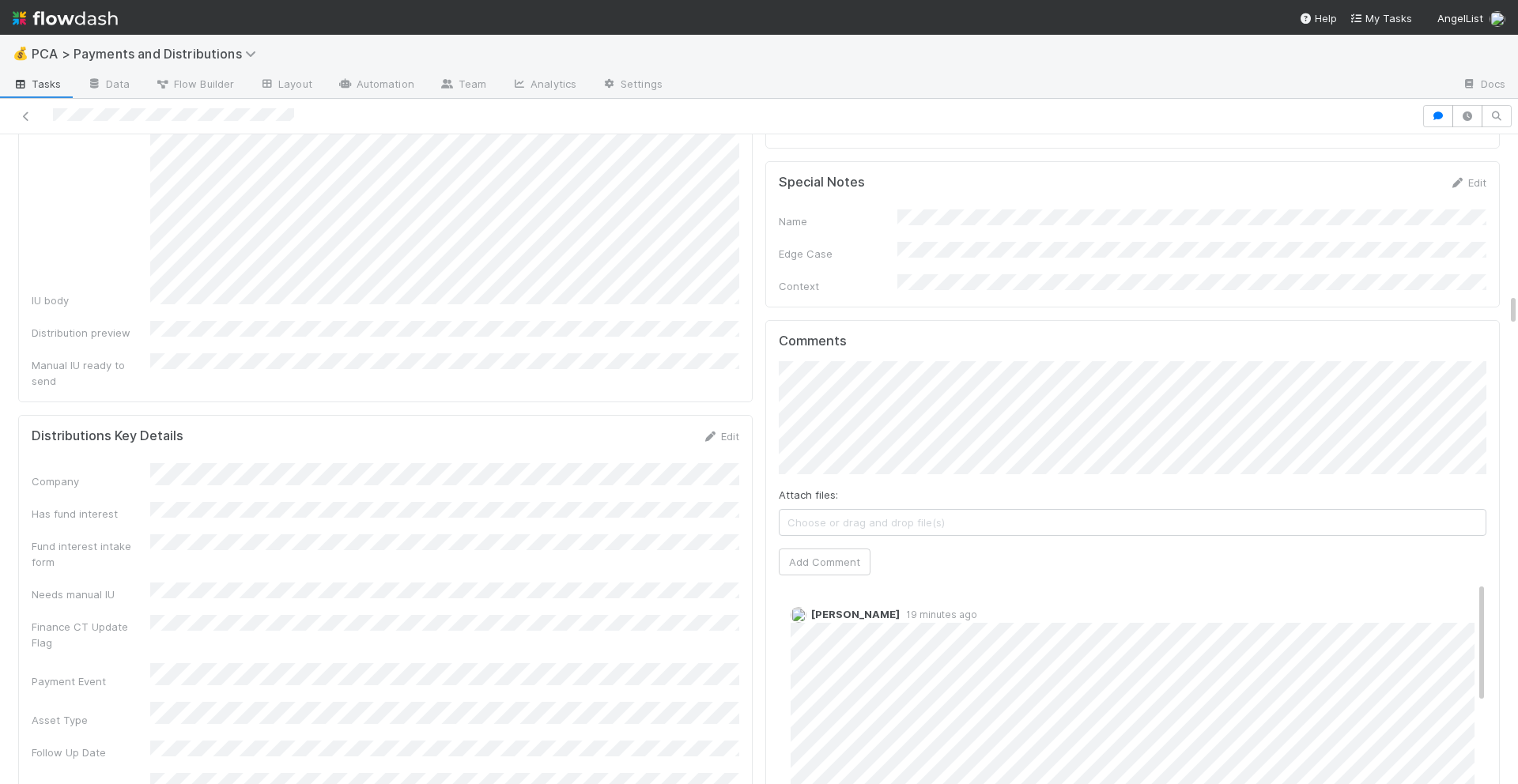
scroll to position [3110, 0]
click at [818, 549] on button "Add Comment" at bounding box center [825, 562] width 92 height 26
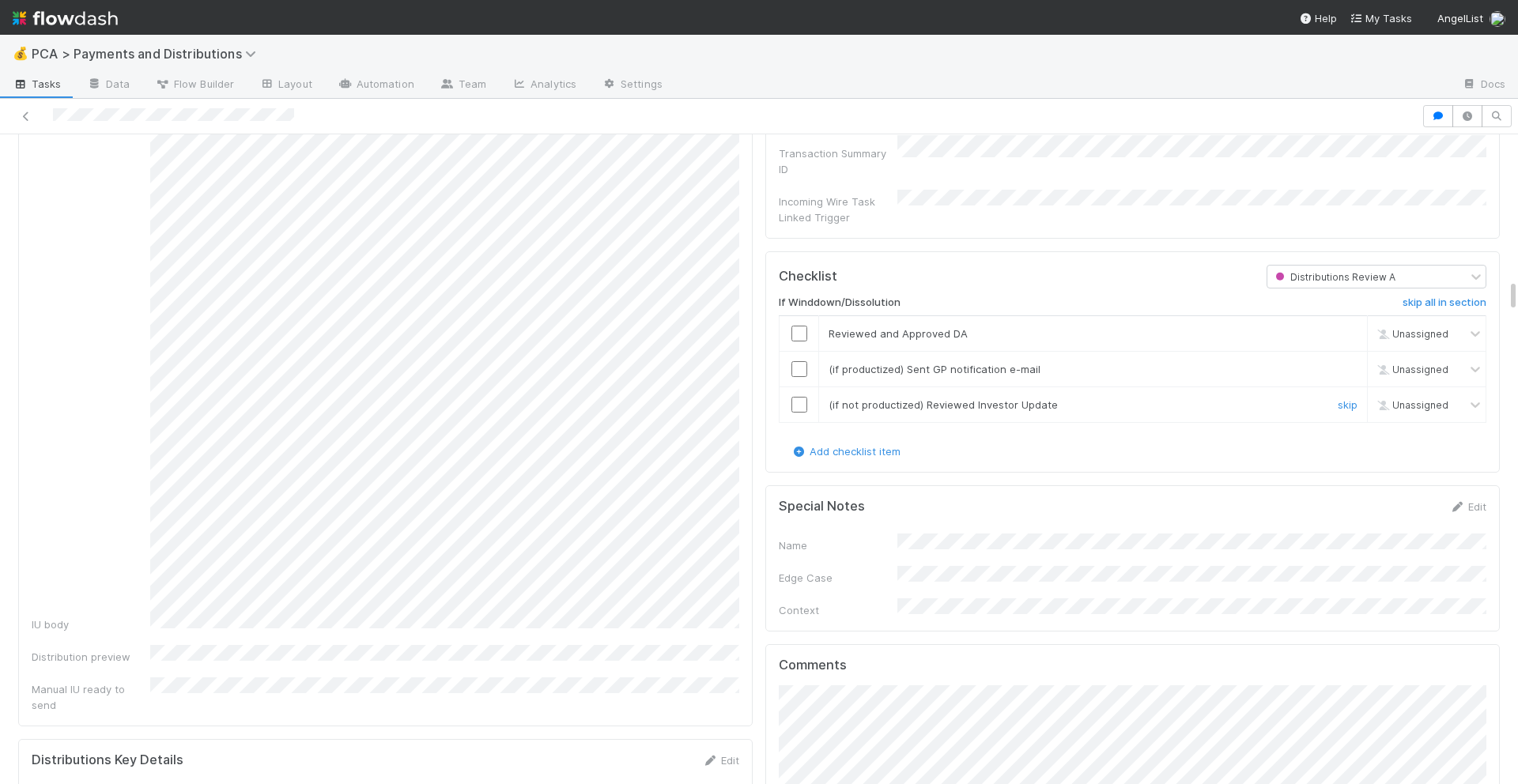
scroll to position [2766, 0]
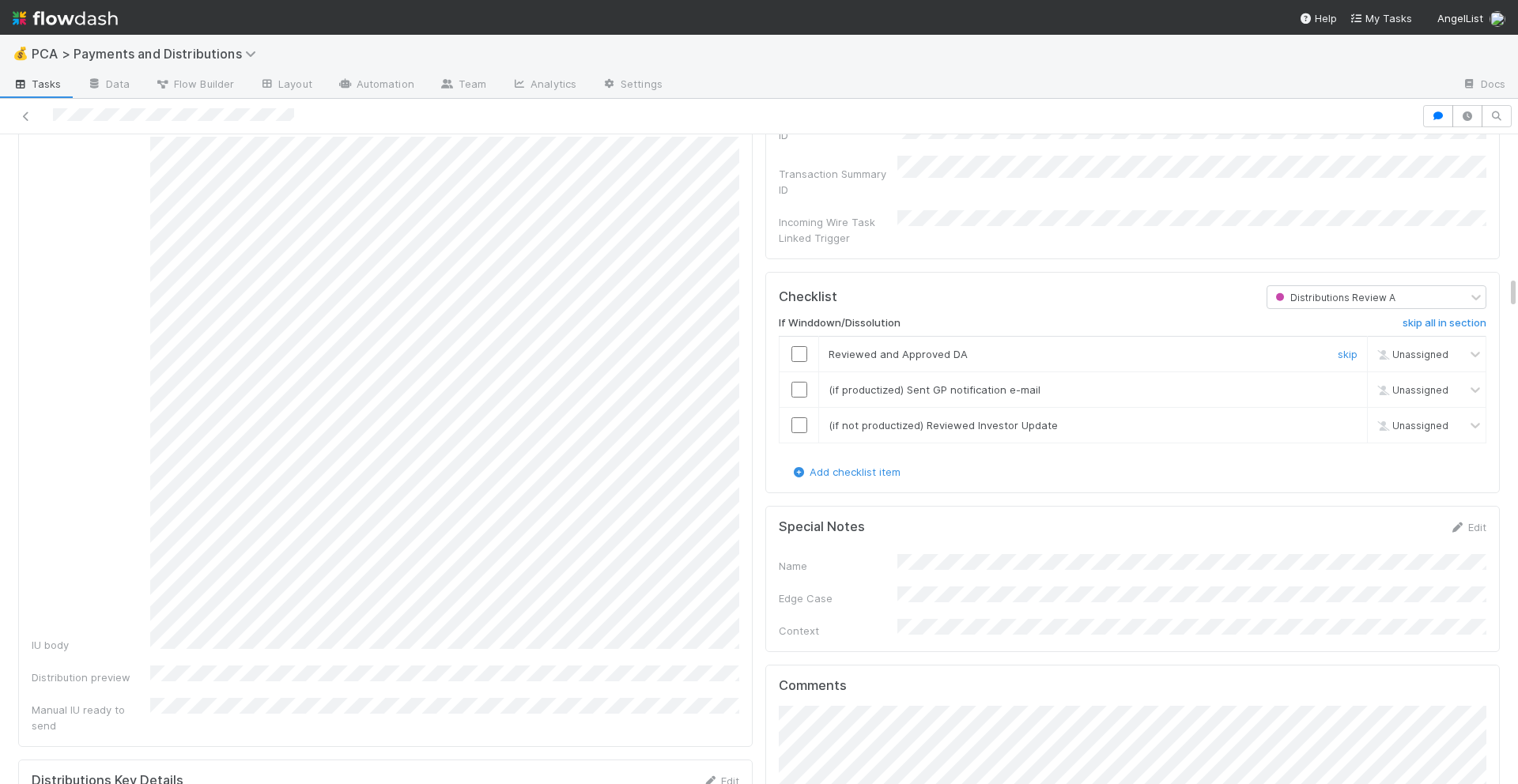
click at [808, 335] on td at bounding box center [799, 353] width 39 height 35
click at [803, 346] on input "checkbox" at bounding box center [799, 354] width 16 height 16
click at [803, 381] on input "checkbox" at bounding box center [799, 389] width 16 height 16
click at [803, 417] on input "checkbox" at bounding box center [799, 425] width 16 height 16
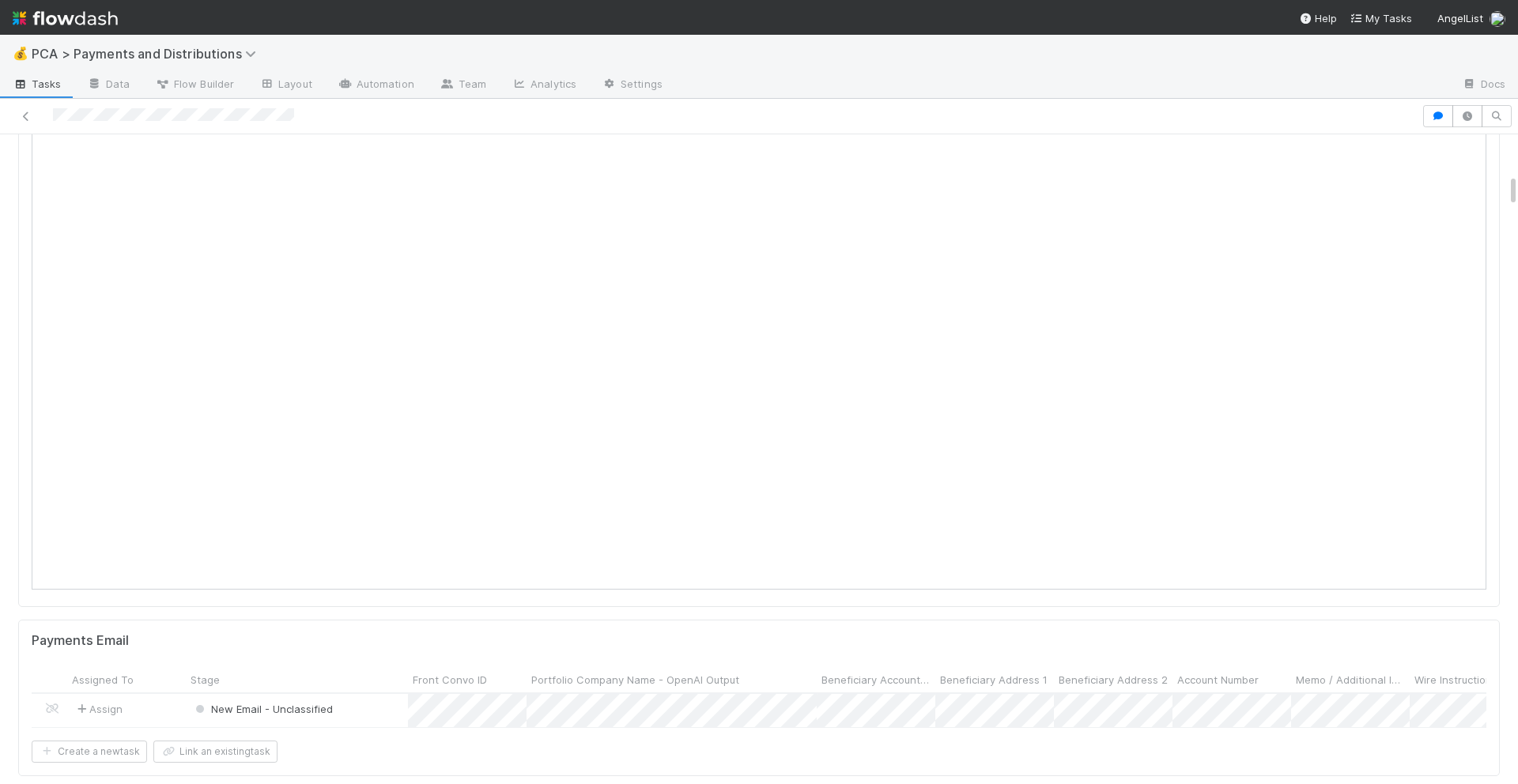
scroll to position [0, 0]
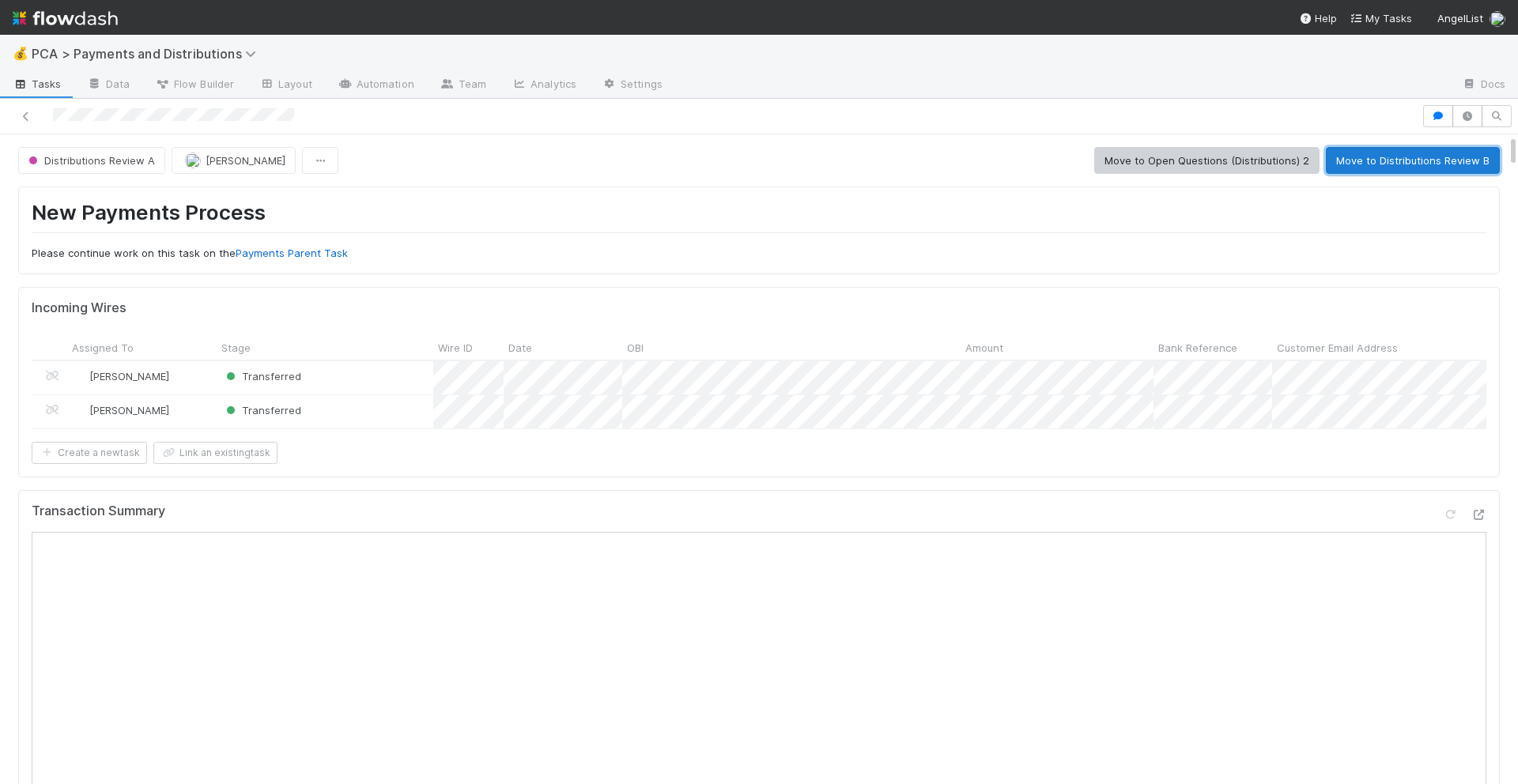
click at [1399, 151] on button "Move to Distributions Review B" at bounding box center [1412, 159] width 174 height 26
click at [1472, 513] on icon at bounding box center [1478, 514] width 16 height 11
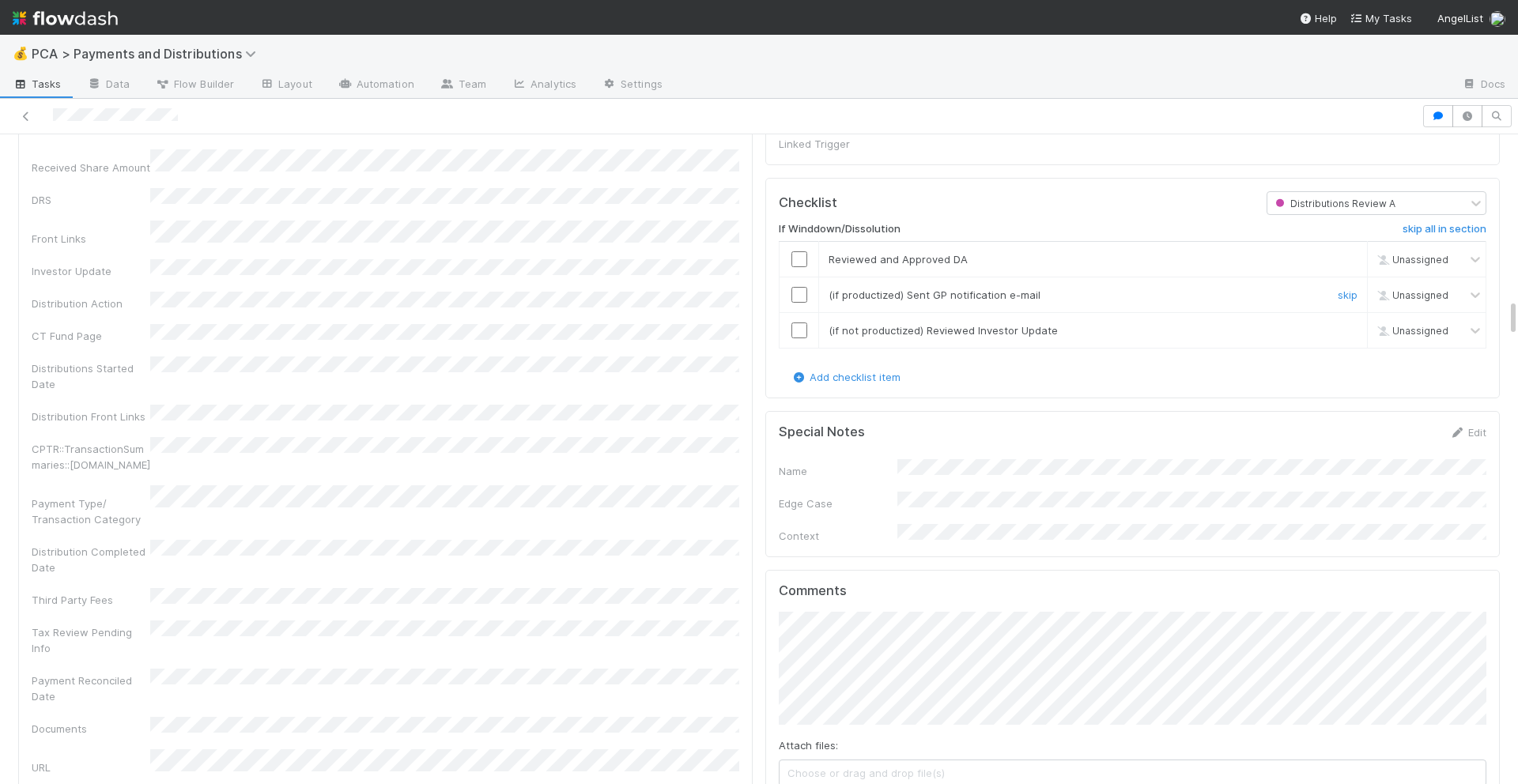
scroll to position [2756, 0]
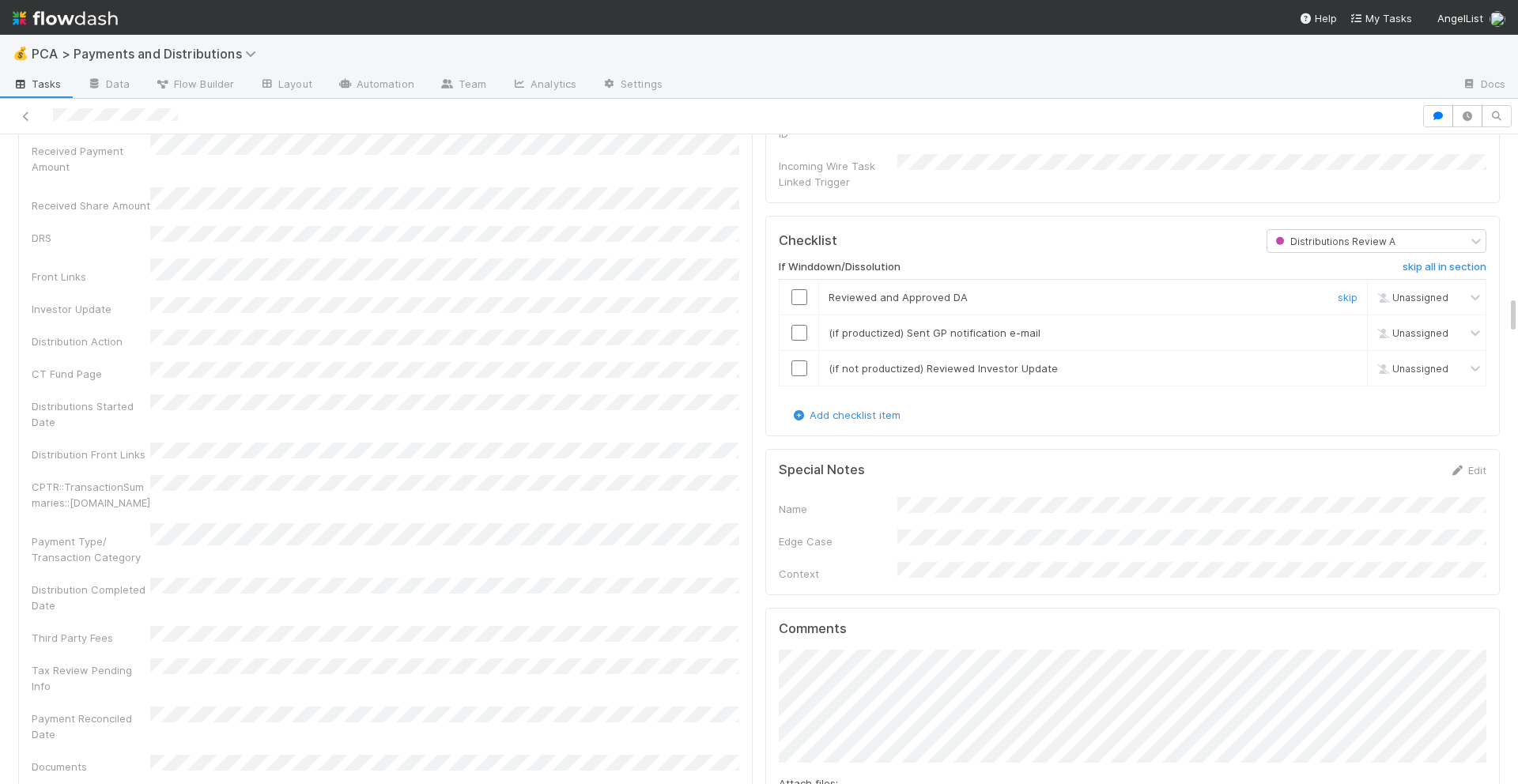
click at [798, 289] on input "checkbox" at bounding box center [799, 297] width 16 height 16
click at [798, 325] on input "checkbox" at bounding box center [799, 332] width 16 height 16
click at [798, 360] on input "checkbox" at bounding box center [799, 368] width 16 height 16
checkbox input "true"
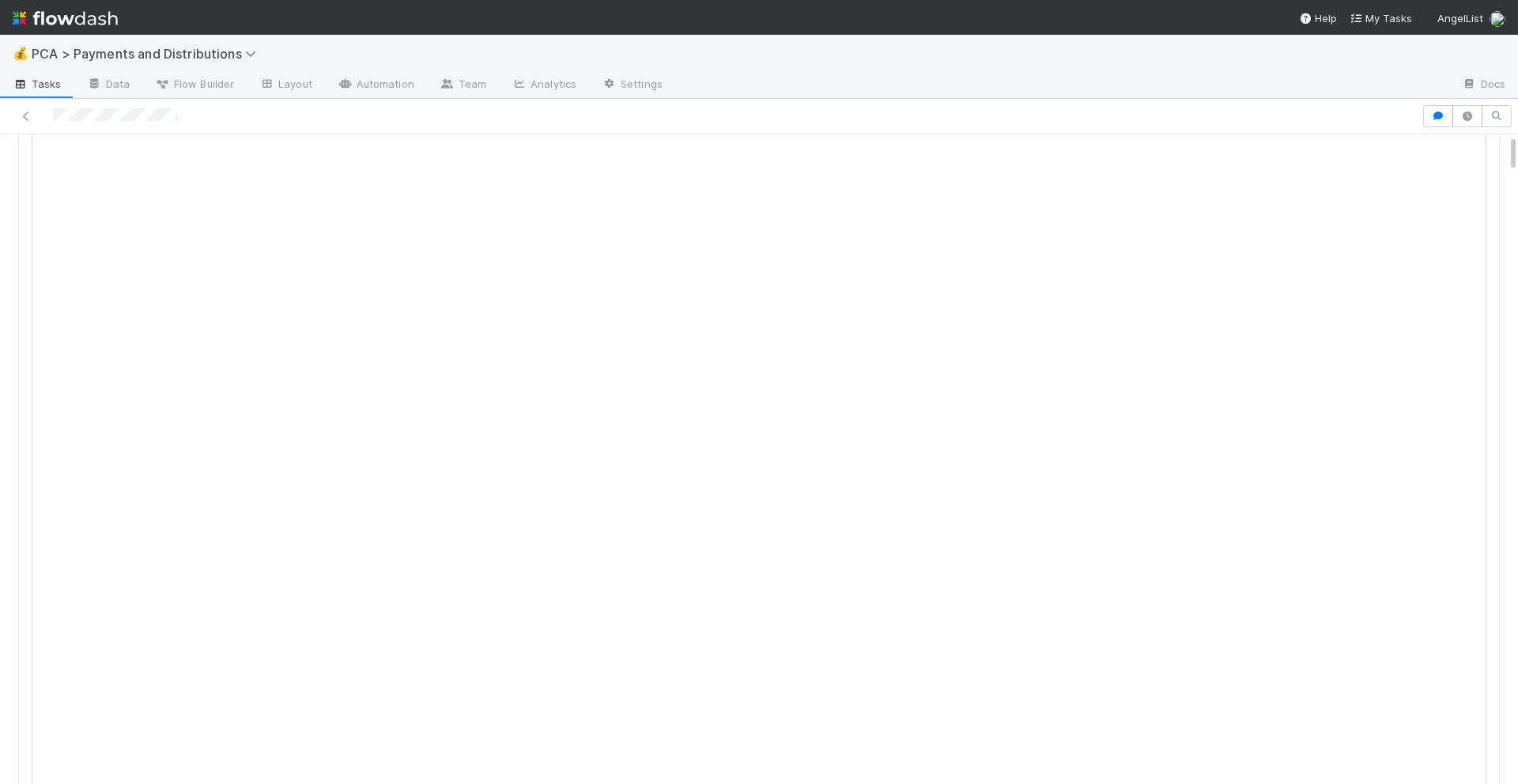
scroll to position [0, 0]
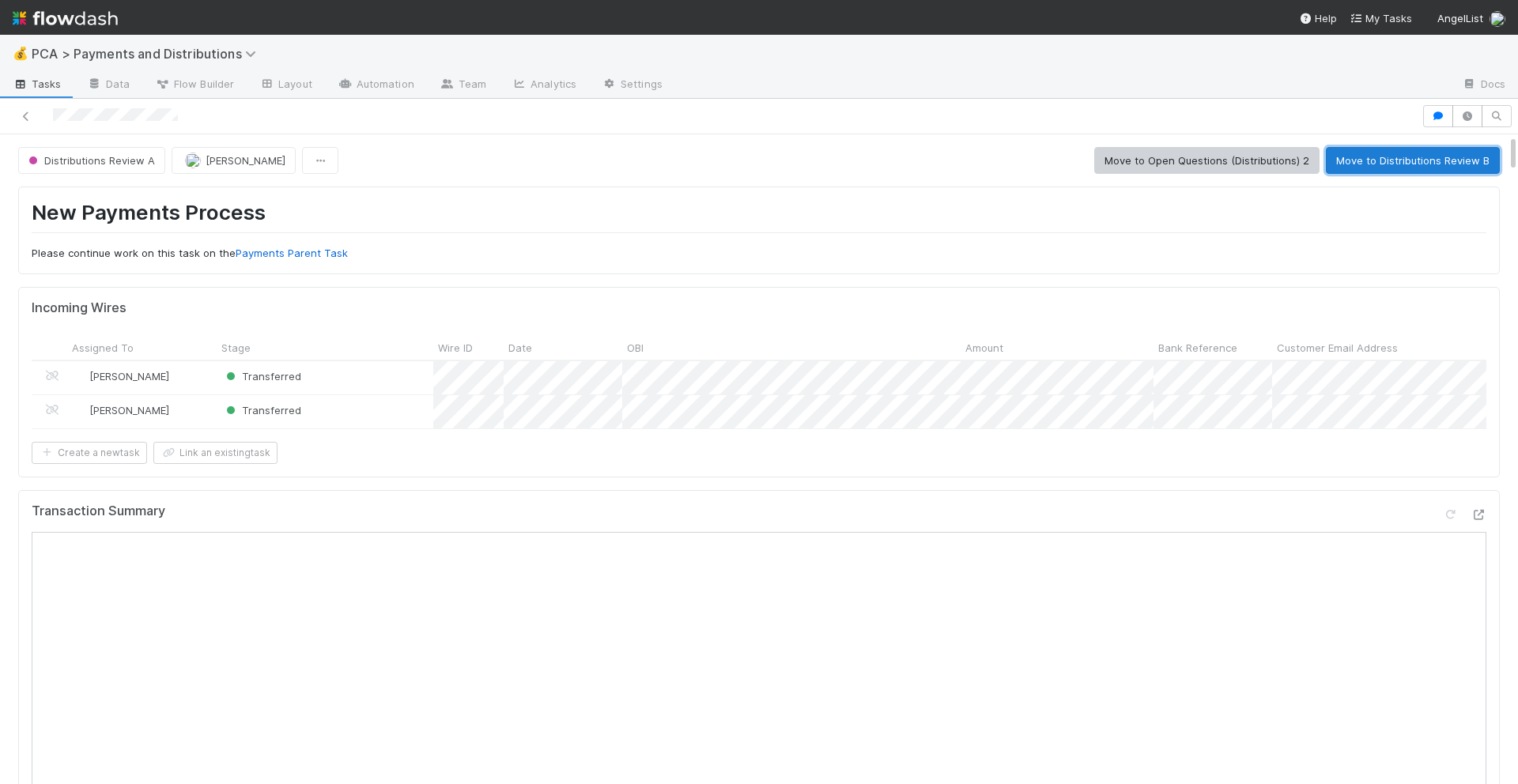
click at [1390, 165] on button "Move to Distributions Review B" at bounding box center [1412, 159] width 174 height 26
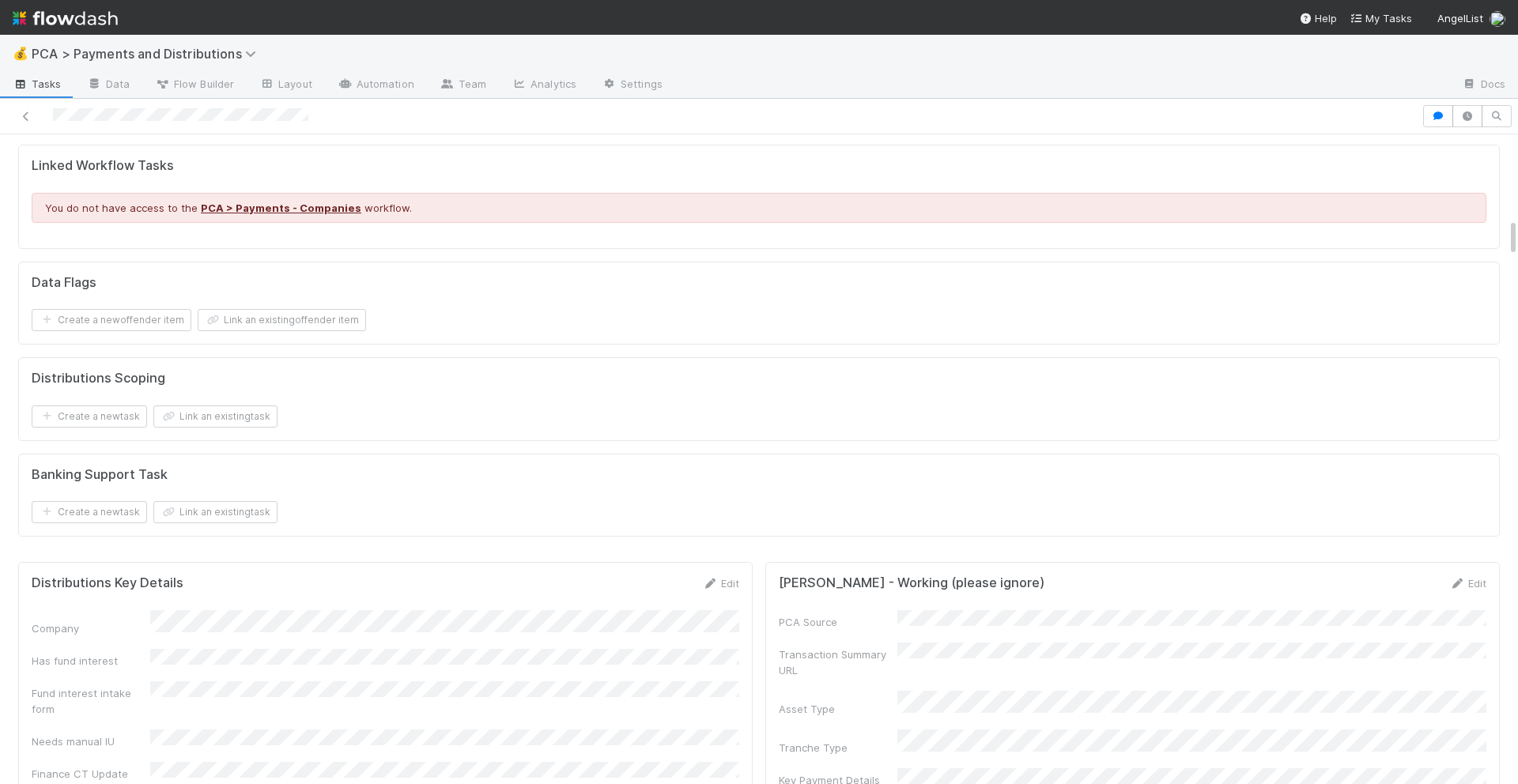
scroll to position [2183, 0]
